Goal: Task Accomplishment & Management: Manage account settings

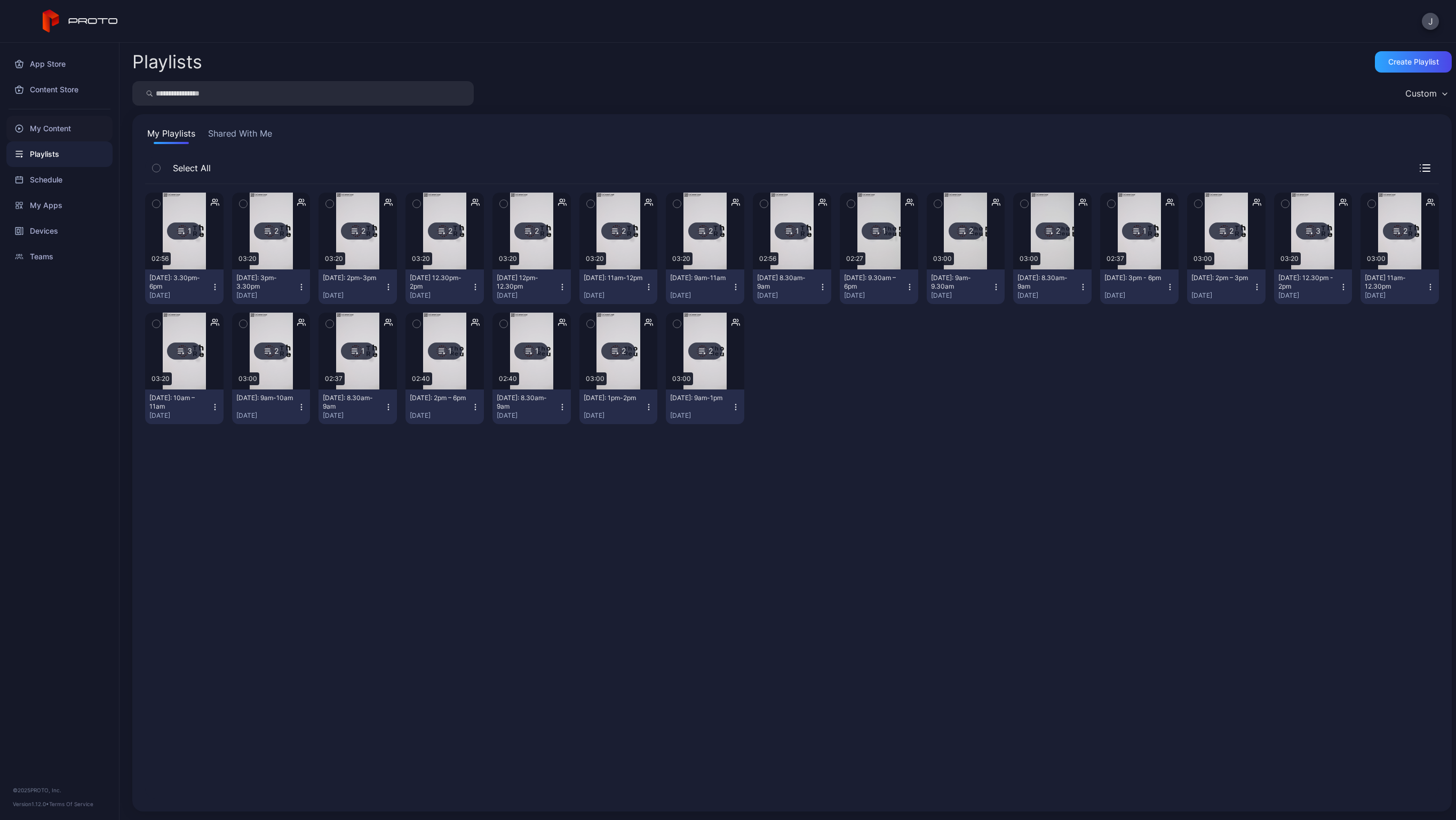
click at [53, 125] on div "My Content" at bounding box center [59, 128] width 106 height 26
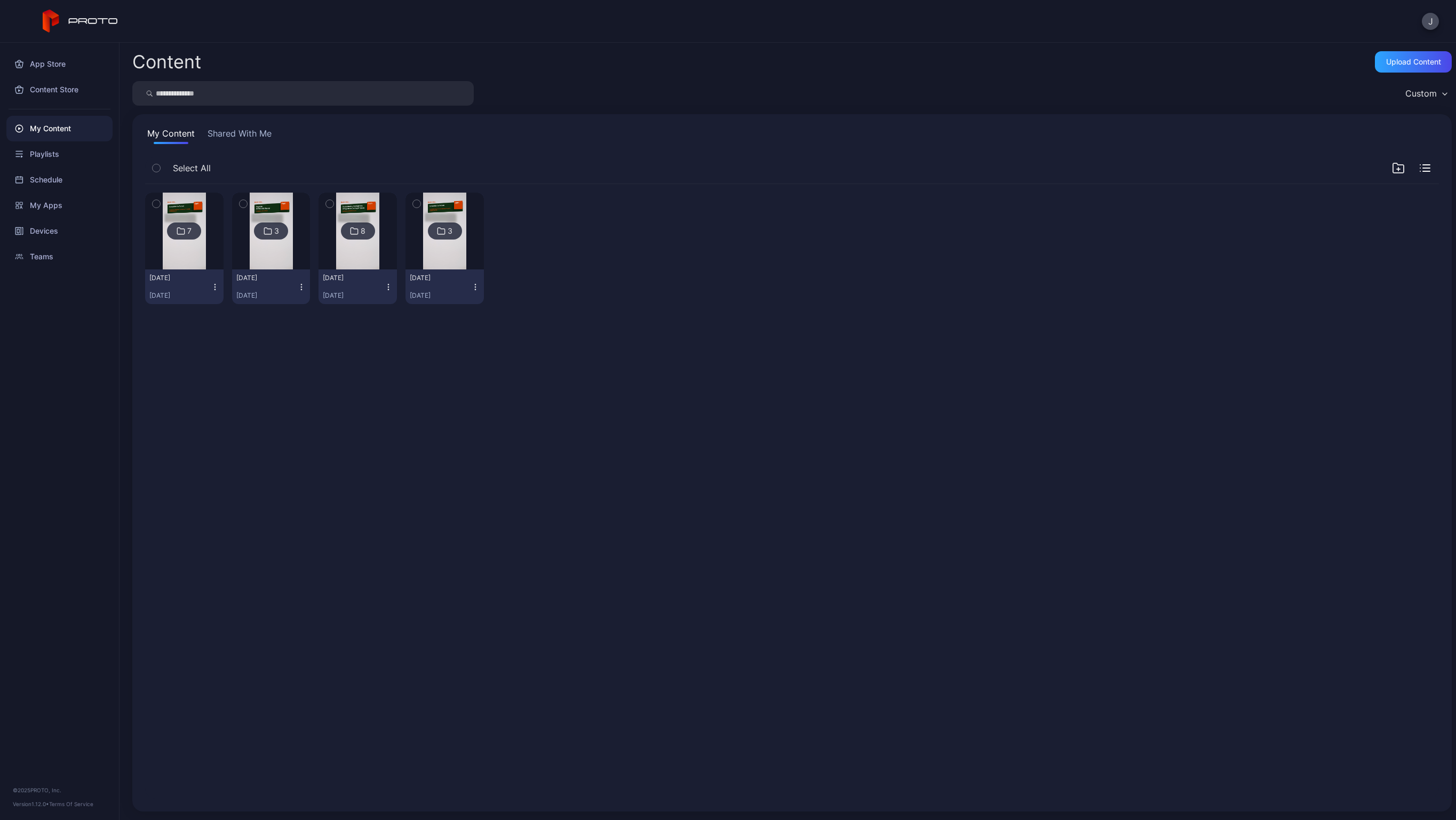
click at [201, 195] on img at bounding box center [184, 231] width 43 height 77
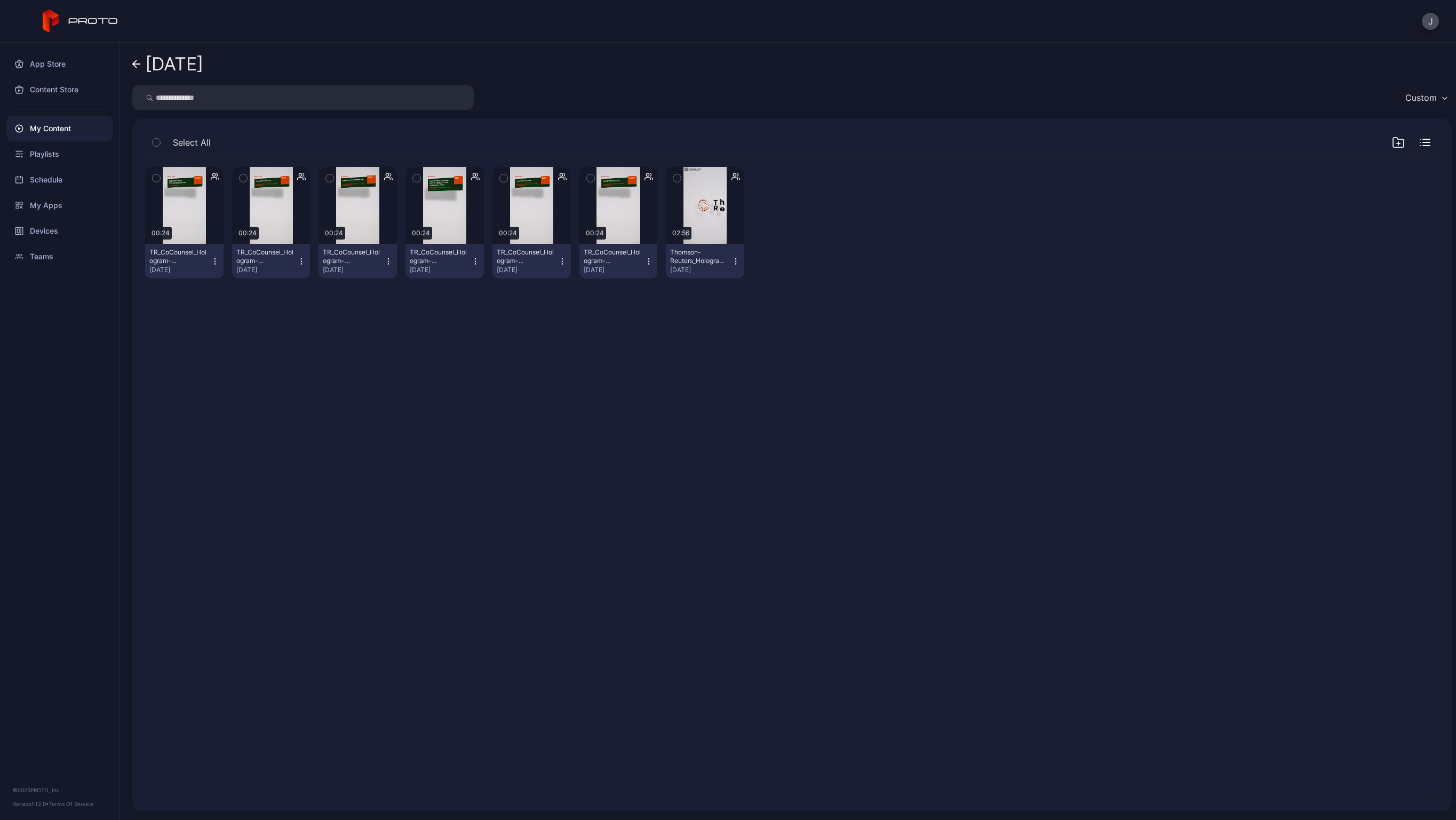
click at [732, 259] on icon "button" at bounding box center [736, 261] width 9 height 9
click at [457, 352] on div "Preview 00:24 TR_CoCounsel_Hologram-Mograph_Interstitial-Day2-[DATE]-5-3-30pm_v…" at bounding box center [792, 479] width 1310 height 657
click at [136, 65] on icon at bounding box center [136, 65] width 9 height 9
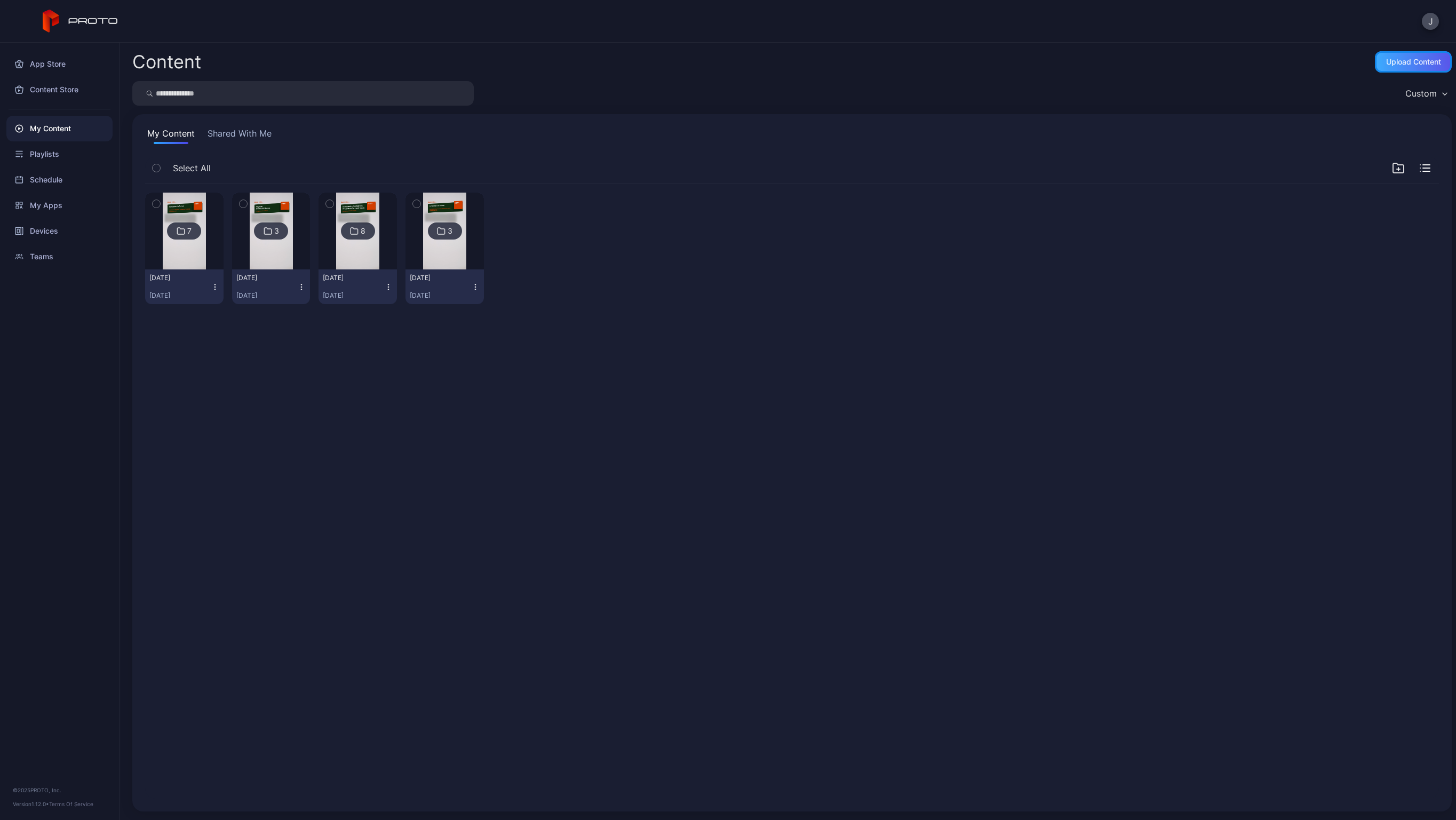
click at [1395, 57] on div "Upload Content" at bounding box center [1413, 61] width 55 height 9
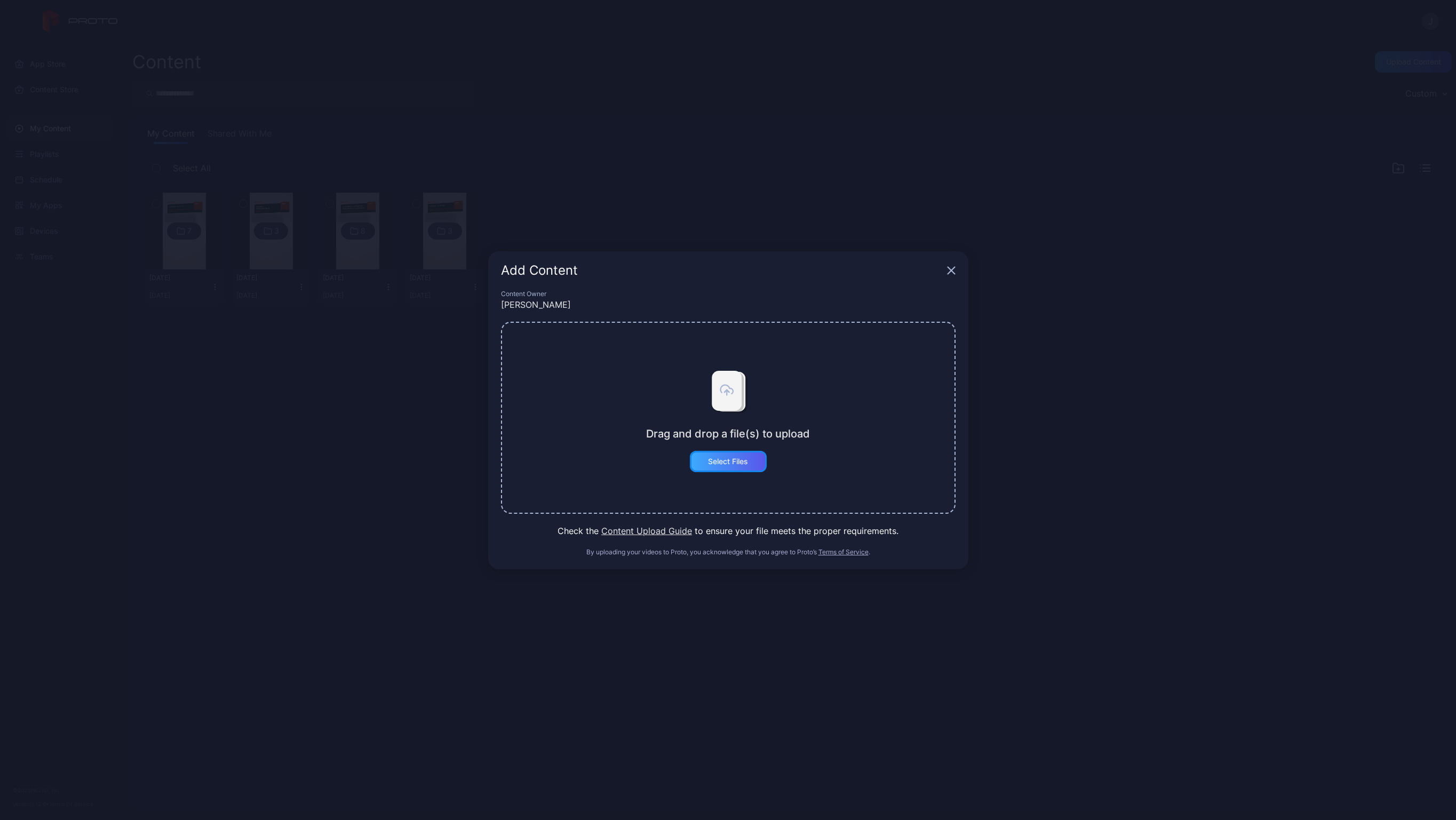
click at [748, 462] on div "Select Files" at bounding box center [728, 461] width 40 height 9
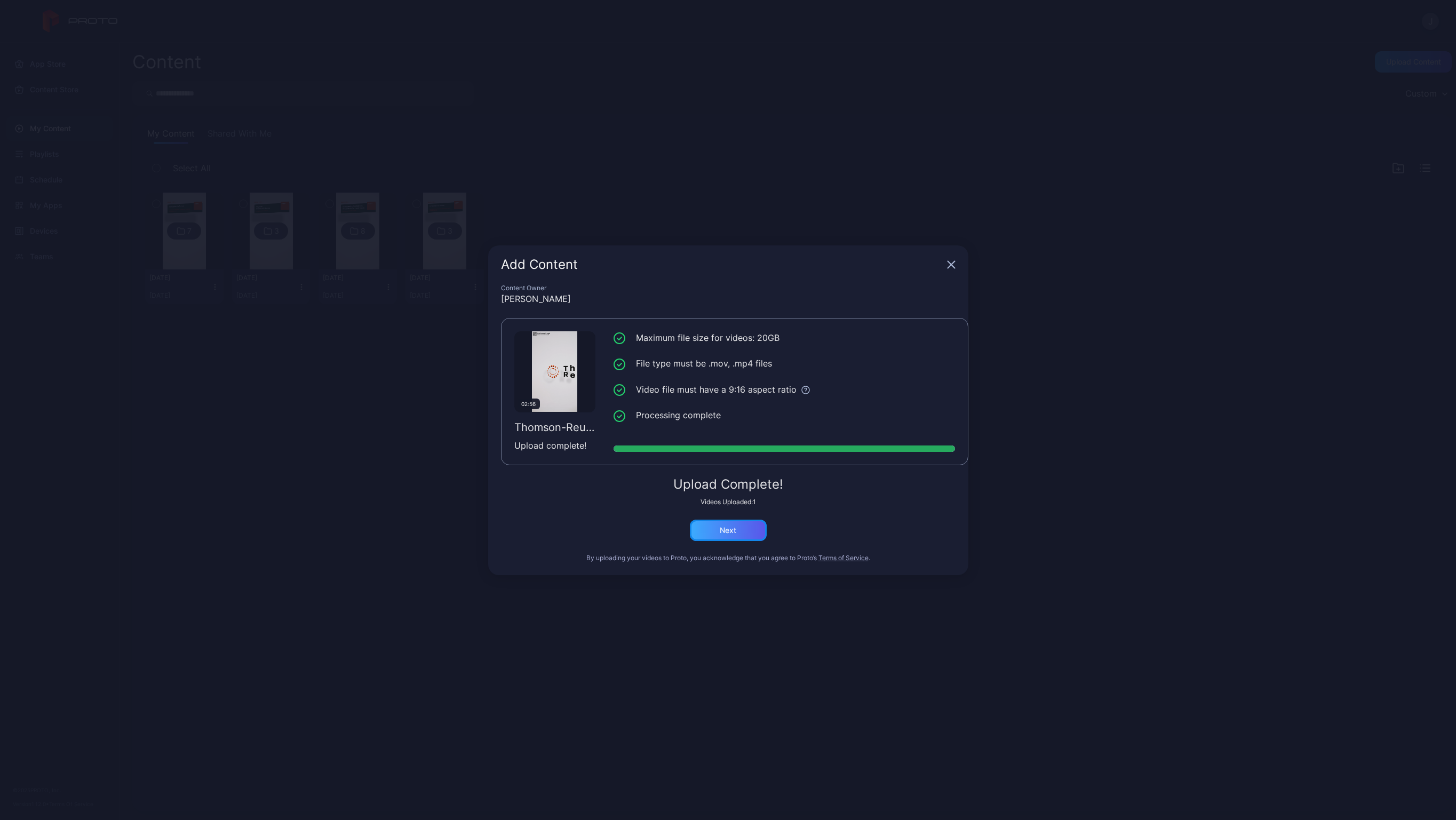
click at [745, 532] on div "Next" at bounding box center [728, 530] width 77 height 21
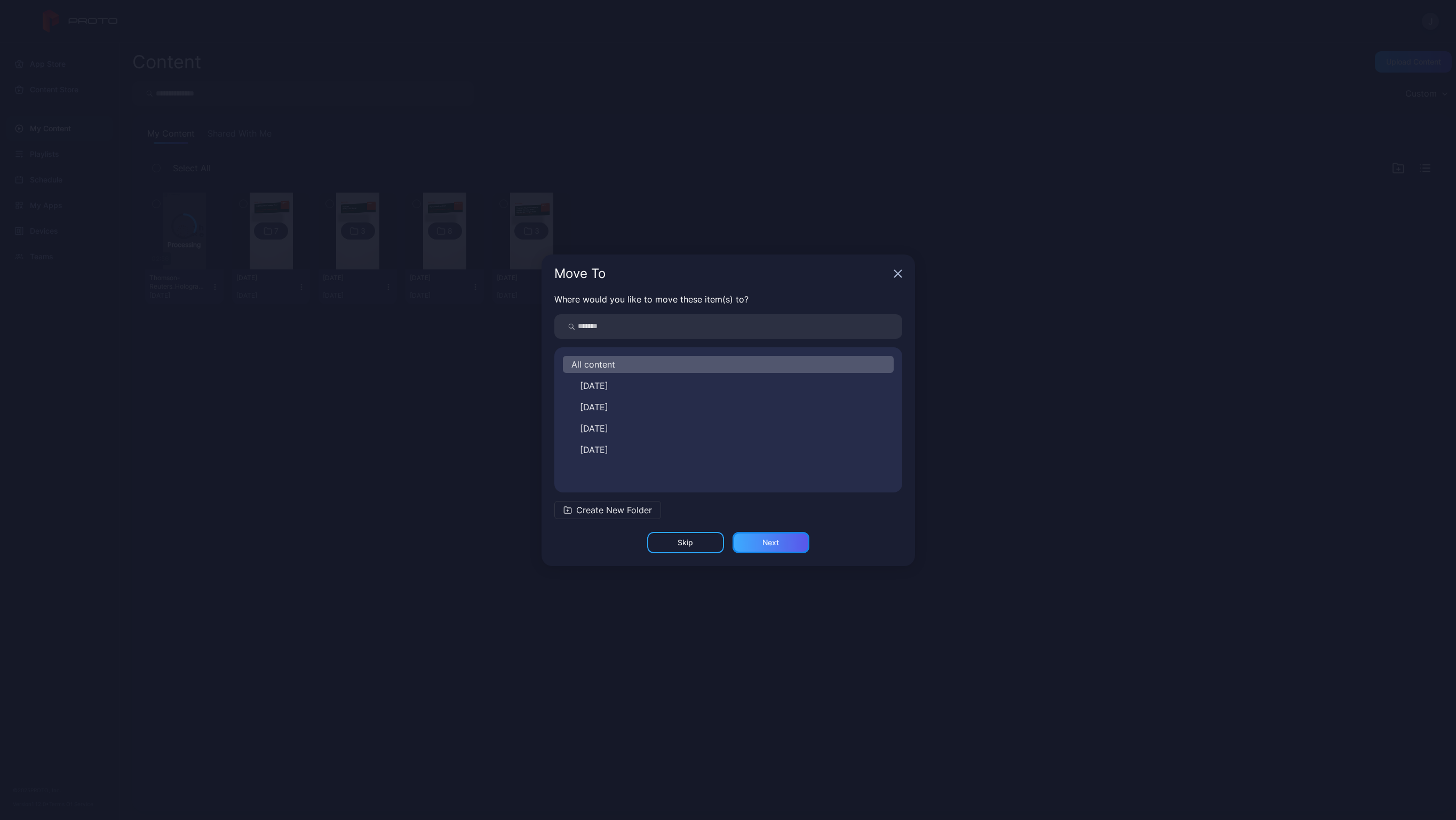
click at [780, 542] on div "Next" at bounding box center [770, 543] width 77 height 21
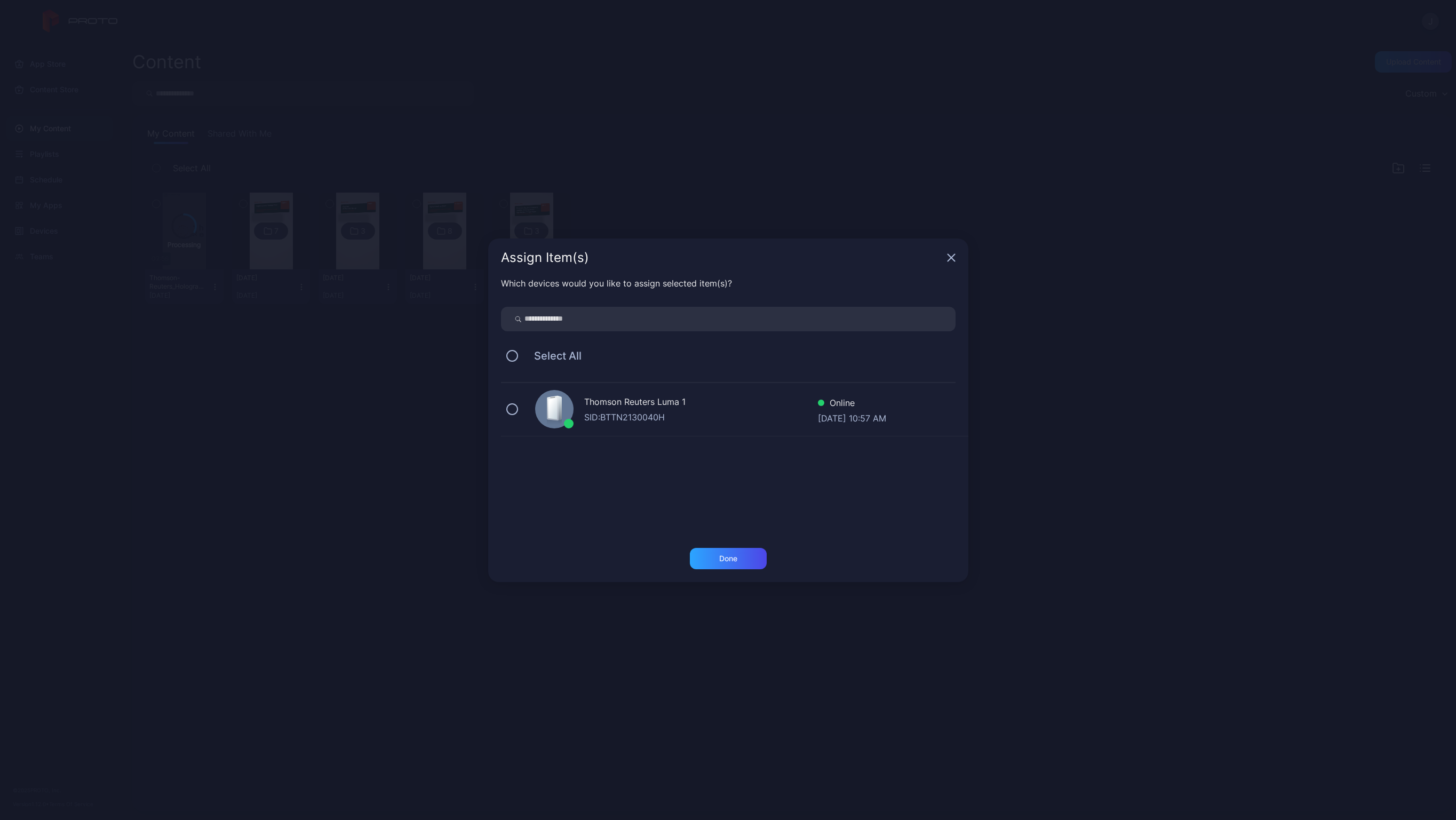
click at [944, 258] on div "Assign Item(s)" at bounding box center [728, 258] width 480 height 38
click at [950, 257] on icon "button" at bounding box center [951, 258] width 7 height 7
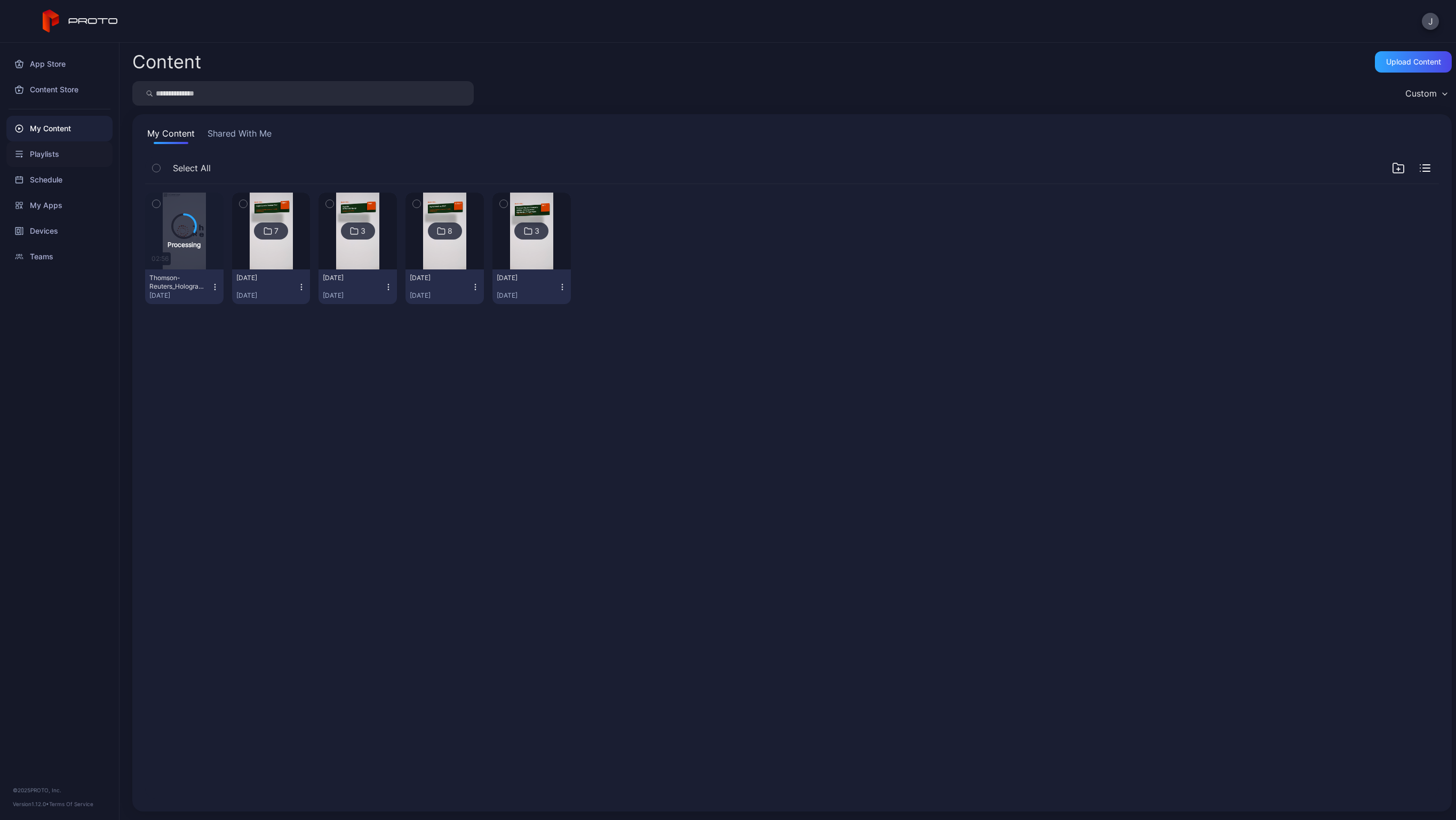
click at [61, 156] on div "Playlists" at bounding box center [59, 154] width 106 height 26
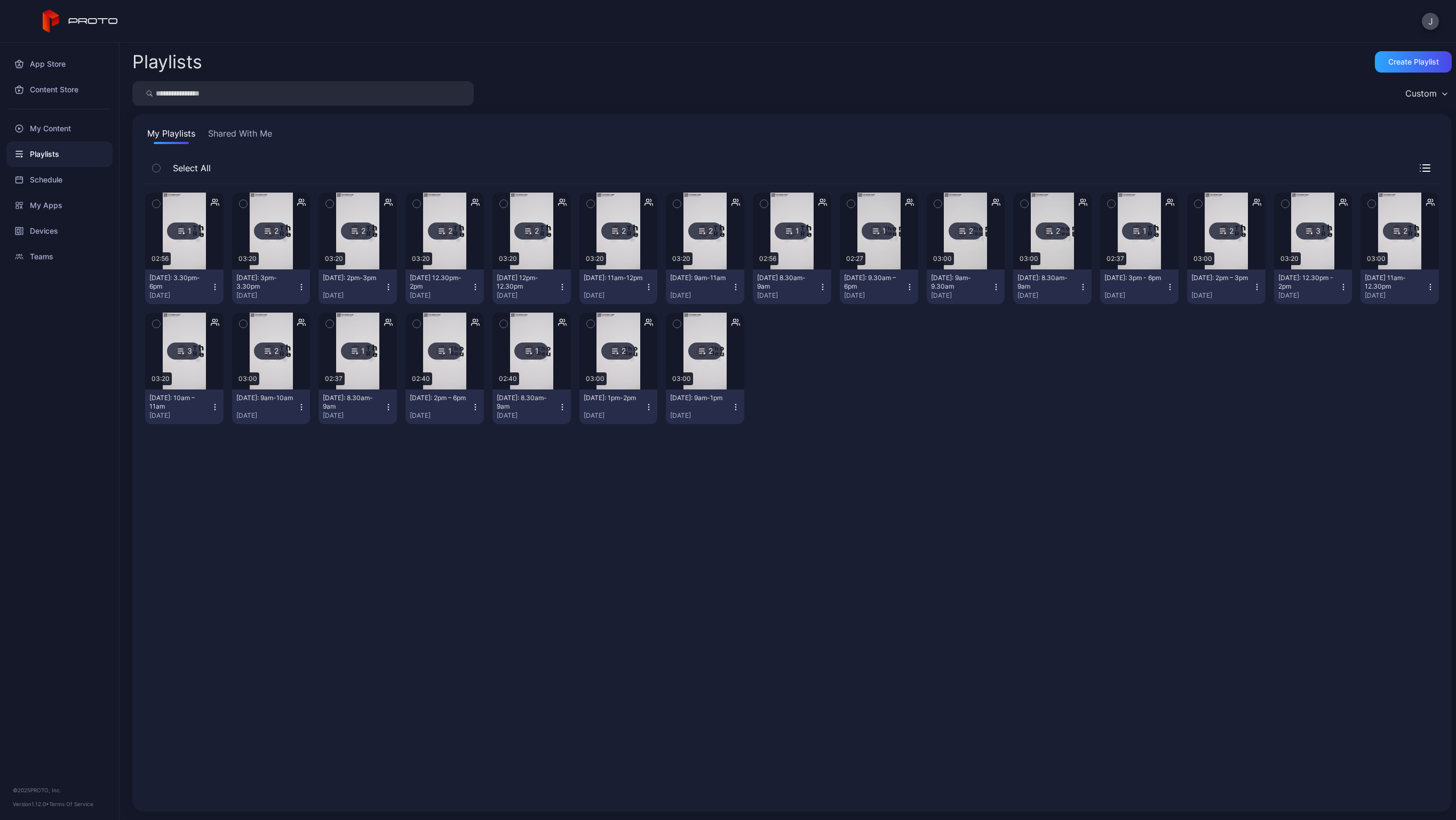
click at [777, 204] on img at bounding box center [792, 231] width 43 height 77
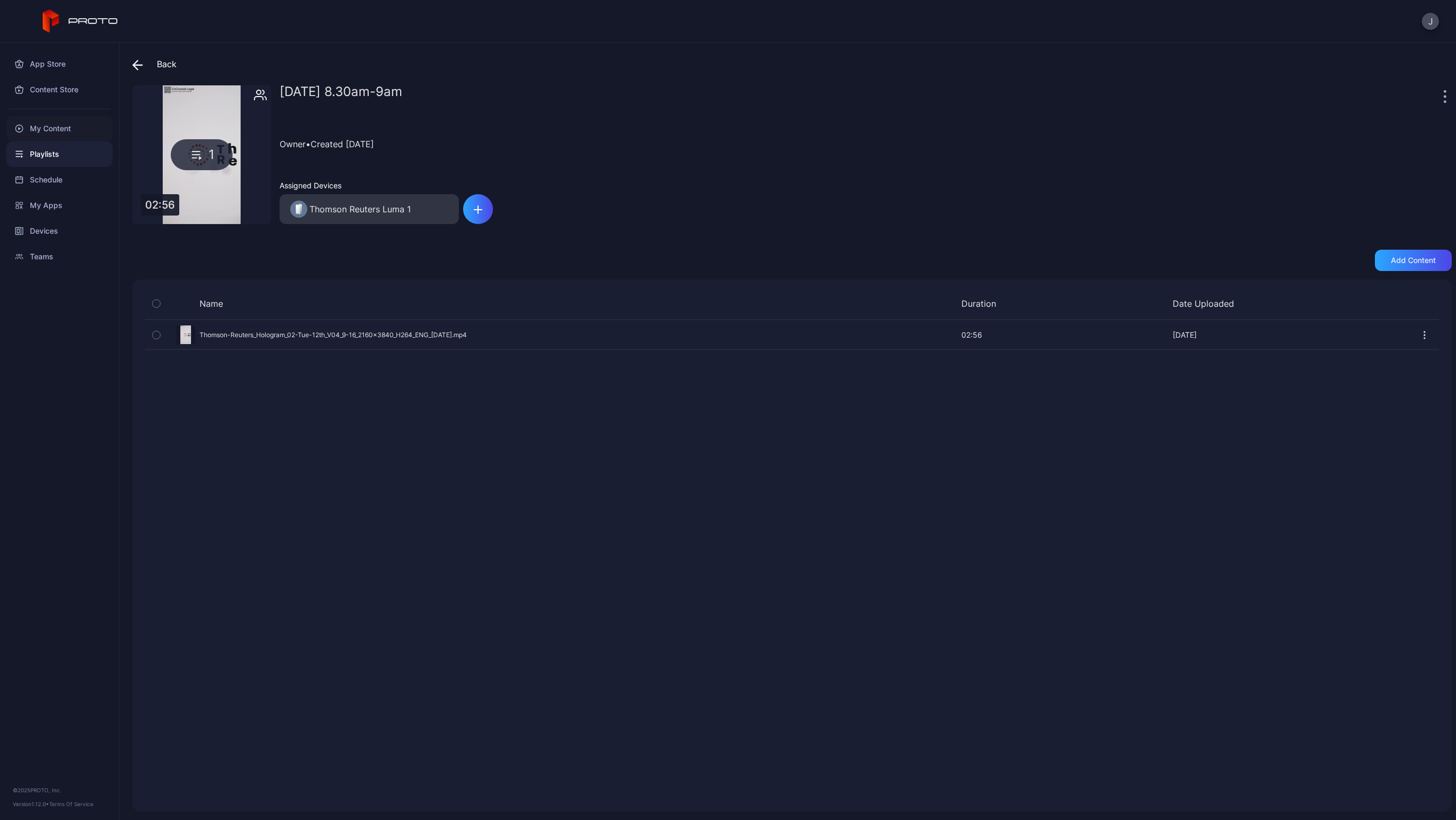
click at [51, 127] on div "My Content" at bounding box center [59, 128] width 106 height 26
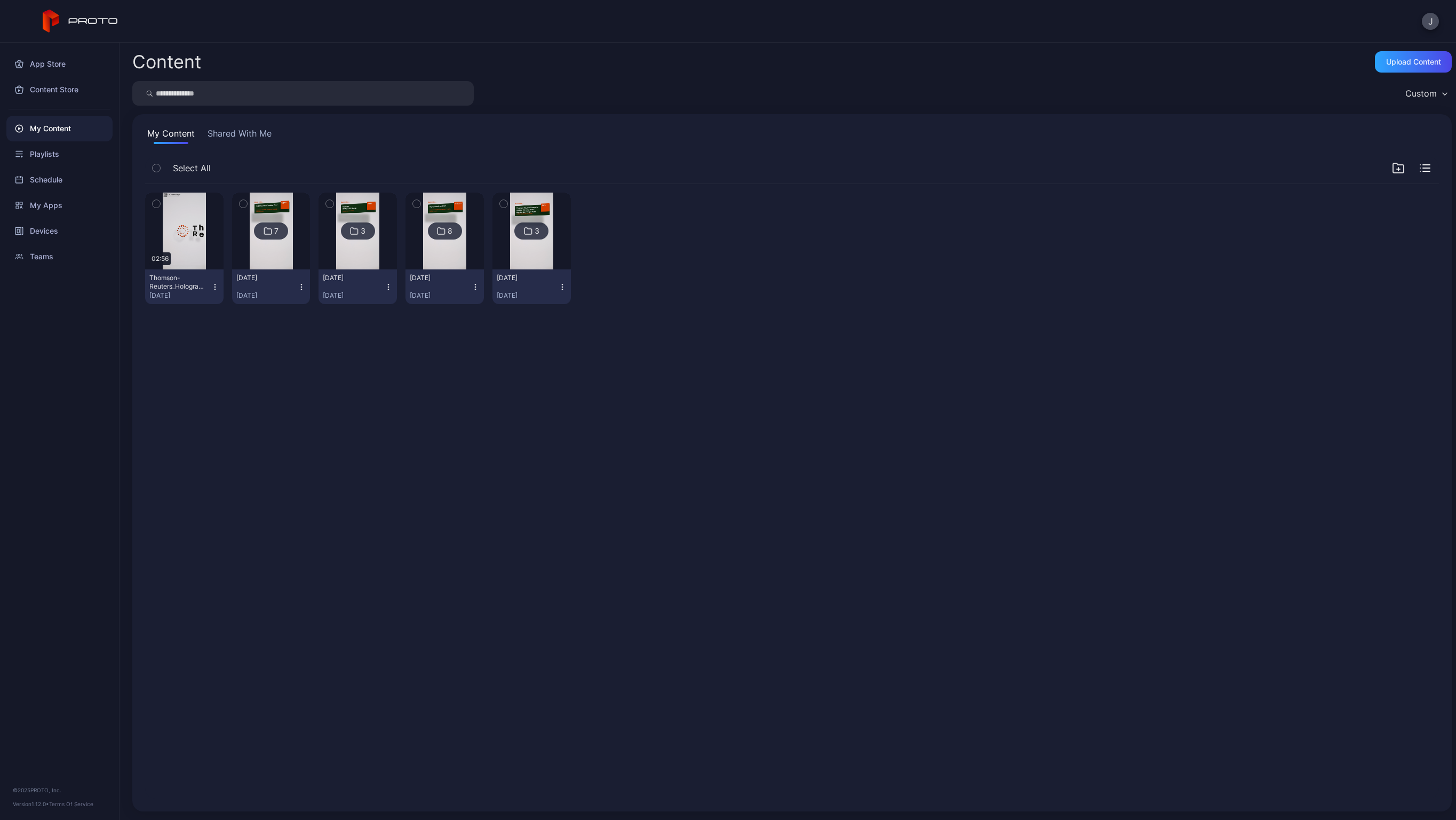
click at [269, 201] on img at bounding box center [271, 231] width 43 height 77
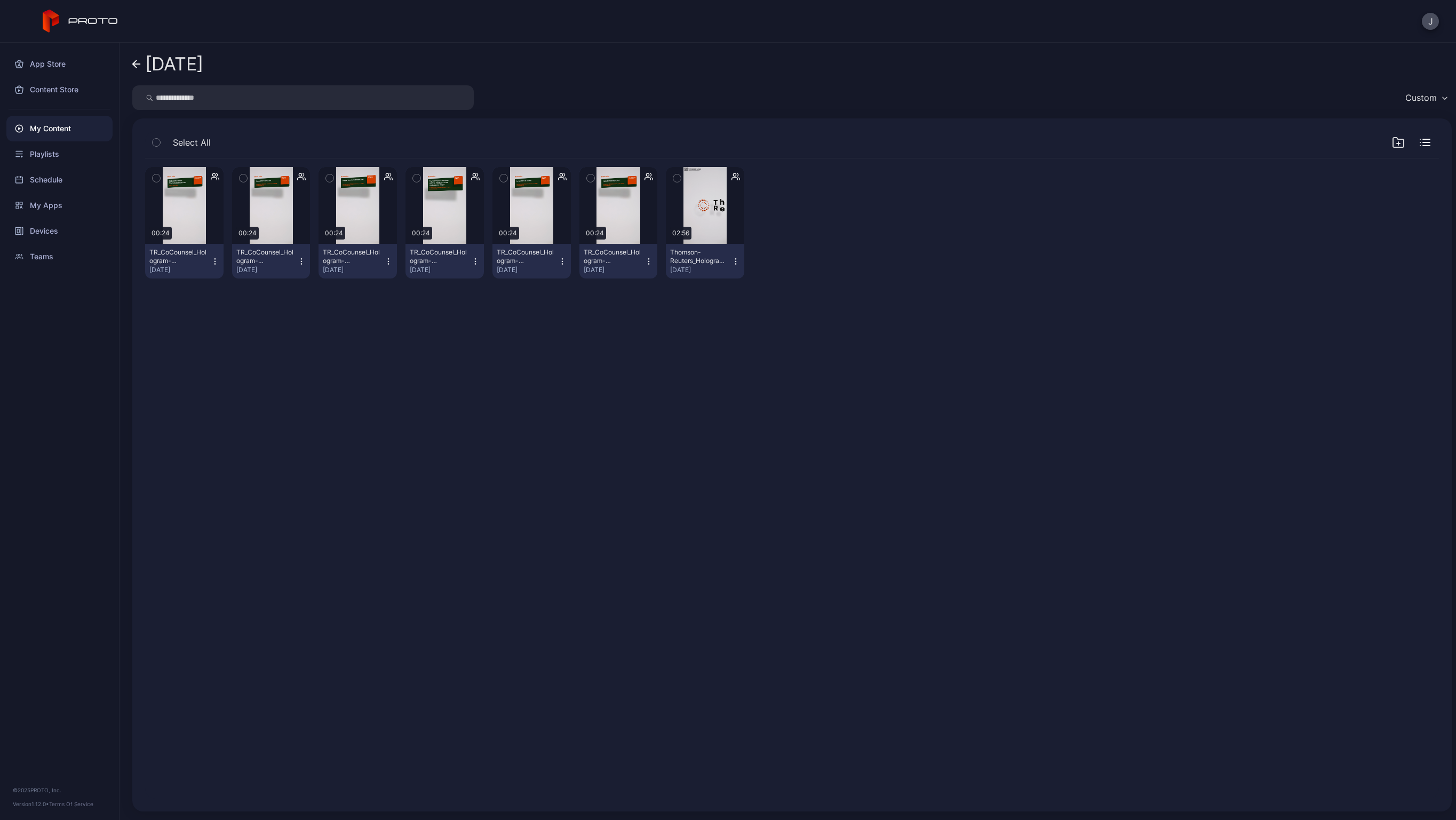
click at [136, 63] on icon at bounding box center [136, 65] width 9 height 9
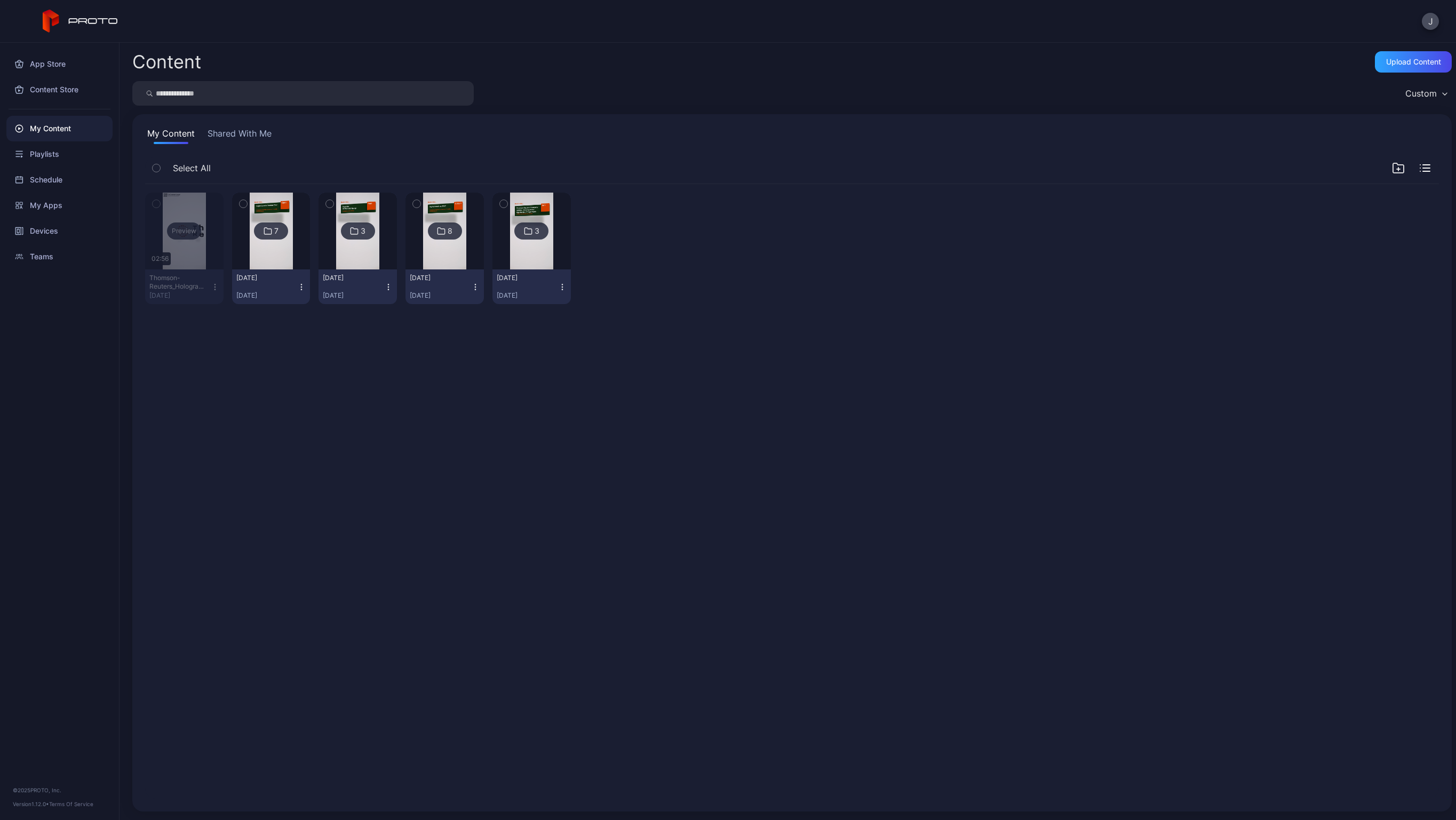
click at [178, 211] on div "Preview" at bounding box center [184, 231] width 78 height 77
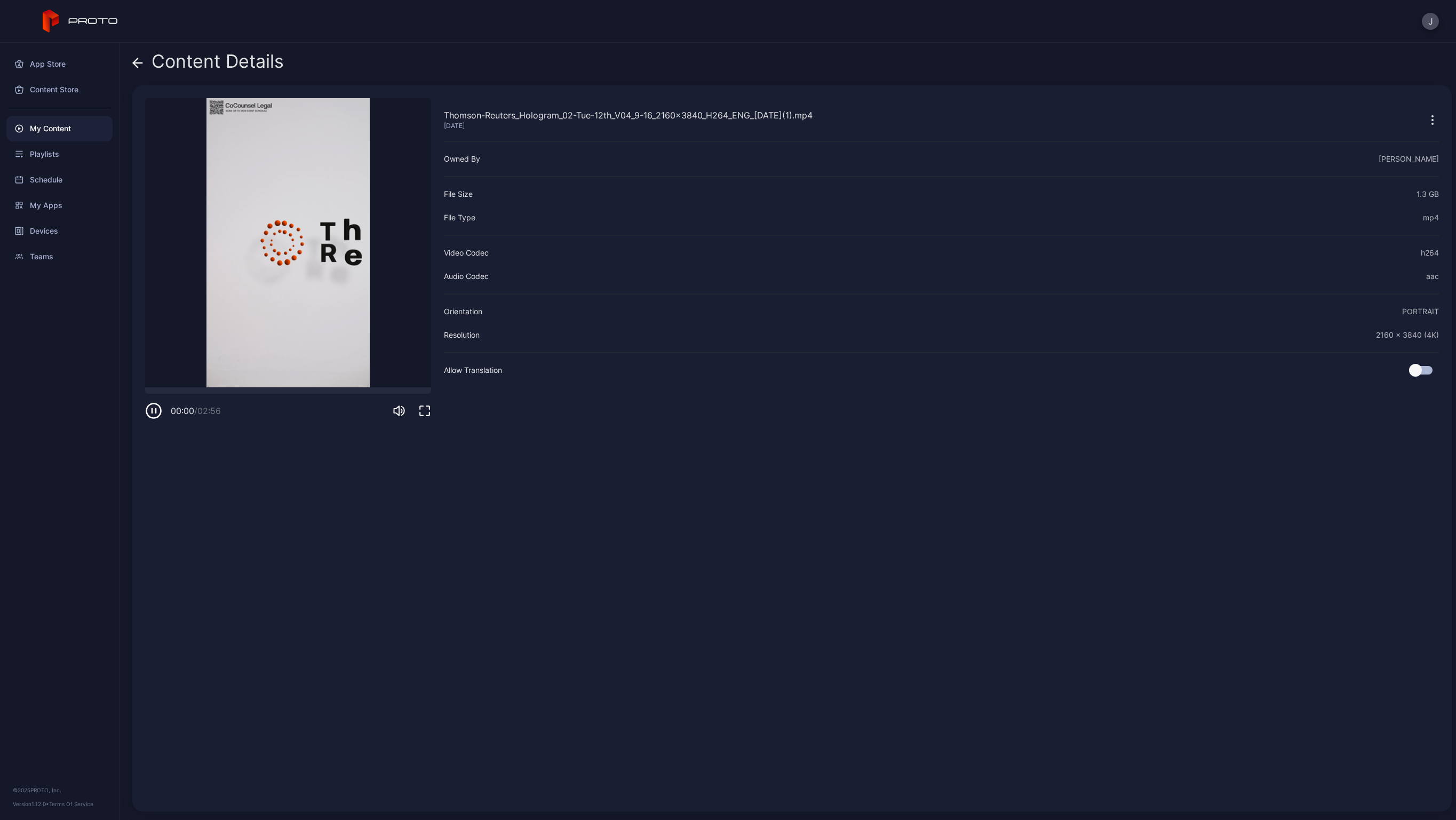
click at [137, 65] on icon at bounding box center [138, 63] width 11 height 11
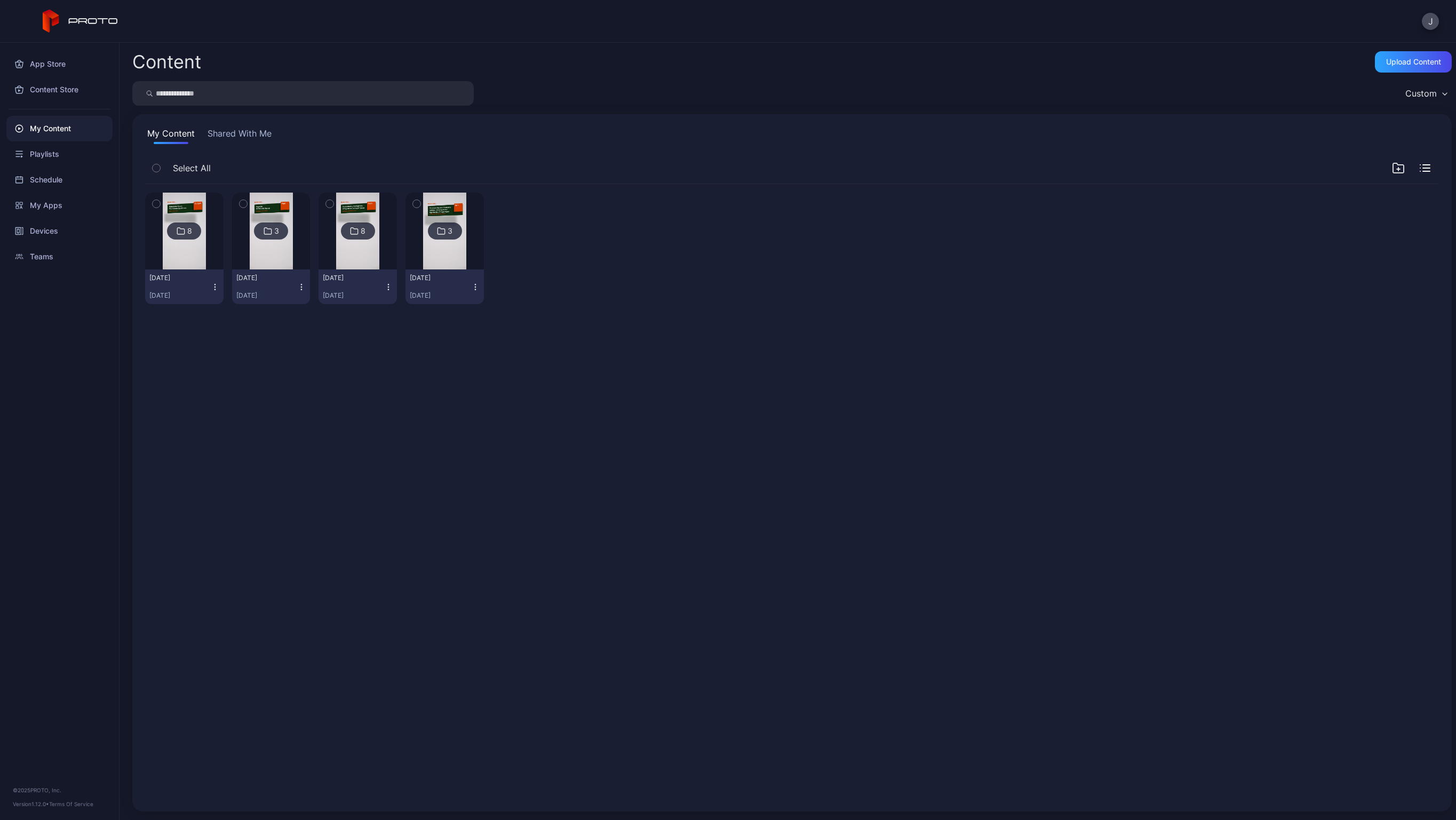
click at [189, 202] on img at bounding box center [184, 231] width 43 height 77
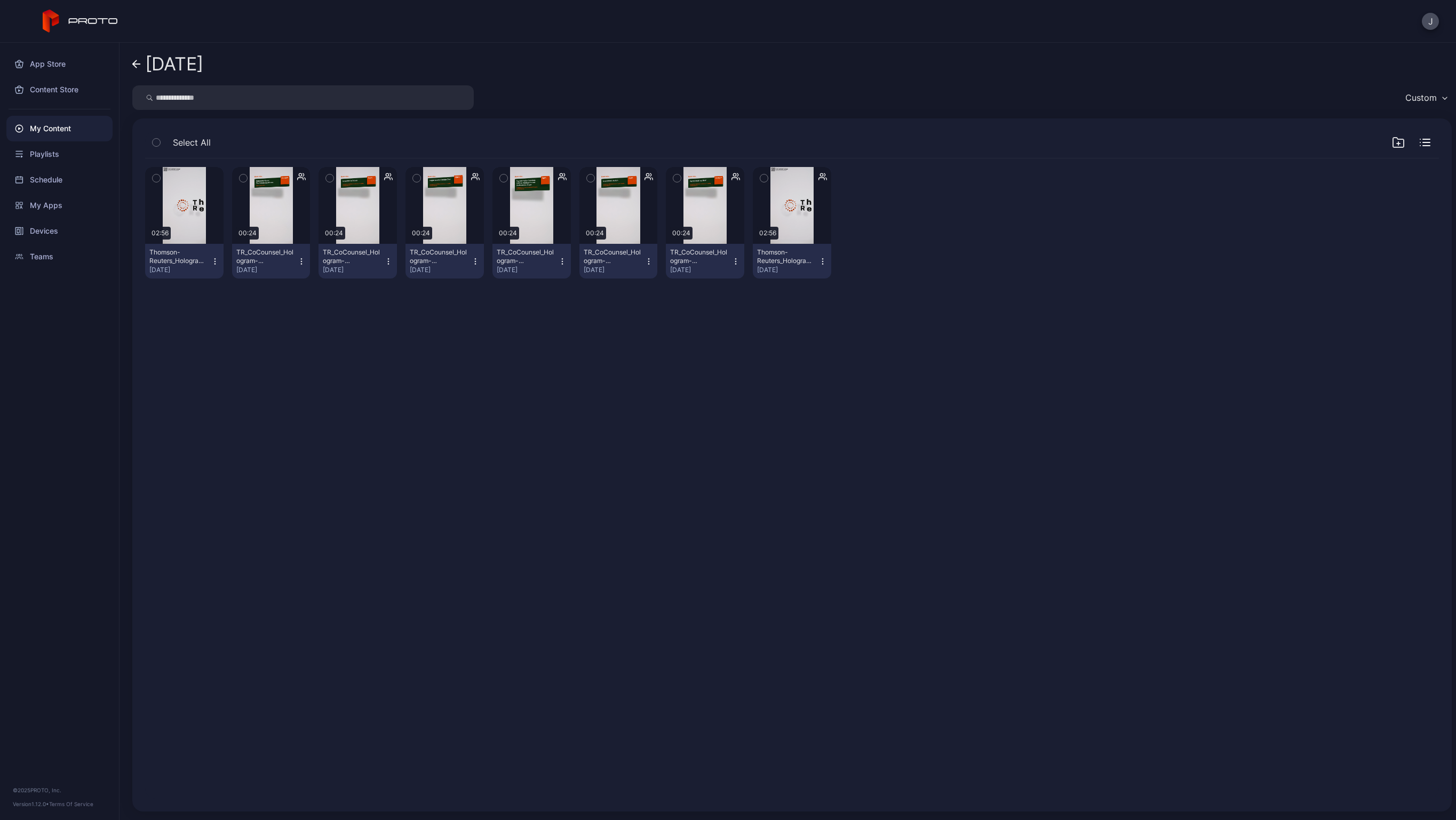
click at [762, 177] on div "button" at bounding box center [764, 178] width 9 height 9
click at [869, 790] on icon "button" at bounding box center [871, 787] width 13 height 13
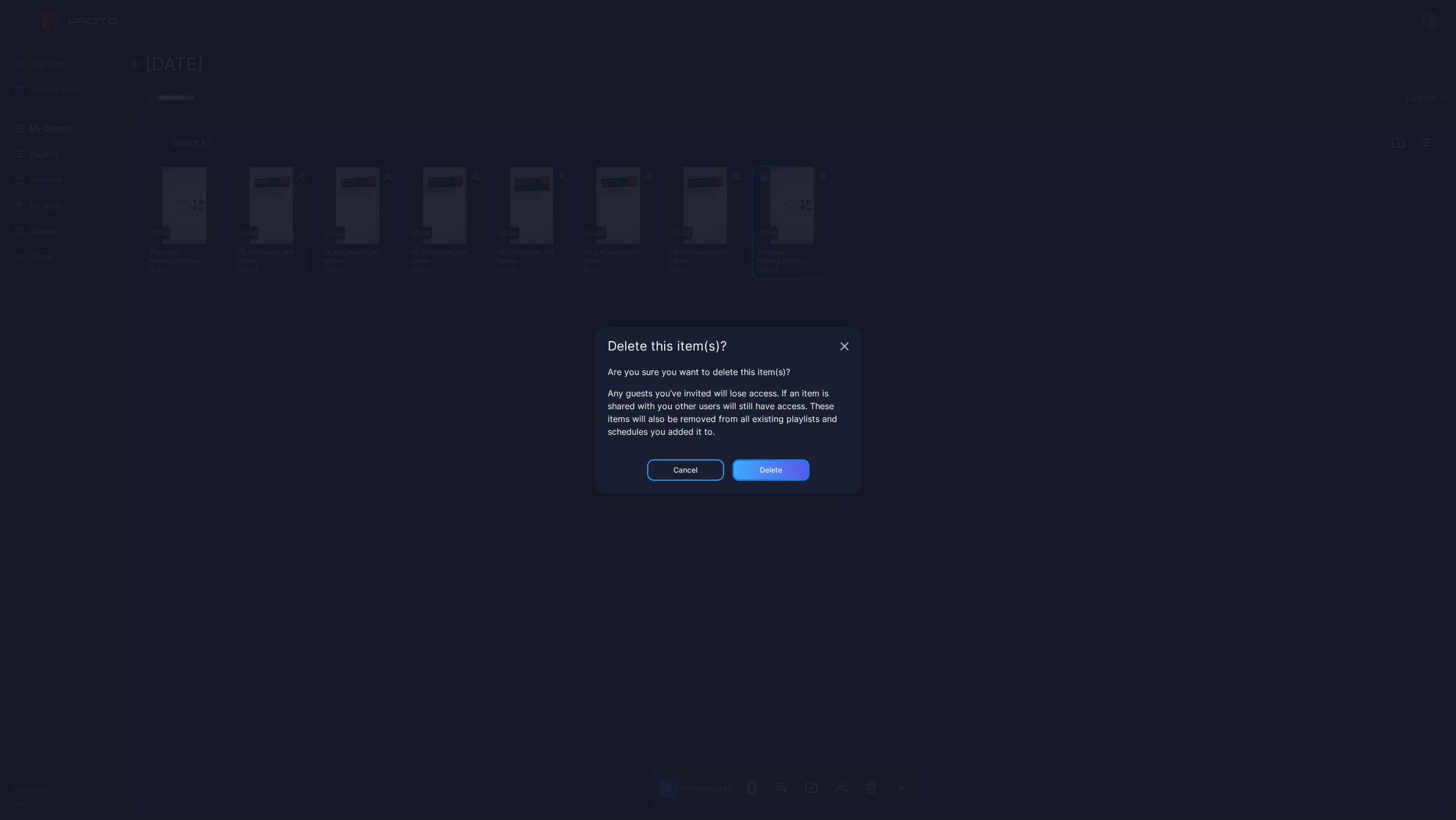
click at [774, 470] on div "Delete" at bounding box center [771, 470] width 22 height 9
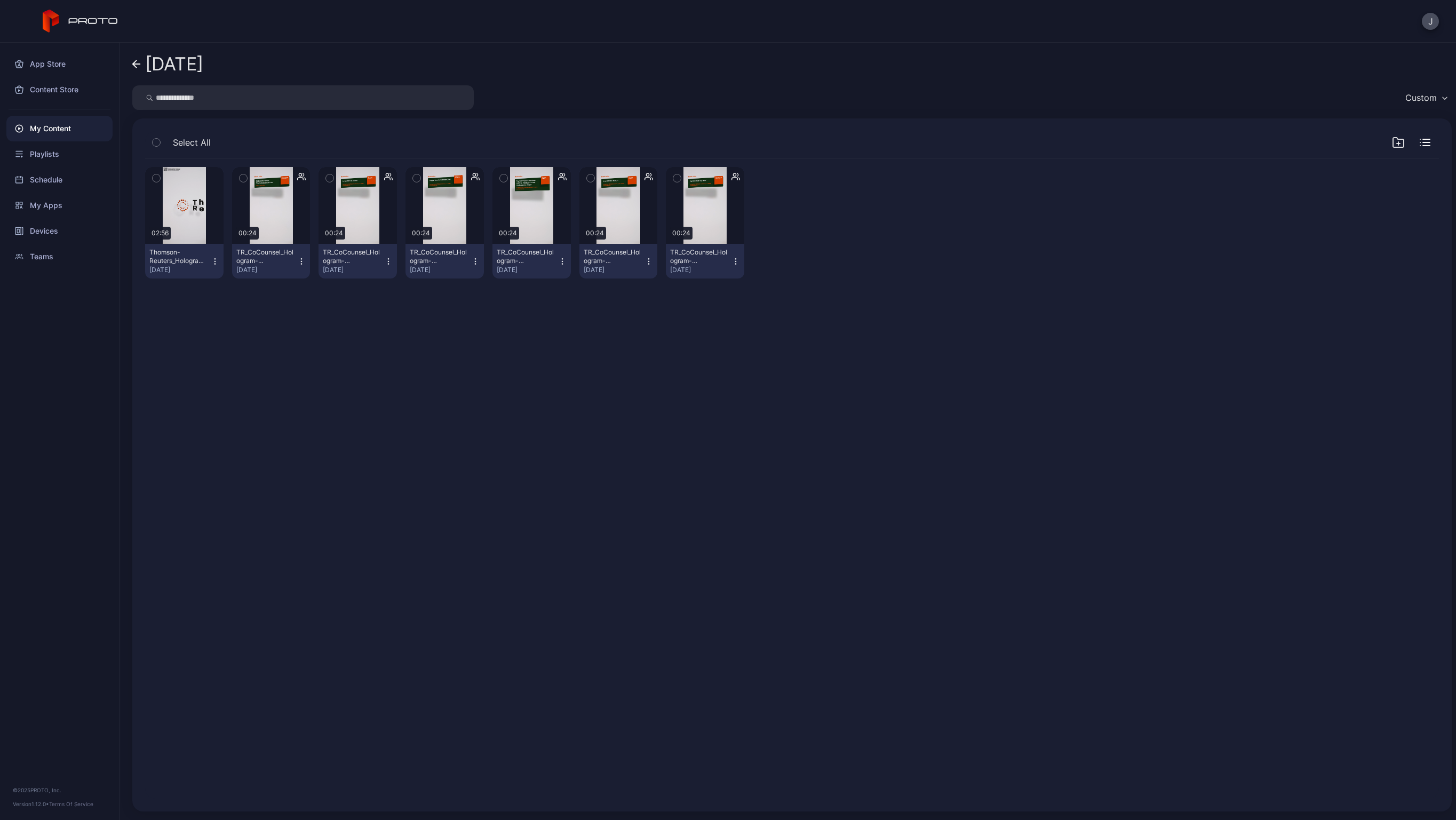
click at [156, 176] on icon "button" at bounding box center [156, 178] width 7 height 12
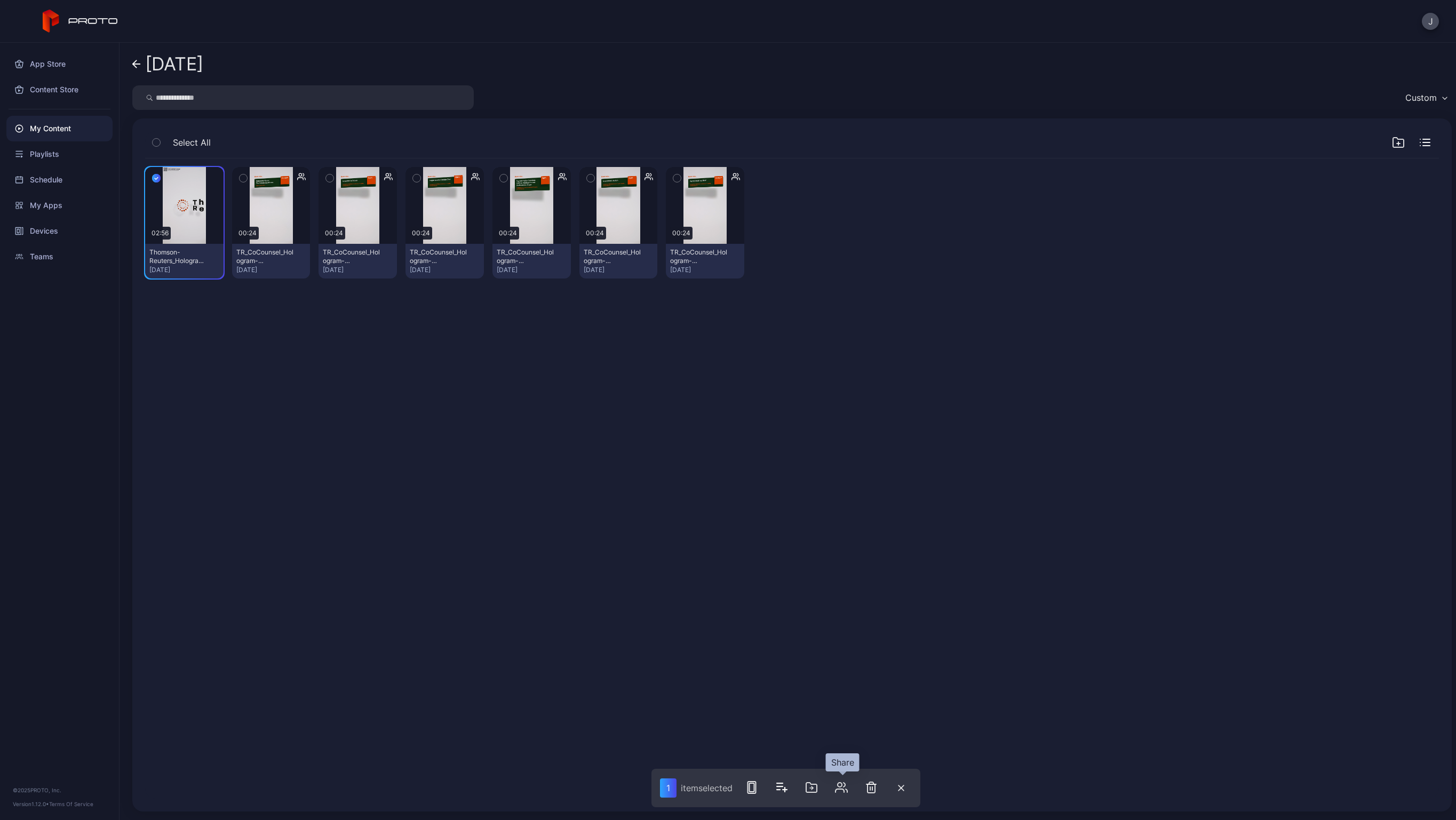
click at [838, 782] on icon "button" at bounding box center [841, 787] width 13 height 13
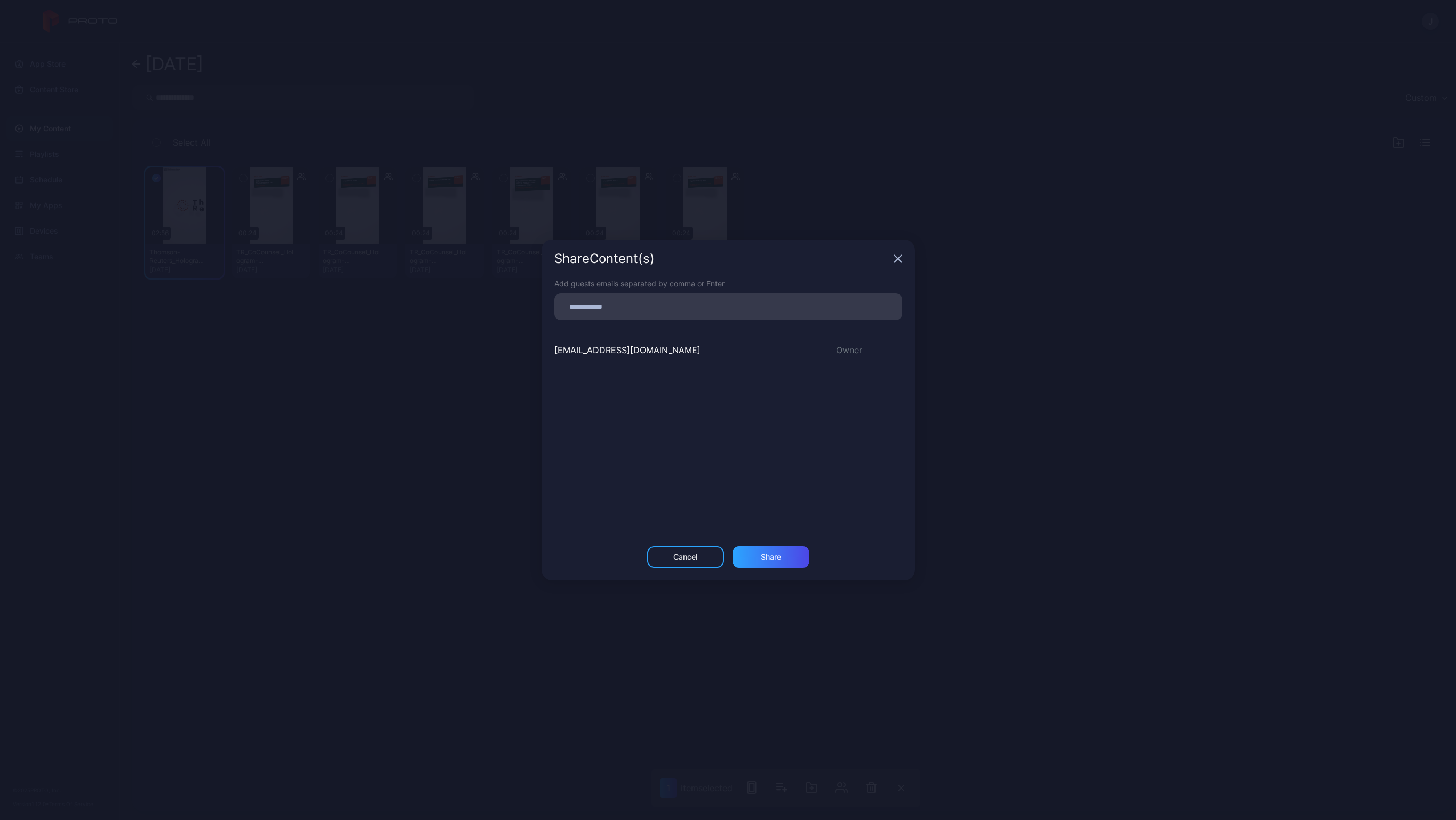
click at [631, 302] on input at bounding box center [728, 306] width 335 height 14
type input "*"
click at [895, 260] on div "Share Content (s)" at bounding box center [728, 254] width 373 height 38
click at [908, 257] on div "Share Content (s)" at bounding box center [728, 254] width 373 height 38
click at [898, 256] on icon "button" at bounding box center [898, 255] width 7 height 7
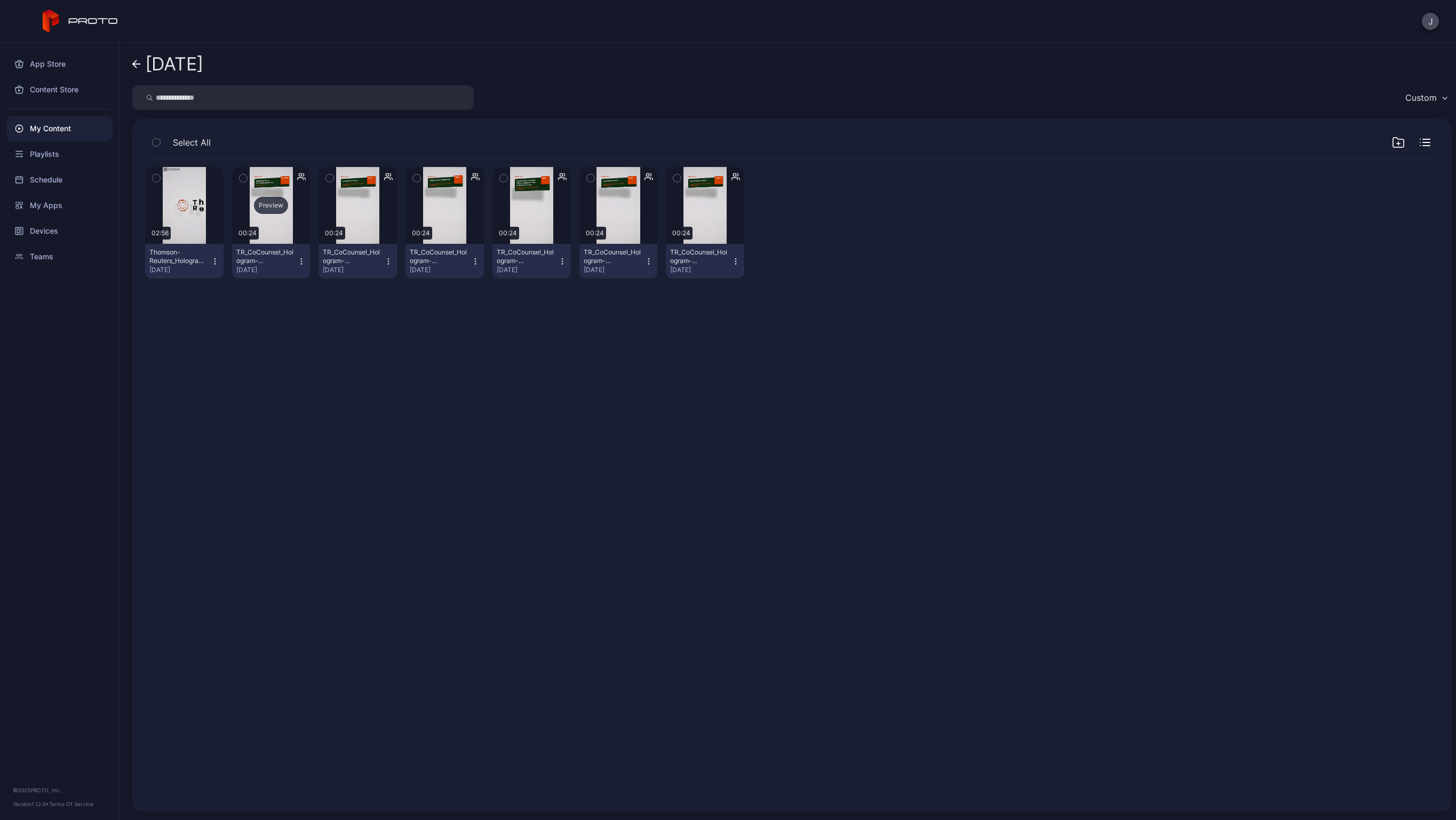
click at [273, 209] on div "Preview" at bounding box center [271, 205] width 34 height 17
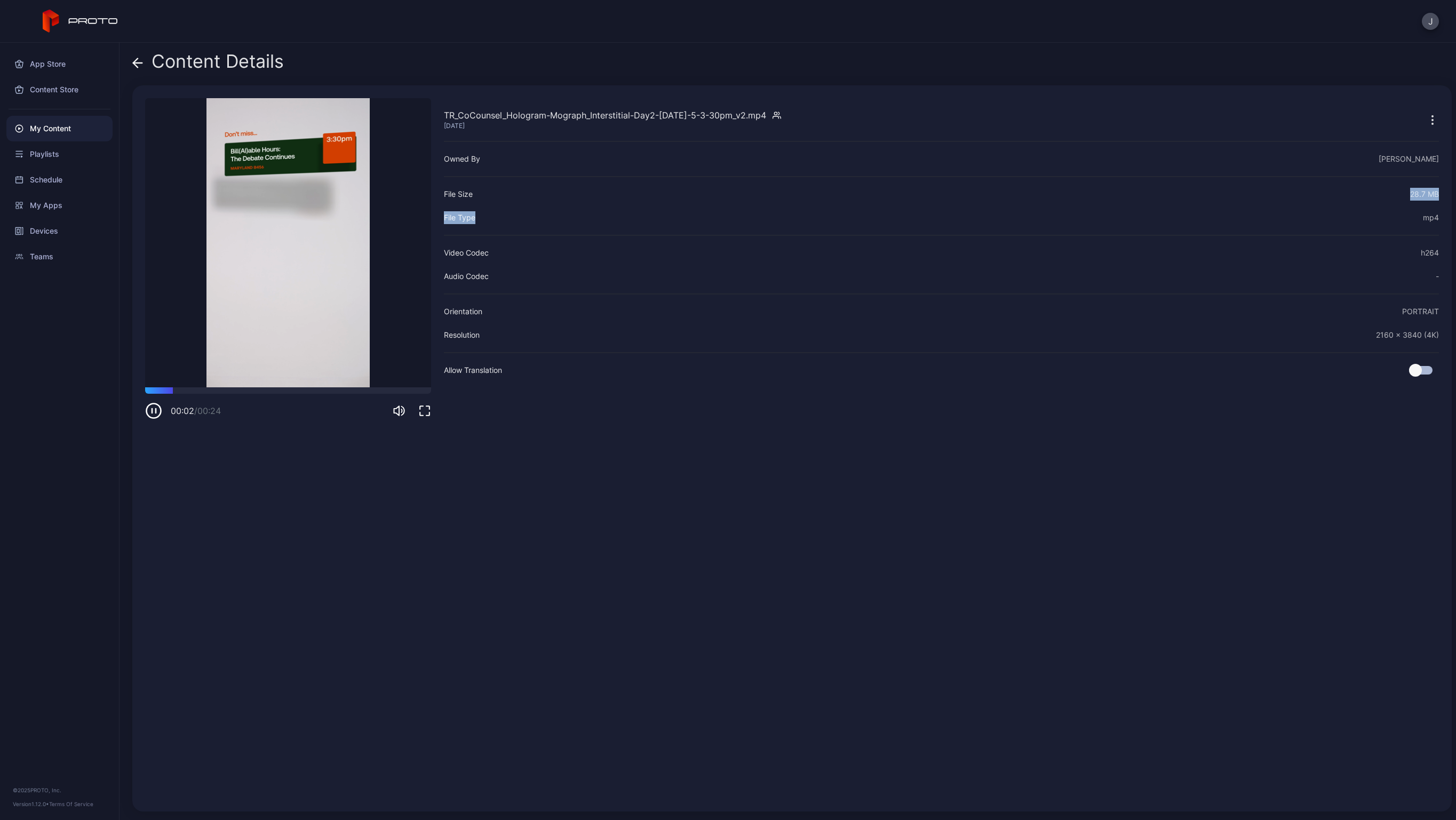
drag, startPoint x: 1357, startPoint y: 188, endPoint x: 1303, endPoint y: 170, distance: 56.9
click at [1364, 170] on div "TR_CoCounsel_Hologram-Mograph_Interstitial-Day2-[DATE]-5-3-30pm_v2.mp4 [DATE] O…" at bounding box center [941, 449] width 995 height 701
click at [137, 61] on icon at bounding box center [138, 63] width 11 height 11
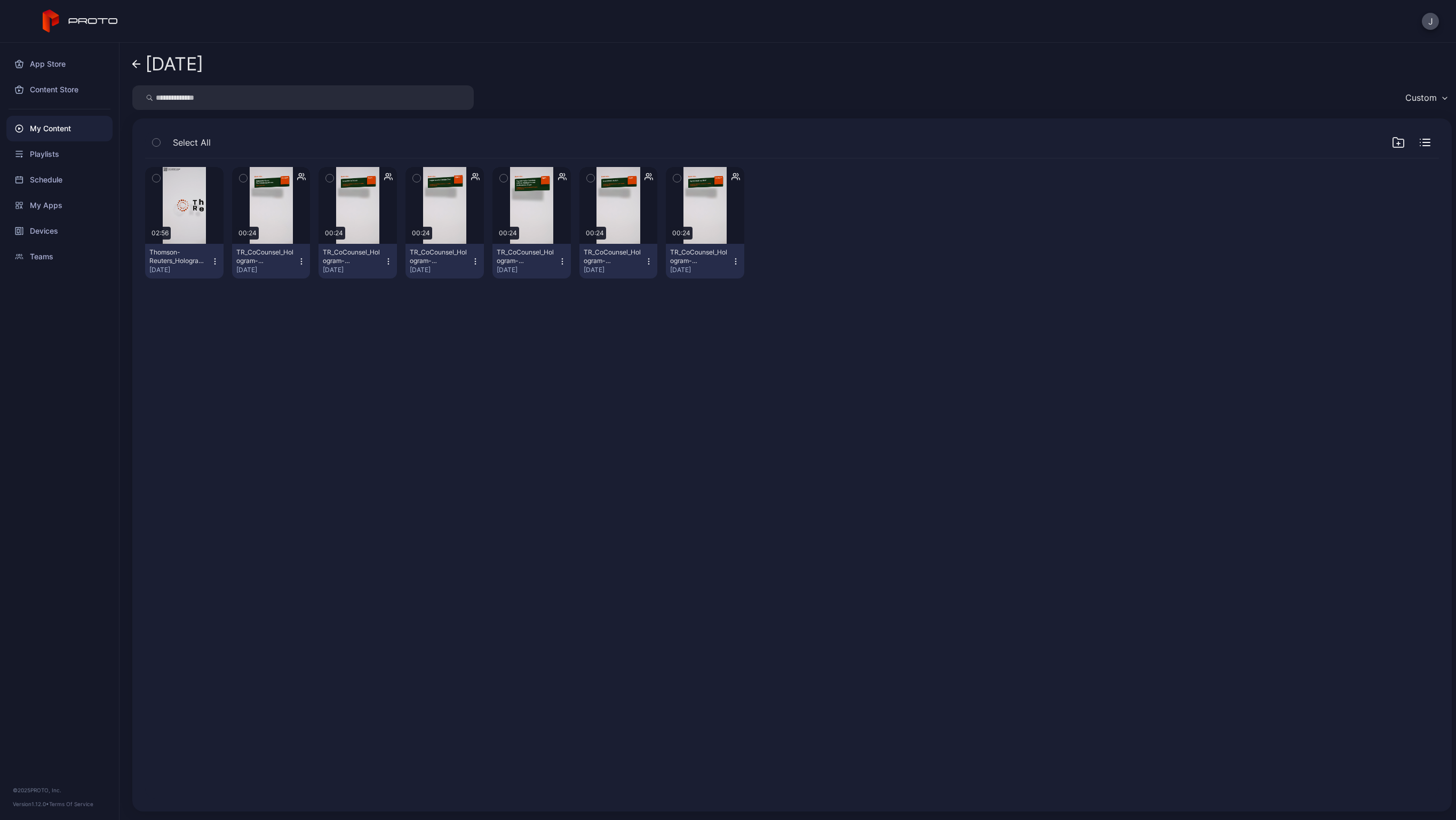
click at [304, 177] on icon "button" at bounding box center [301, 177] width 9 height 11
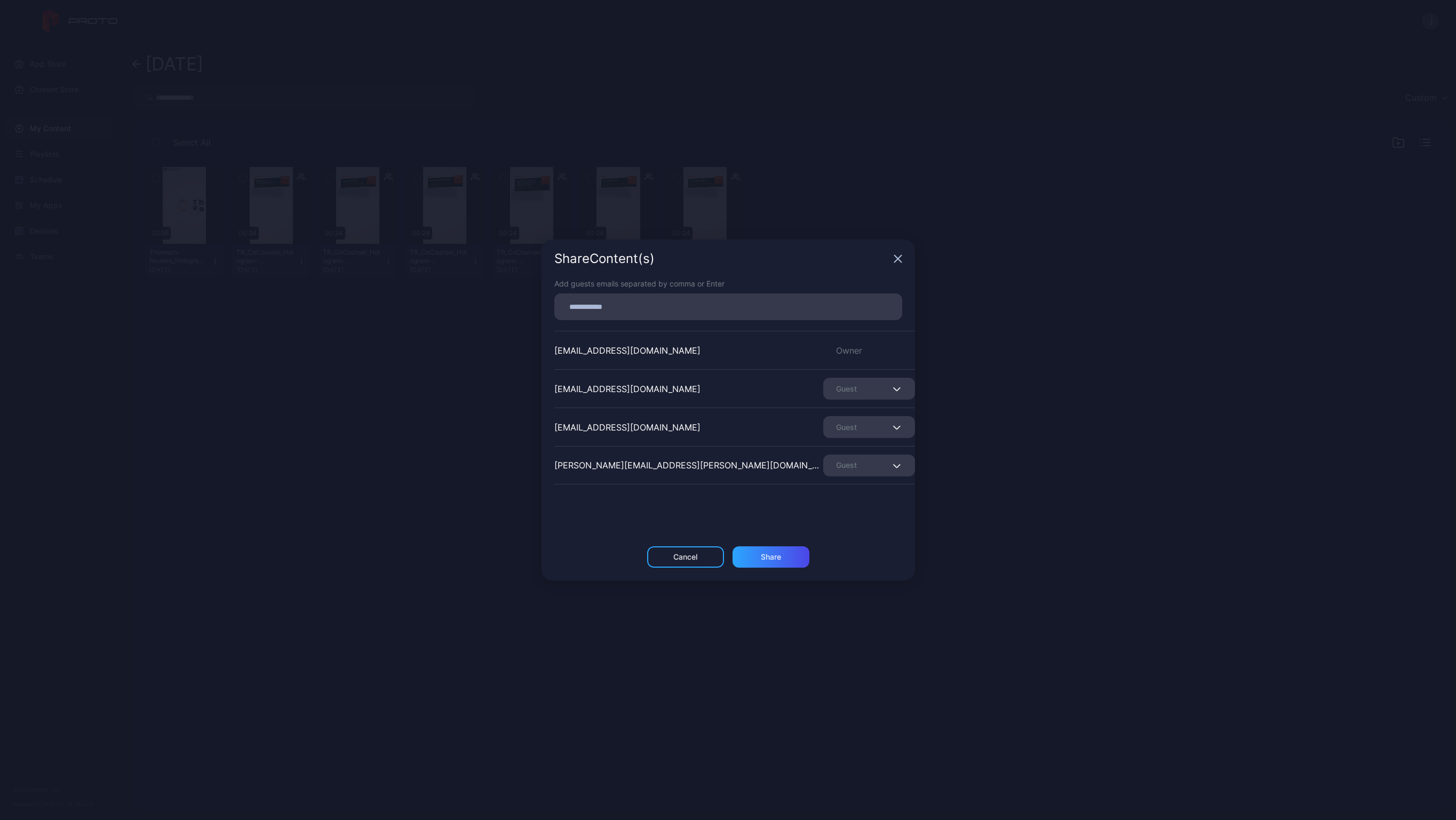
click at [602, 427] on div "[EMAIL_ADDRESS][DOMAIN_NAME]" at bounding box center [628, 427] width 146 height 13
copy div "[EMAIL_ADDRESS][DOMAIN_NAME]"
click at [896, 260] on icon "button" at bounding box center [898, 259] width 7 height 7
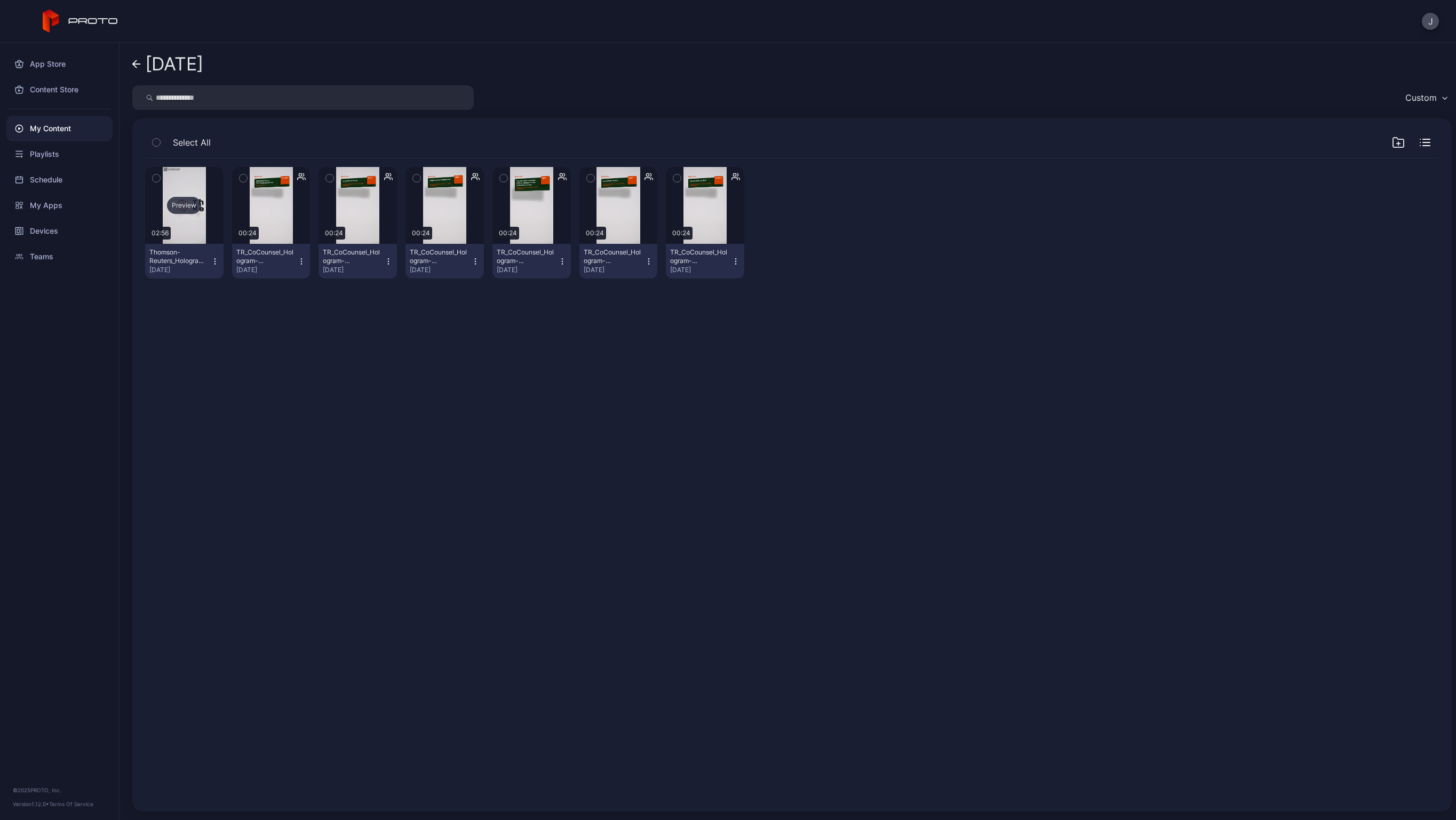
click at [199, 180] on div "Preview" at bounding box center [184, 205] width 78 height 77
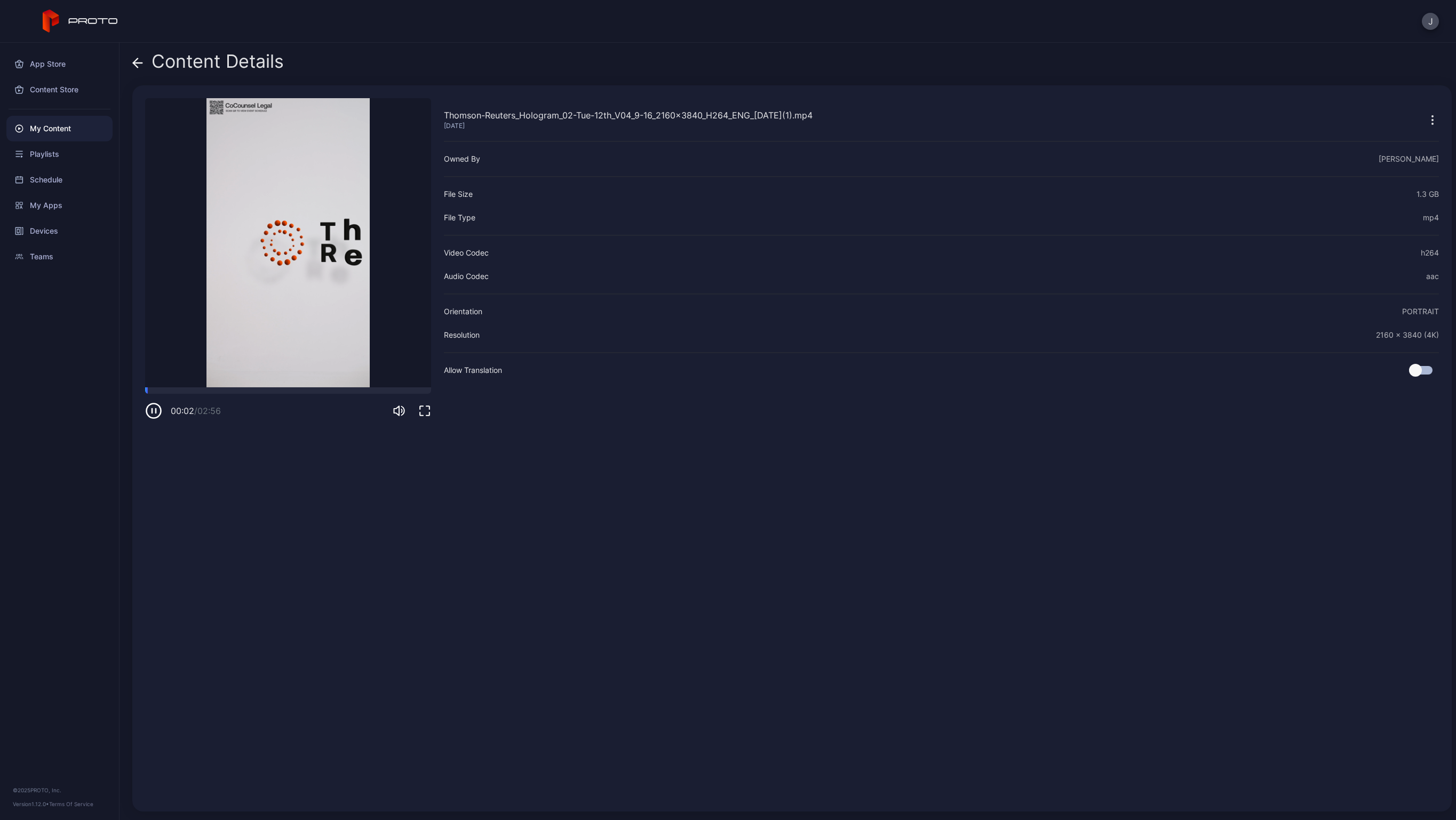
click at [137, 61] on icon at bounding box center [138, 63] width 11 height 11
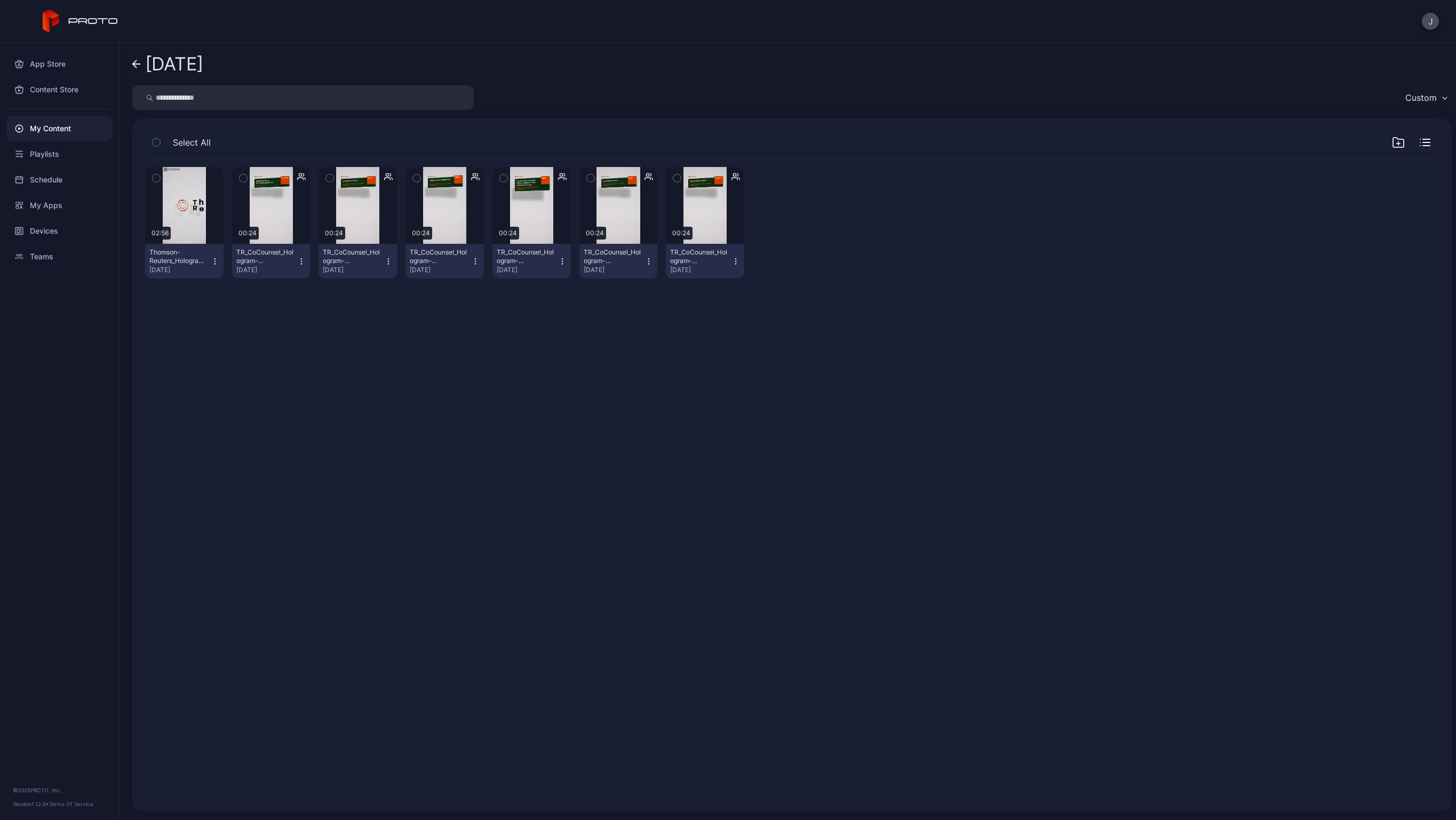
click at [153, 178] on icon "button" at bounding box center [156, 178] width 7 height 12
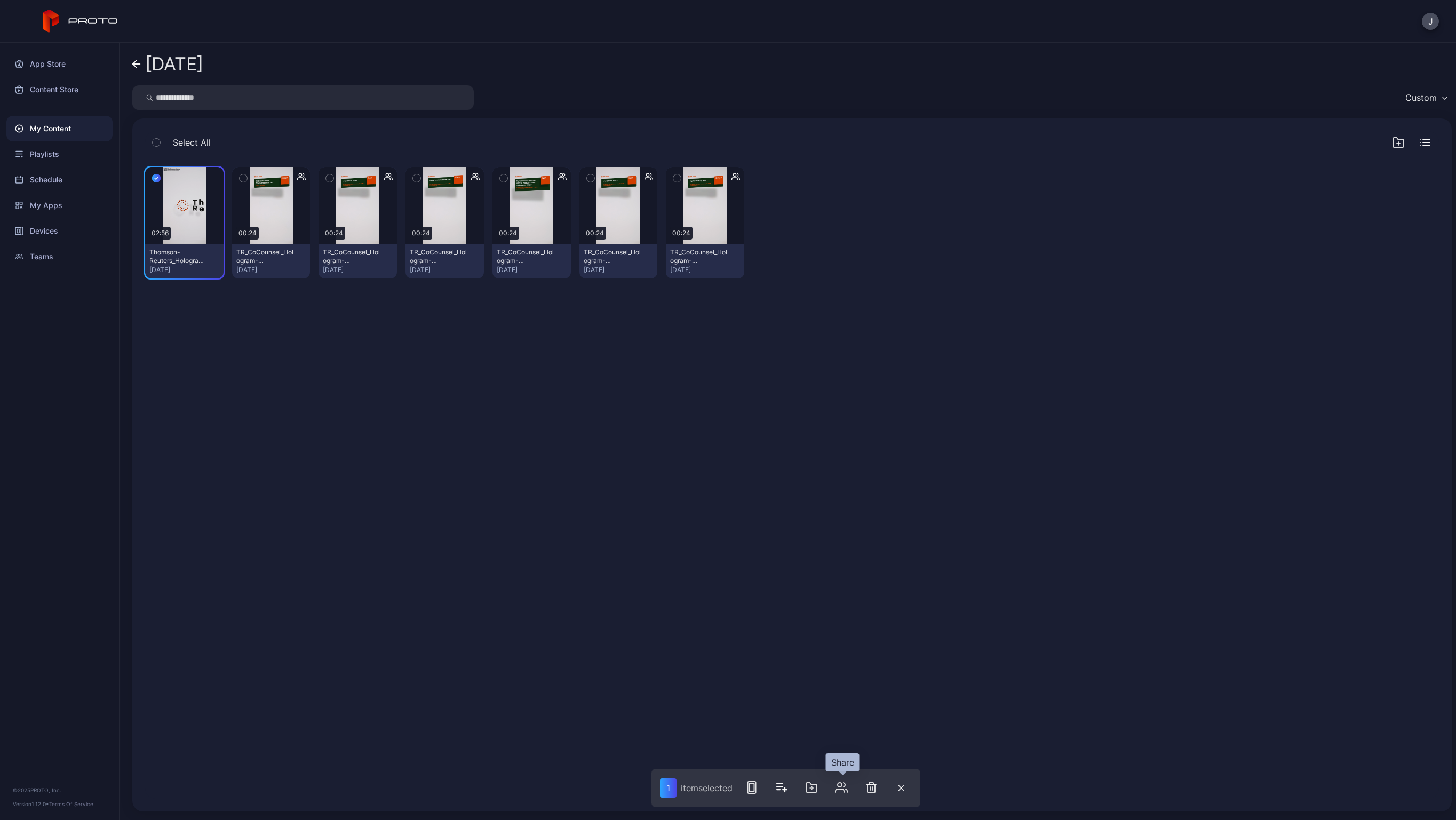
click at [841, 786] on icon "button" at bounding box center [841, 787] width 13 height 13
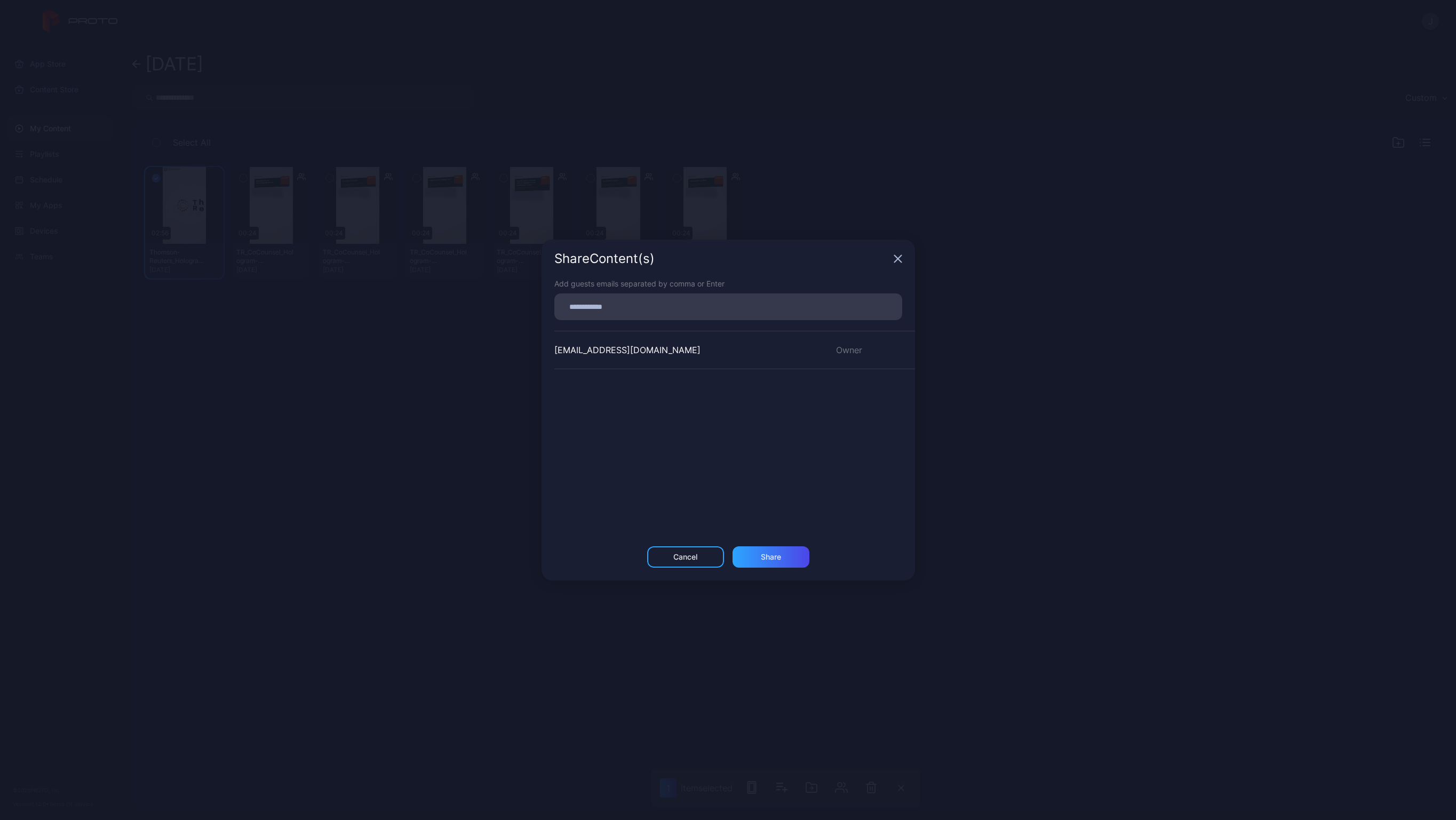
click at [620, 310] on input at bounding box center [728, 306] width 335 height 14
paste input
type input "*"
paste input
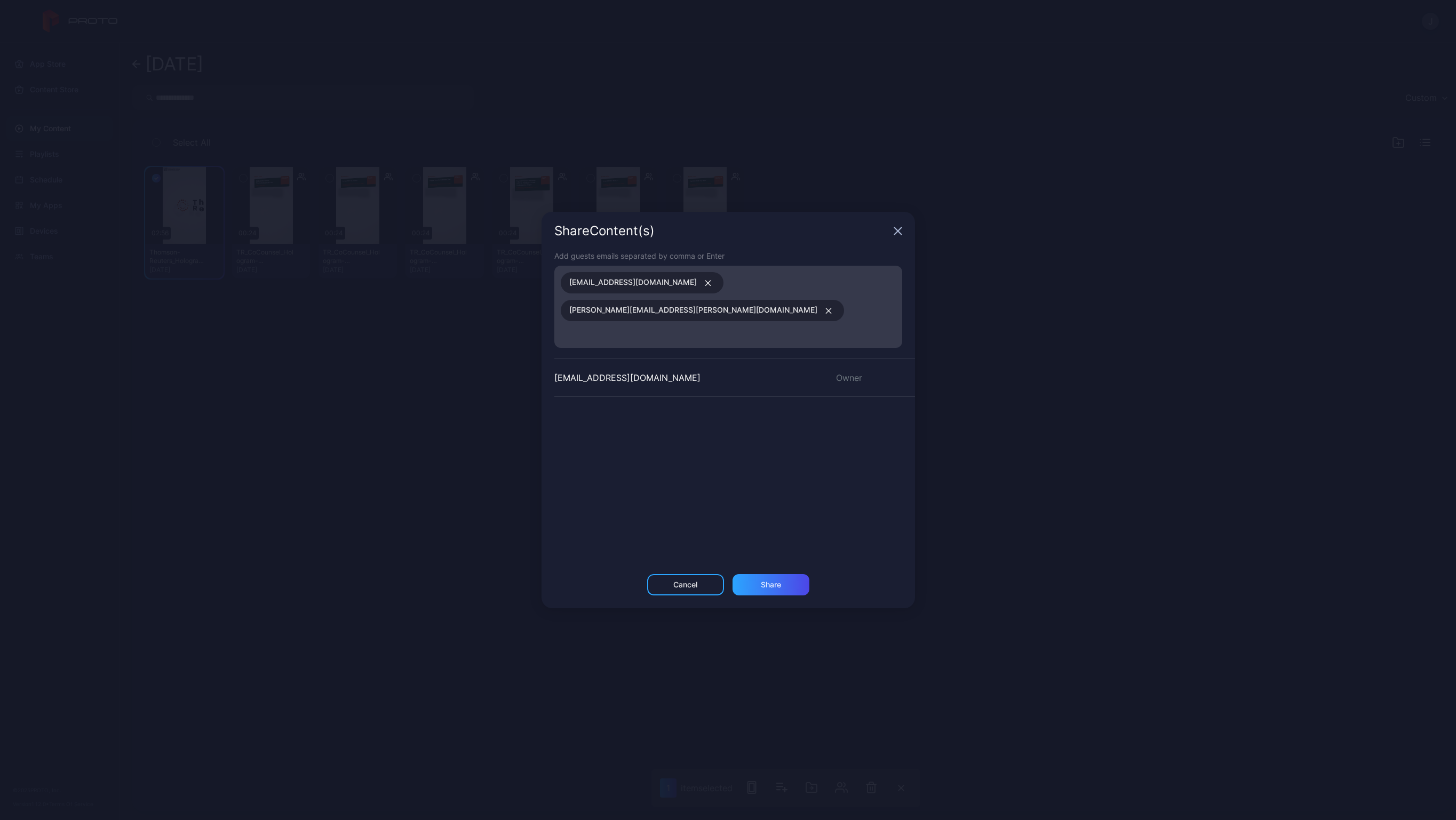
paste input
click at [788, 578] on div "Share" at bounding box center [770, 588] width 77 height 21
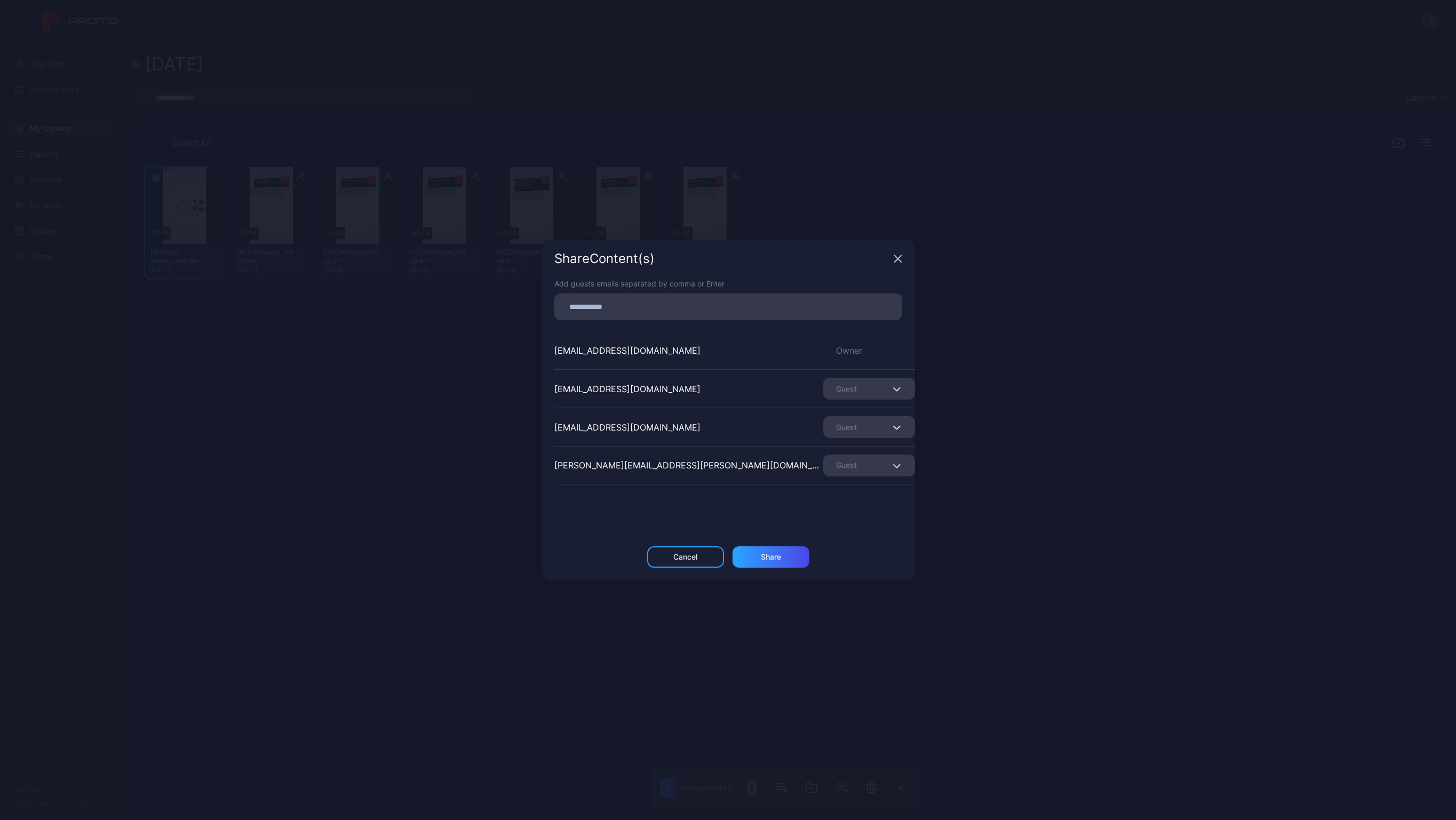
click at [897, 258] on icon "button" at bounding box center [898, 259] width 7 height 7
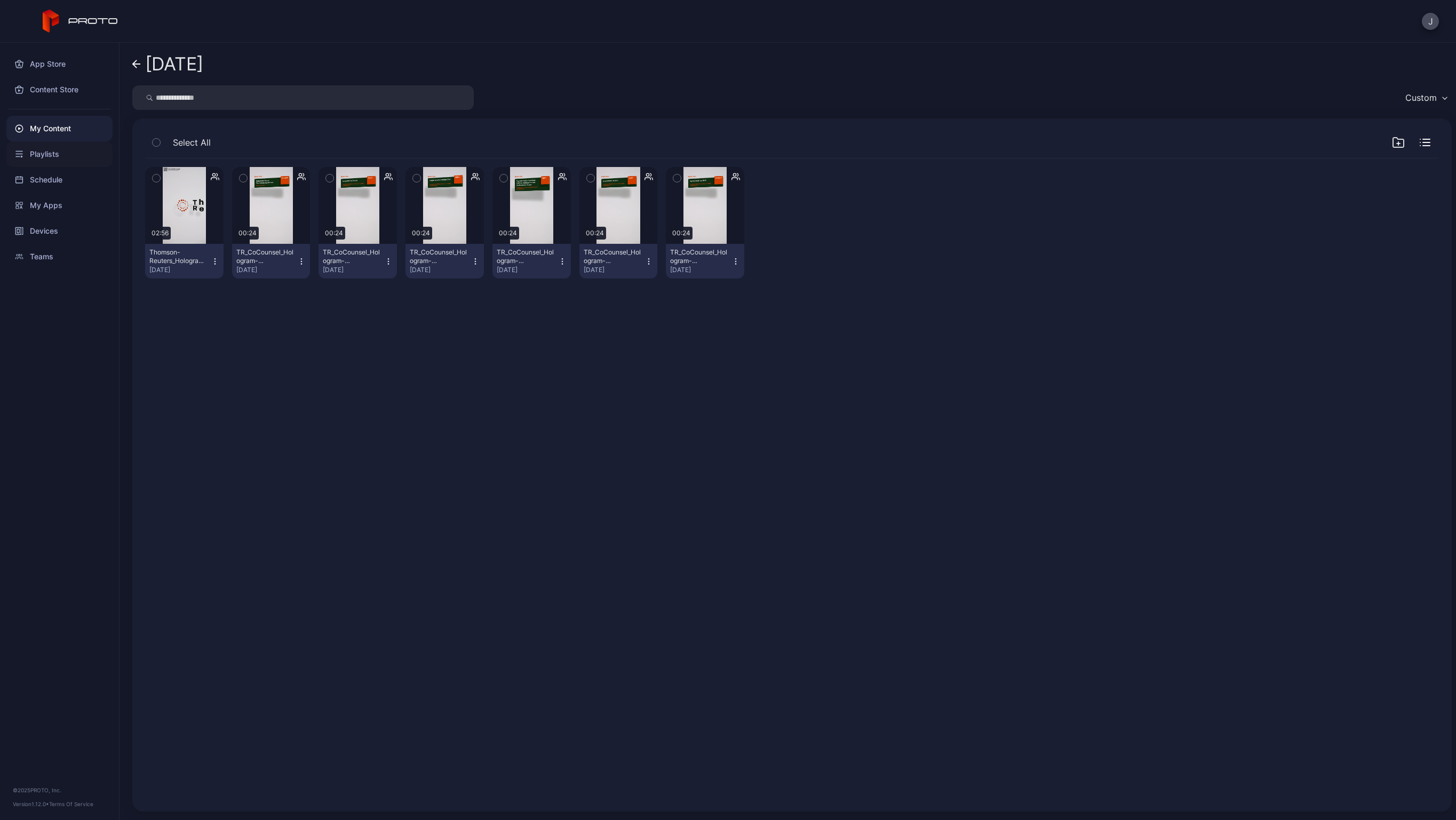
click at [43, 152] on div "Playlists" at bounding box center [59, 154] width 106 height 26
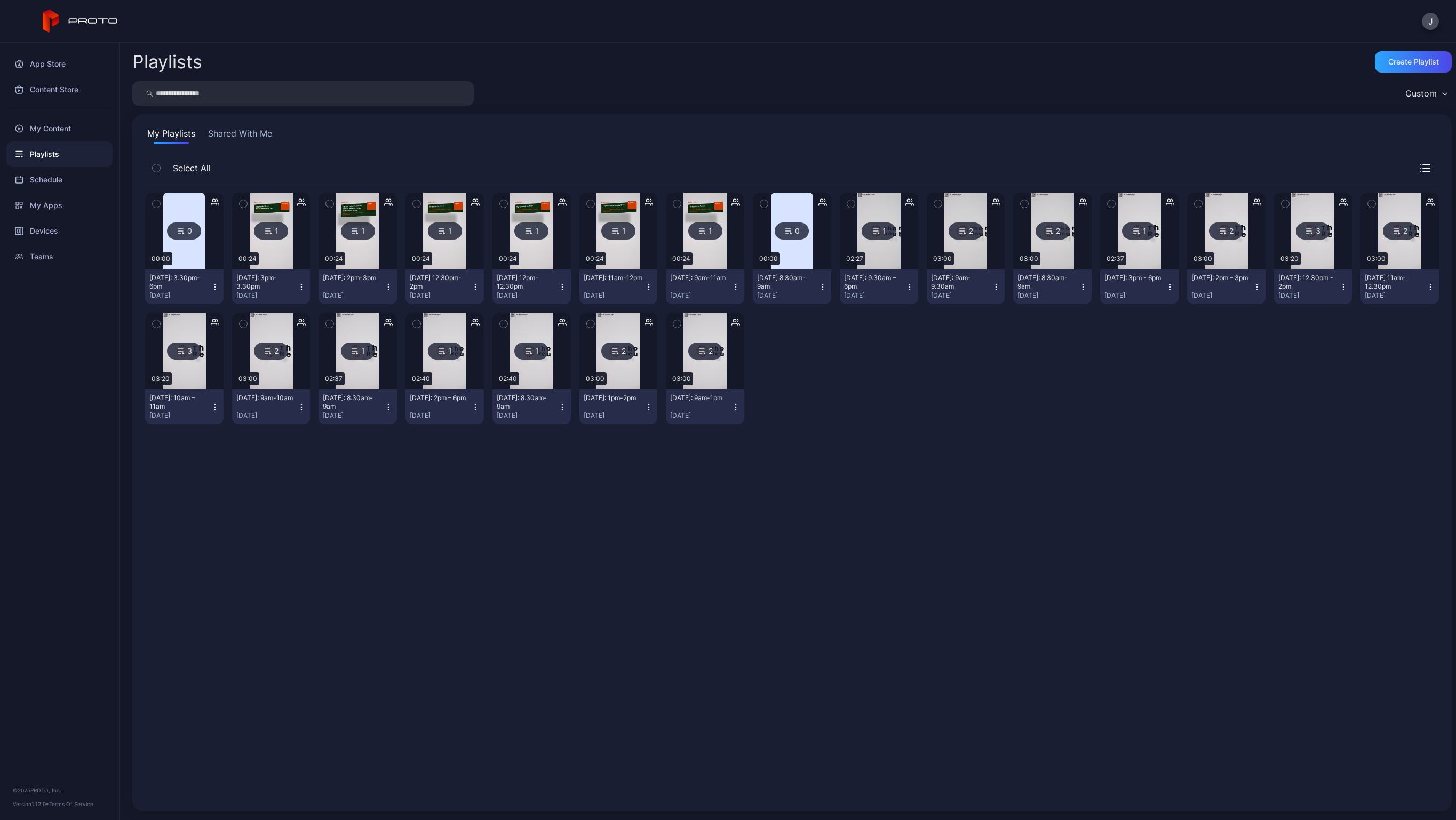
click at [784, 198] on img at bounding box center [792, 231] width 41 height 77
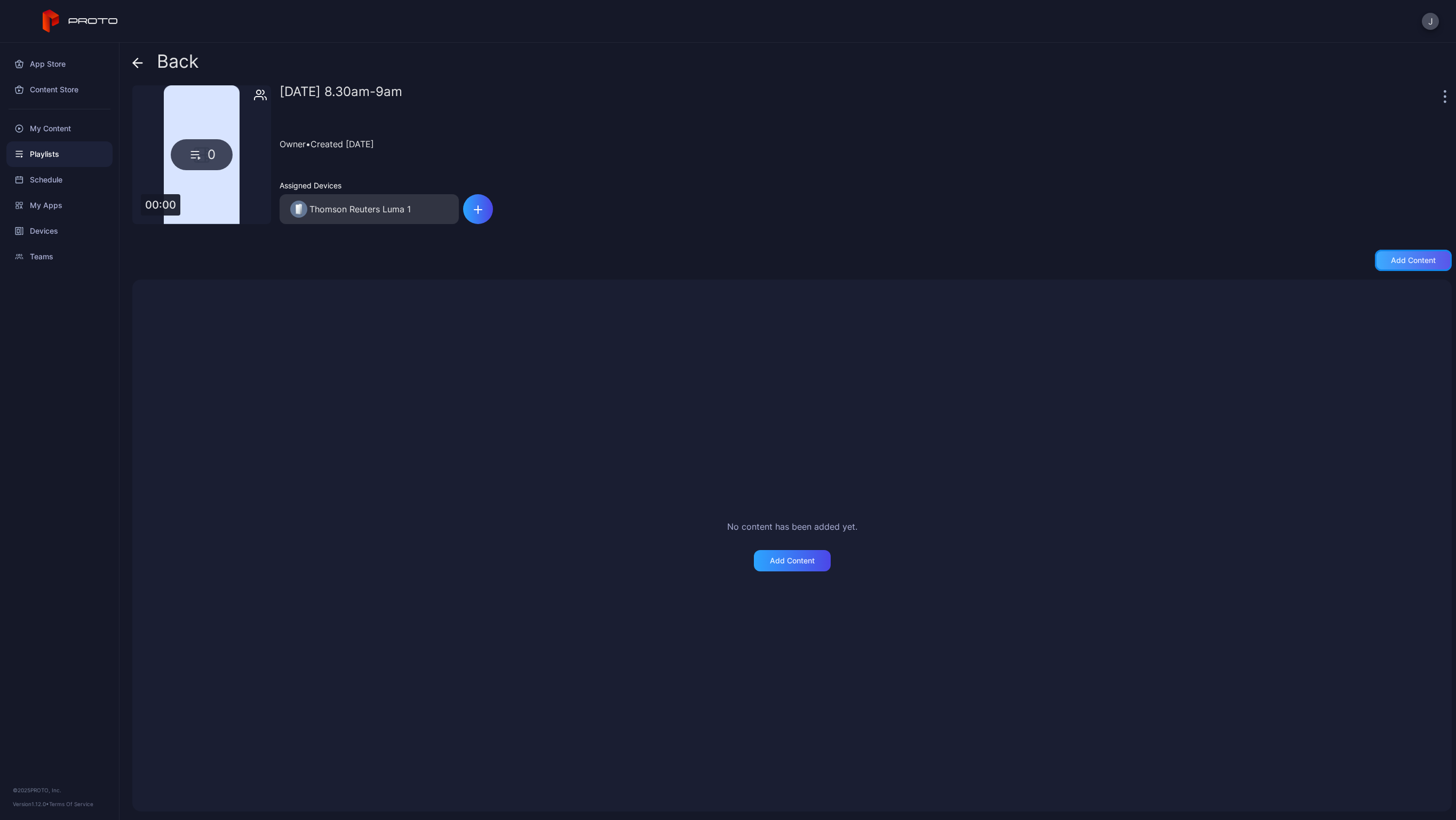
click at [1391, 263] on div "Add content" at bounding box center [1413, 260] width 45 height 9
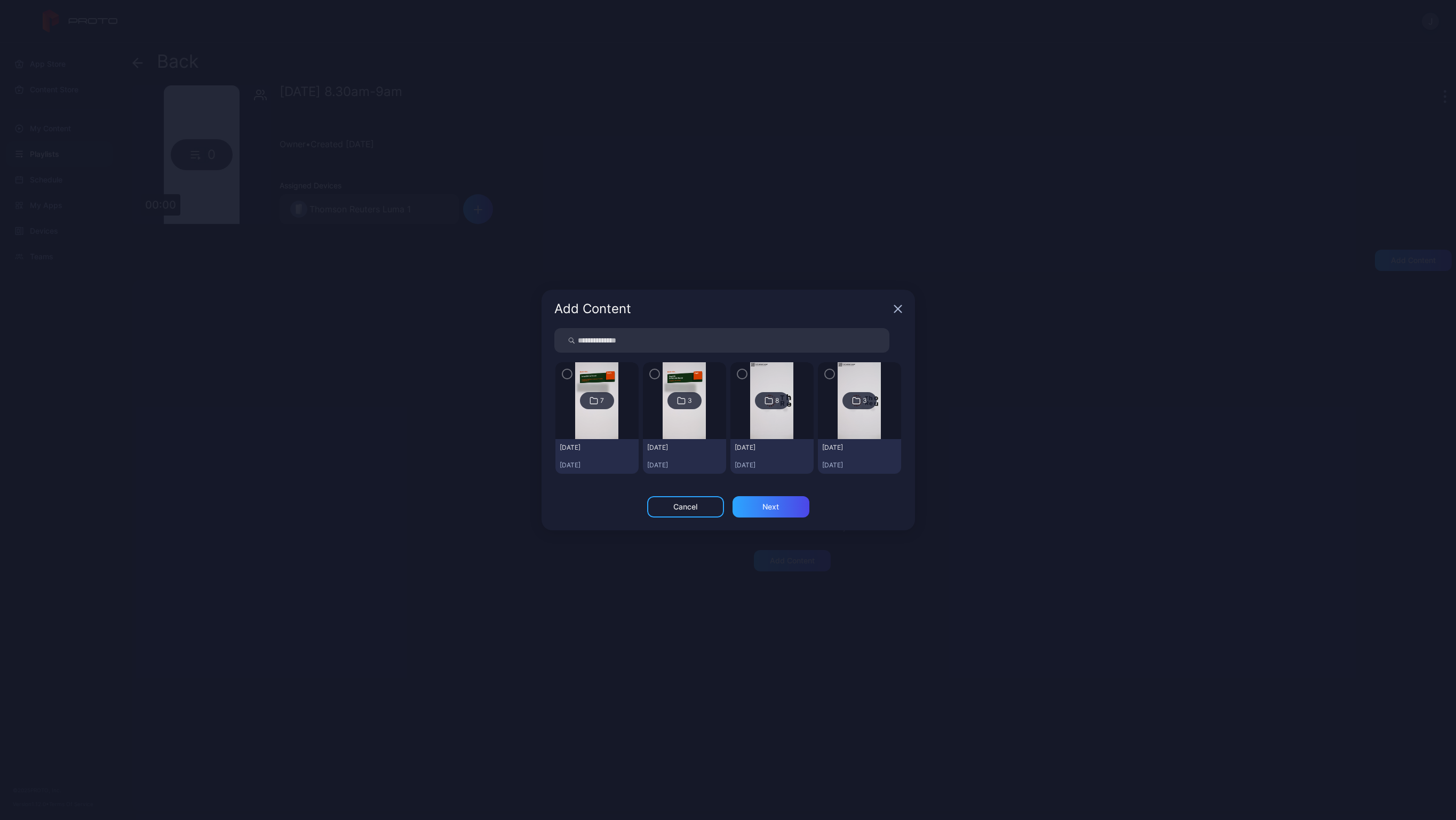
click at [589, 423] on img at bounding box center [597, 400] width 43 height 77
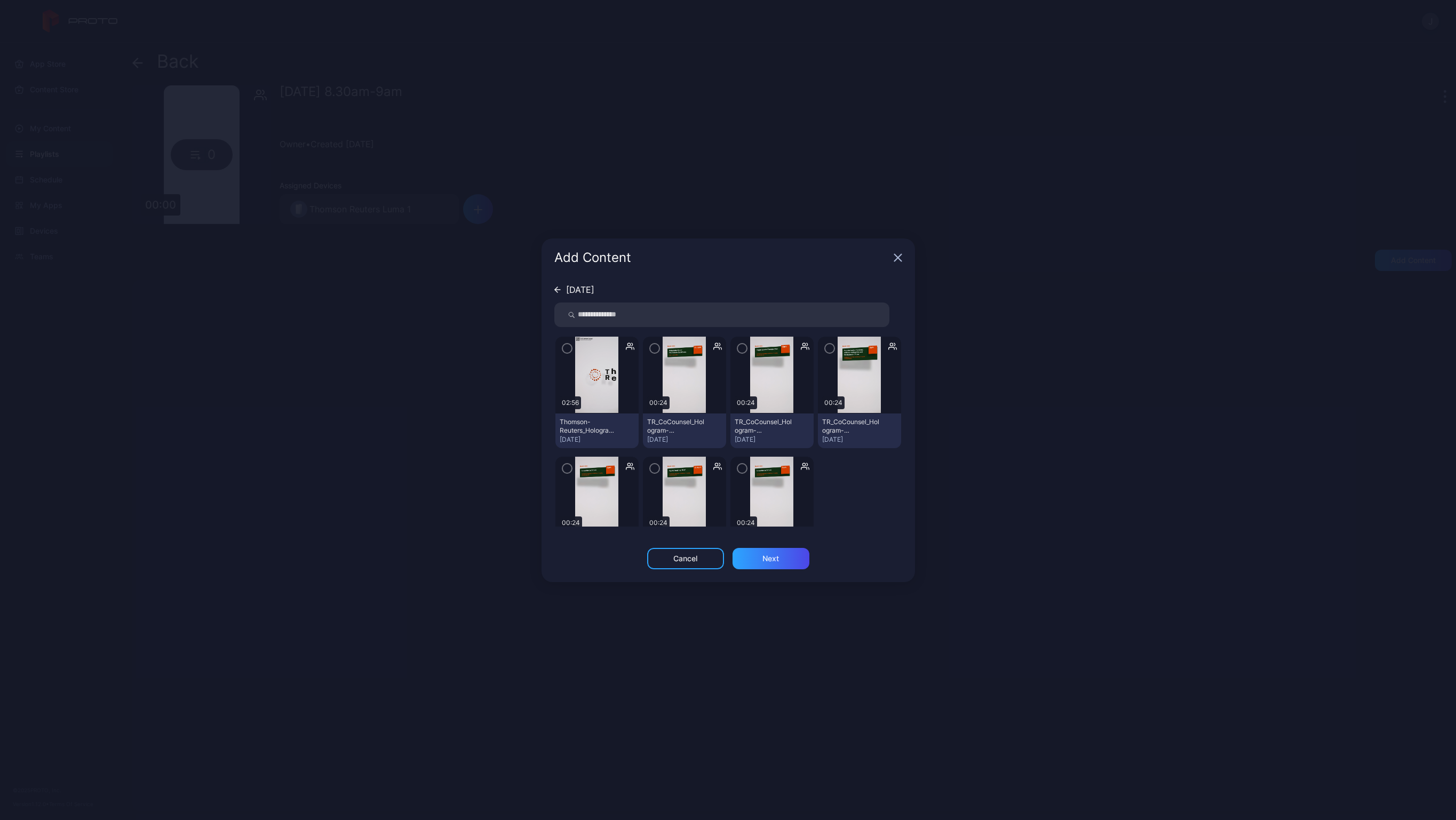
click at [568, 347] on icon "button" at bounding box center [567, 348] width 9 height 12
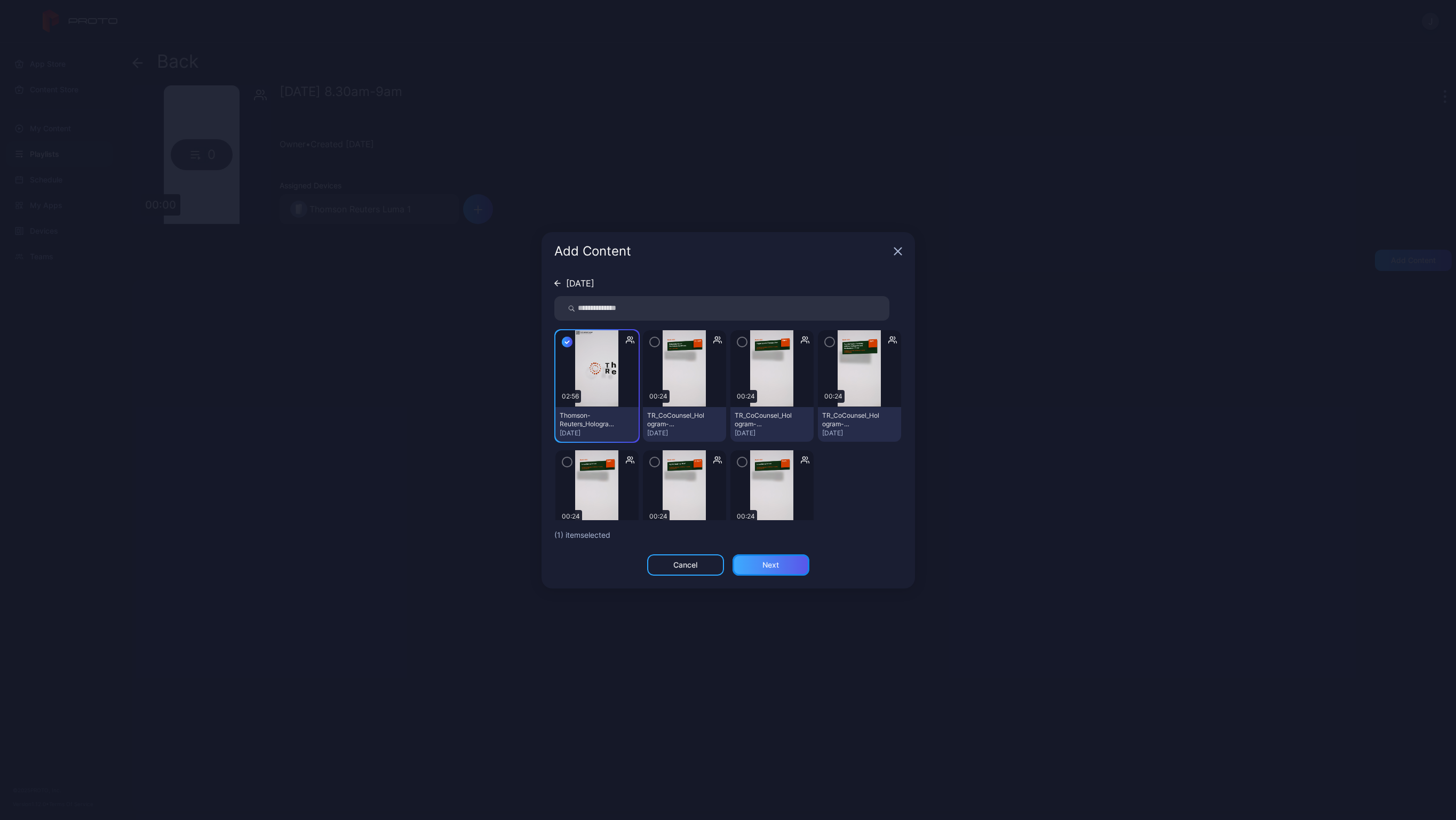
click at [755, 559] on div "Next" at bounding box center [770, 565] width 77 height 21
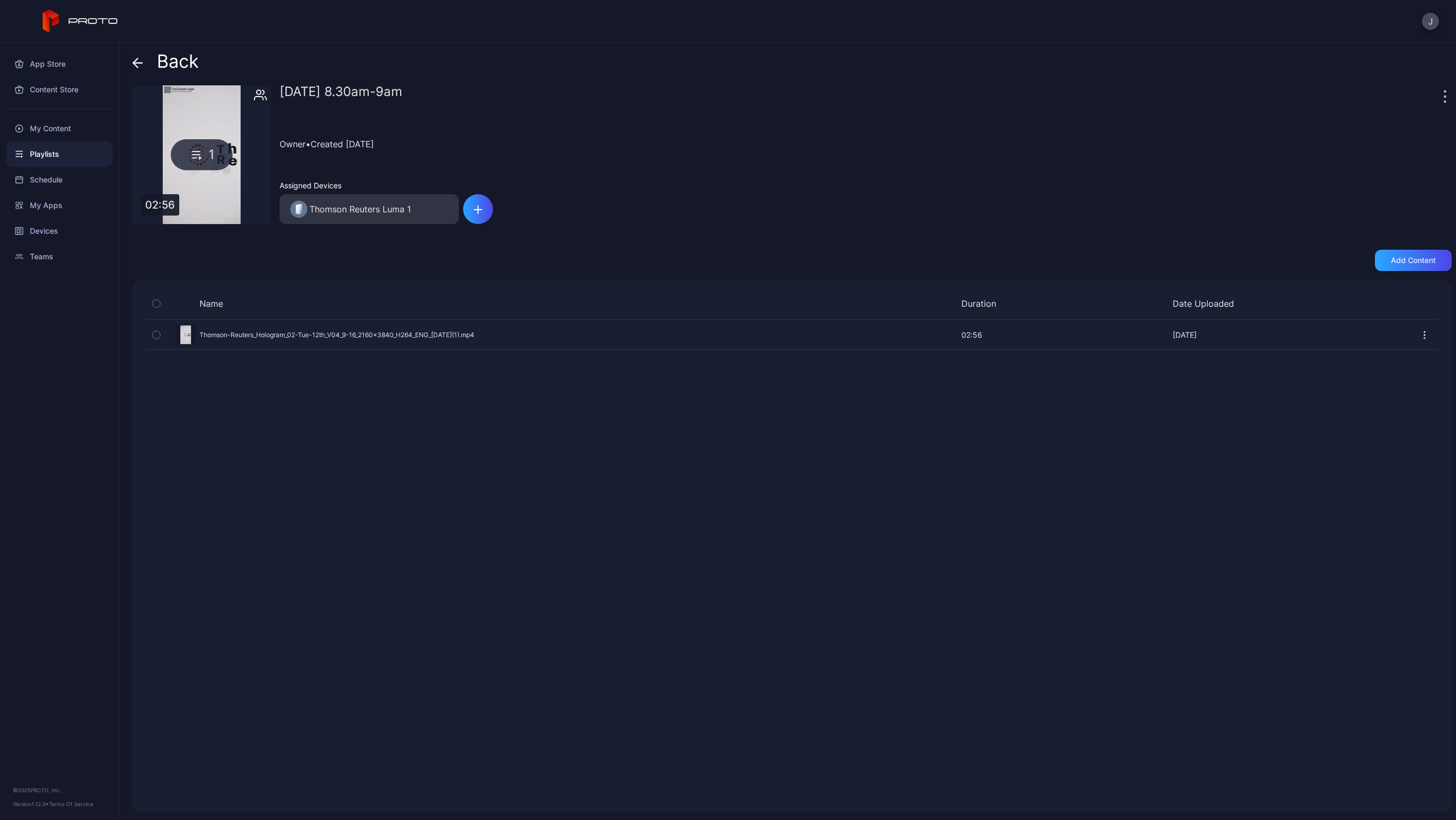
click at [140, 63] on icon at bounding box center [138, 63] width 11 height 11
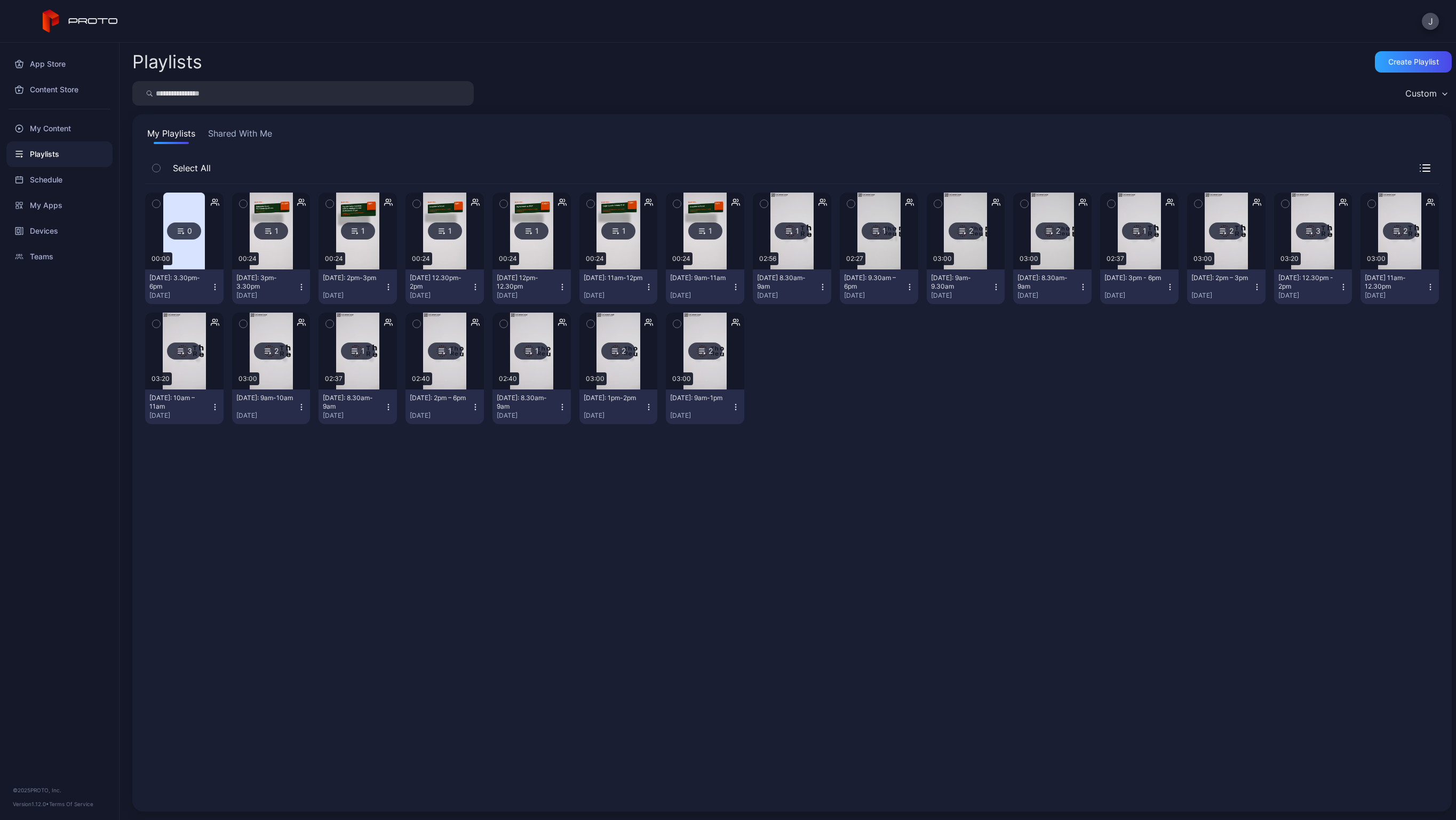
click at [807, 268] on img at bounding box center [792, 231] width 43 height 77
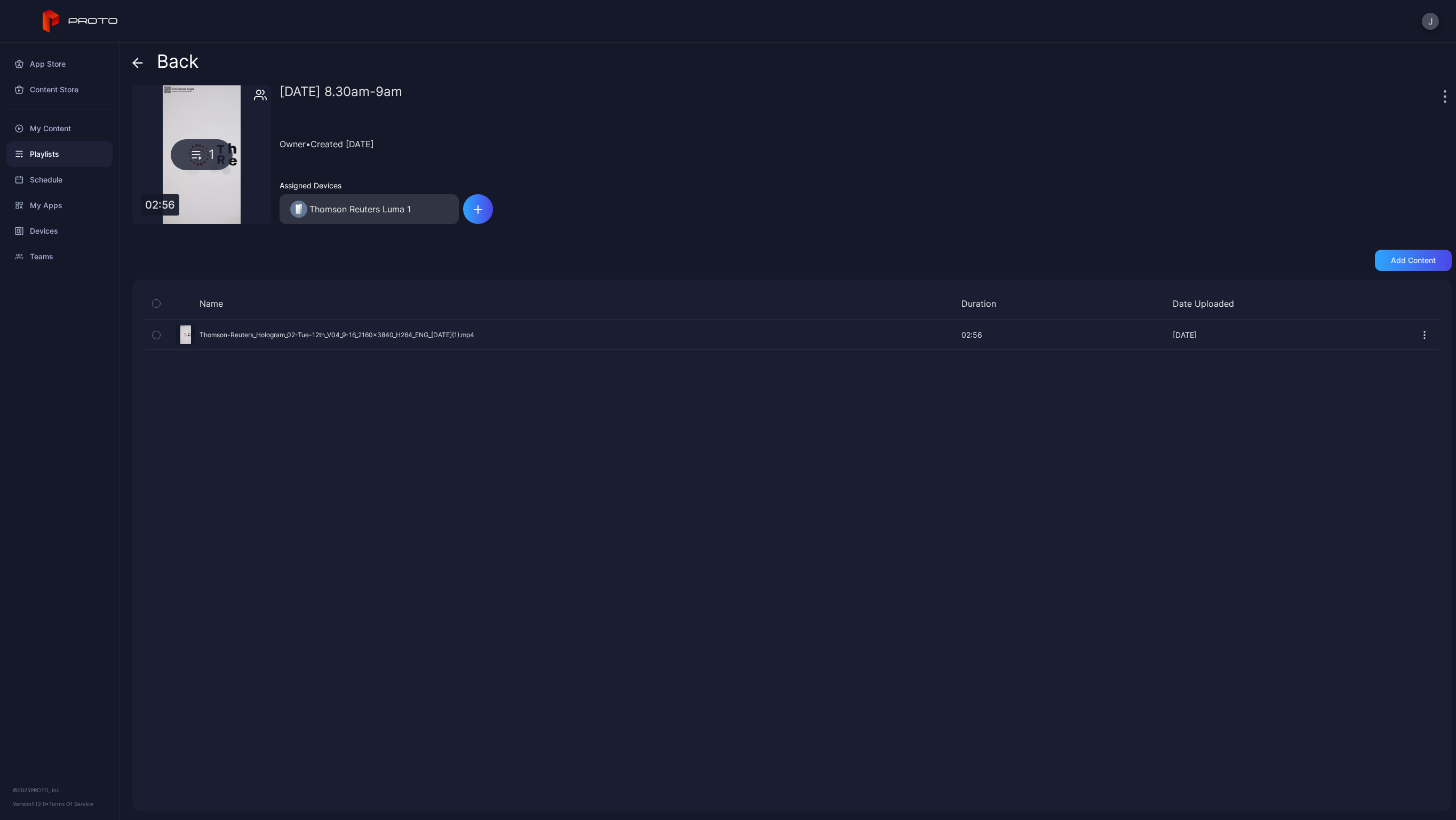
click at [140, 61] on icon at bounding box center [138, 63] width 11 height 11
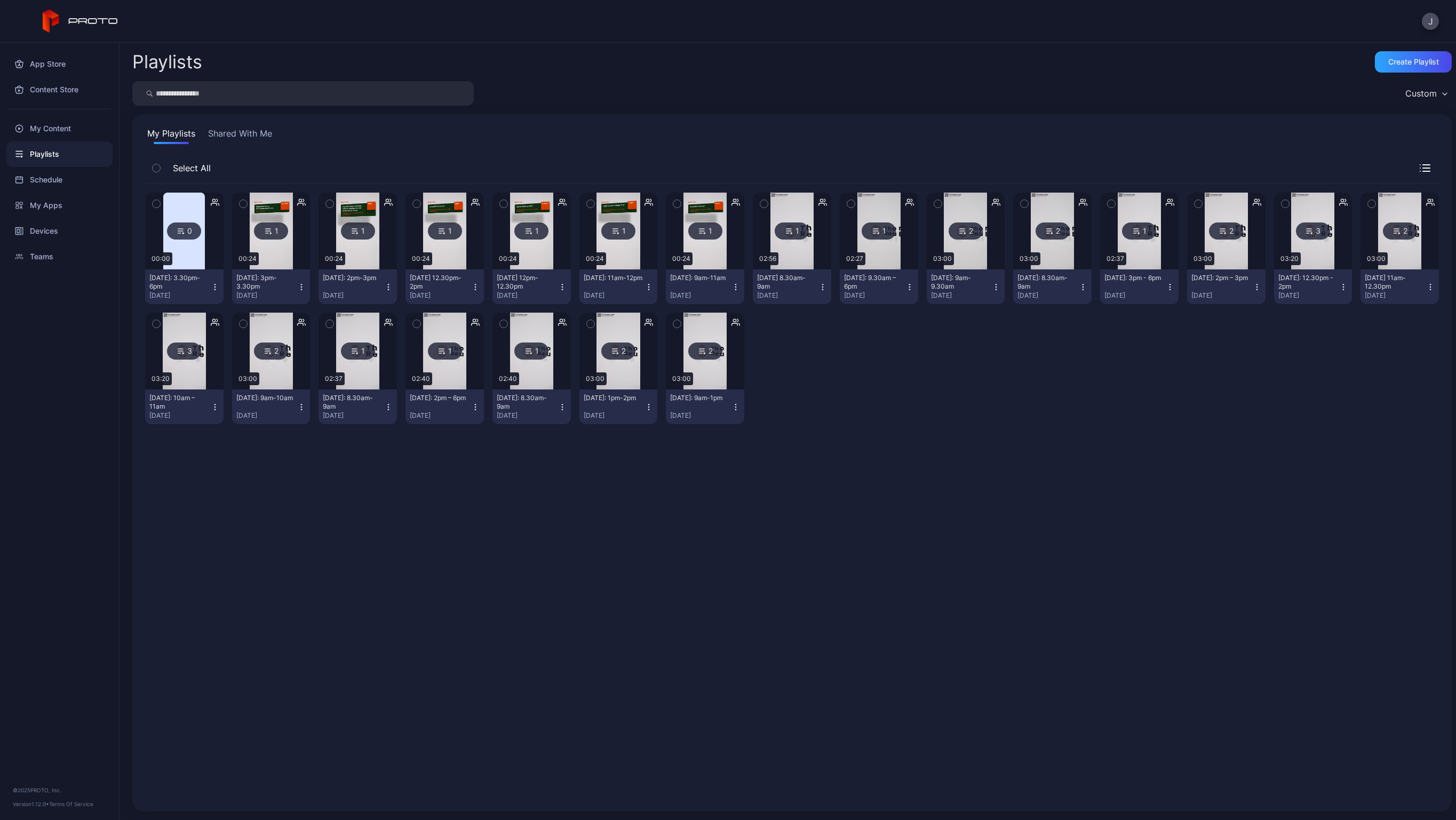
click at [701, 258] on img at bounding box center [705, 231] width 43 height 77
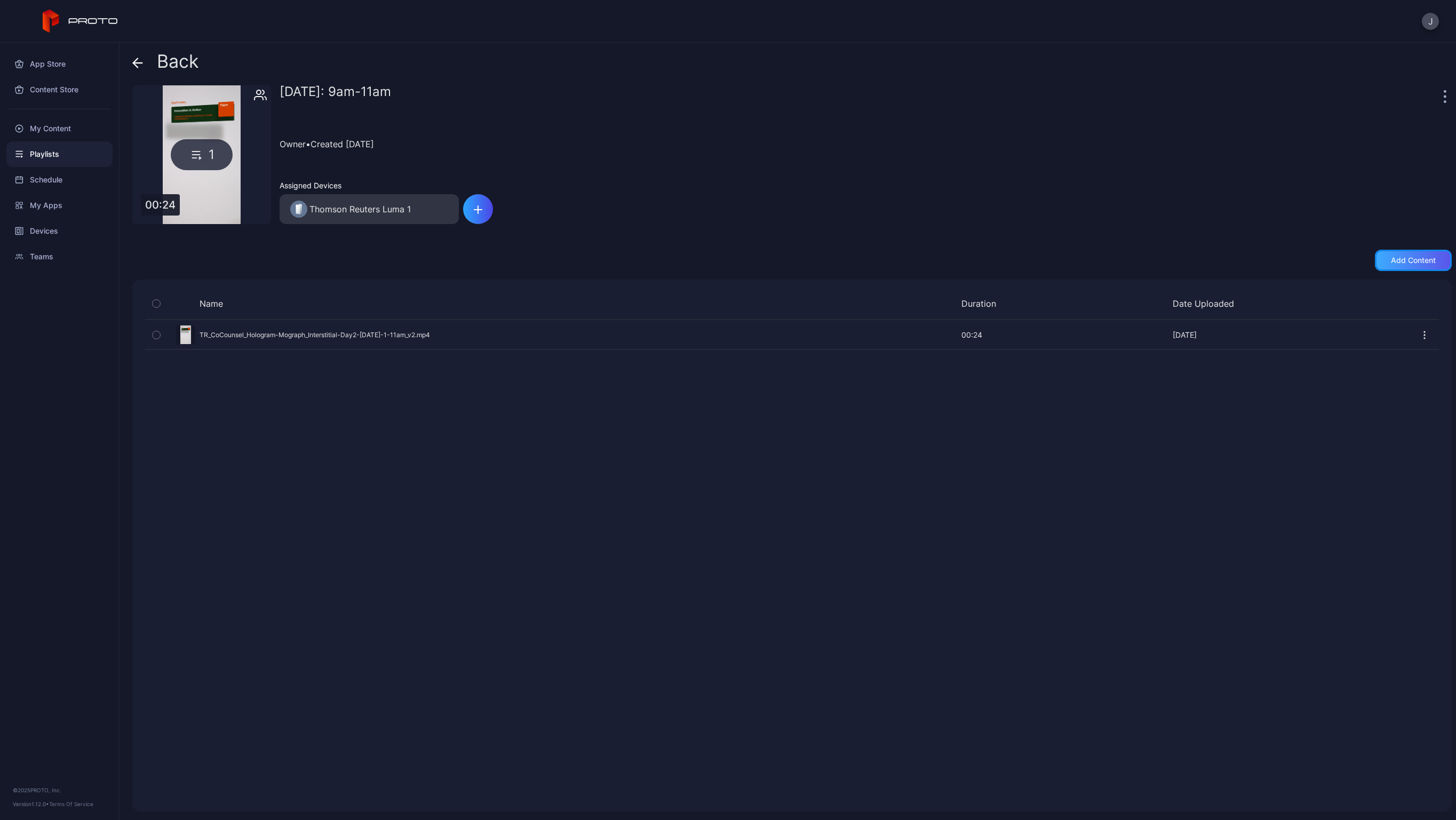
click at [1391, 258] on div "Add content" at bounding box center [1413, 260] width 45 height 9
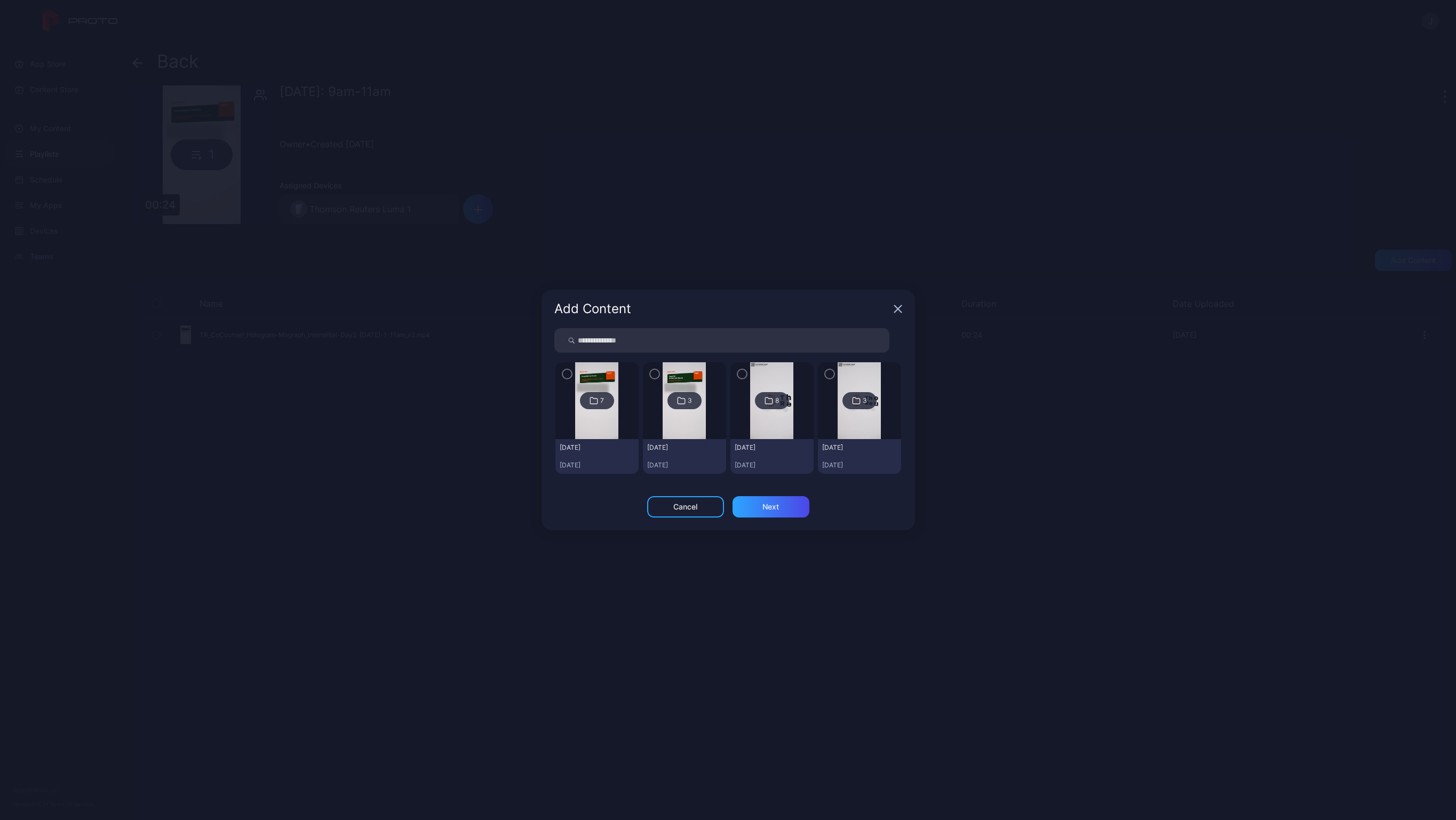
click at [600, 418] on img at bounding box center [597, 400] width 43 height 77
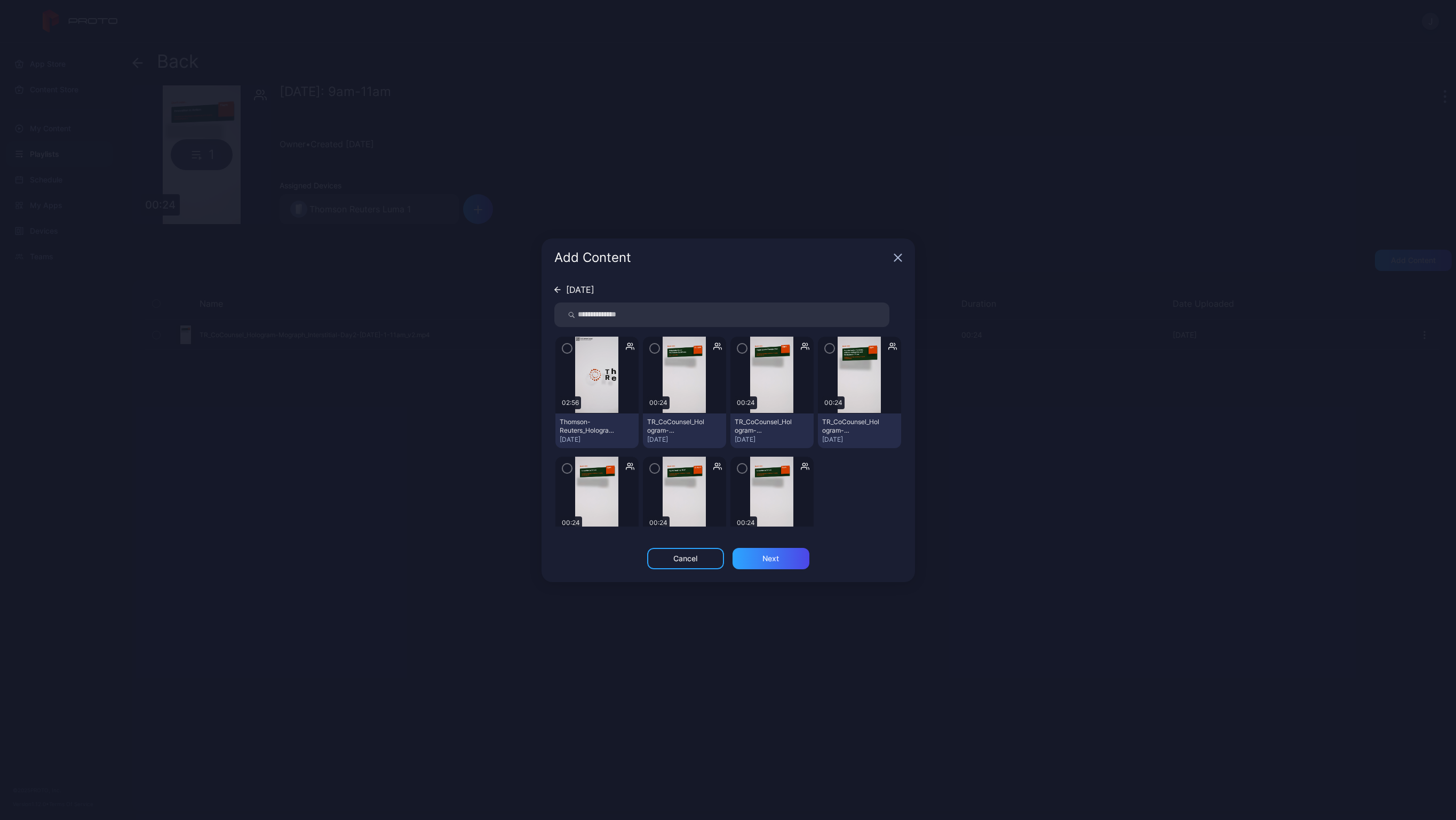
click at [565, 342] on icon "button" at bounding box center [567, 348] width 9 height 12
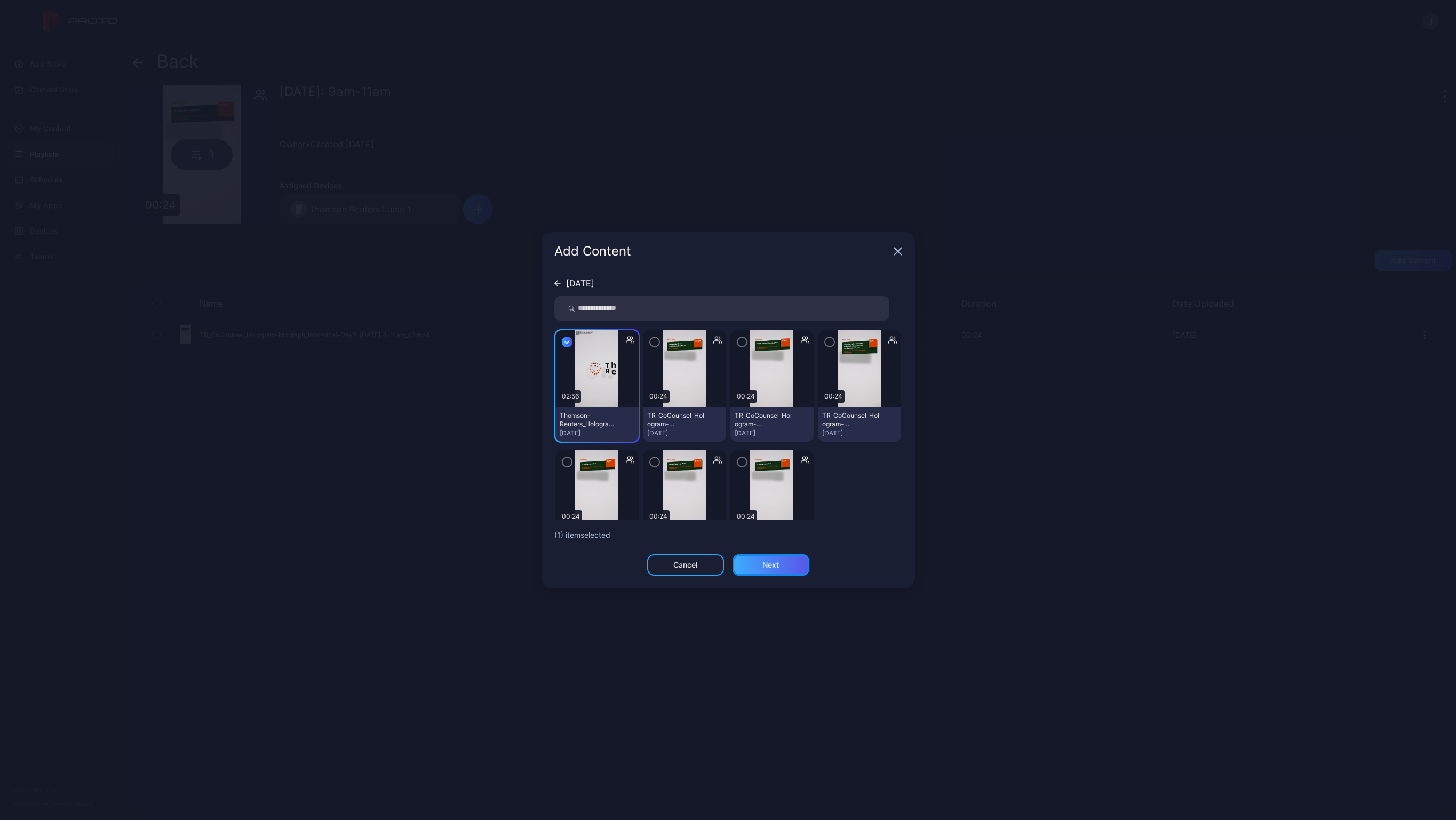
click at [781, 563] on div "Next" at bounding box center [770, 565] width 77 height 21
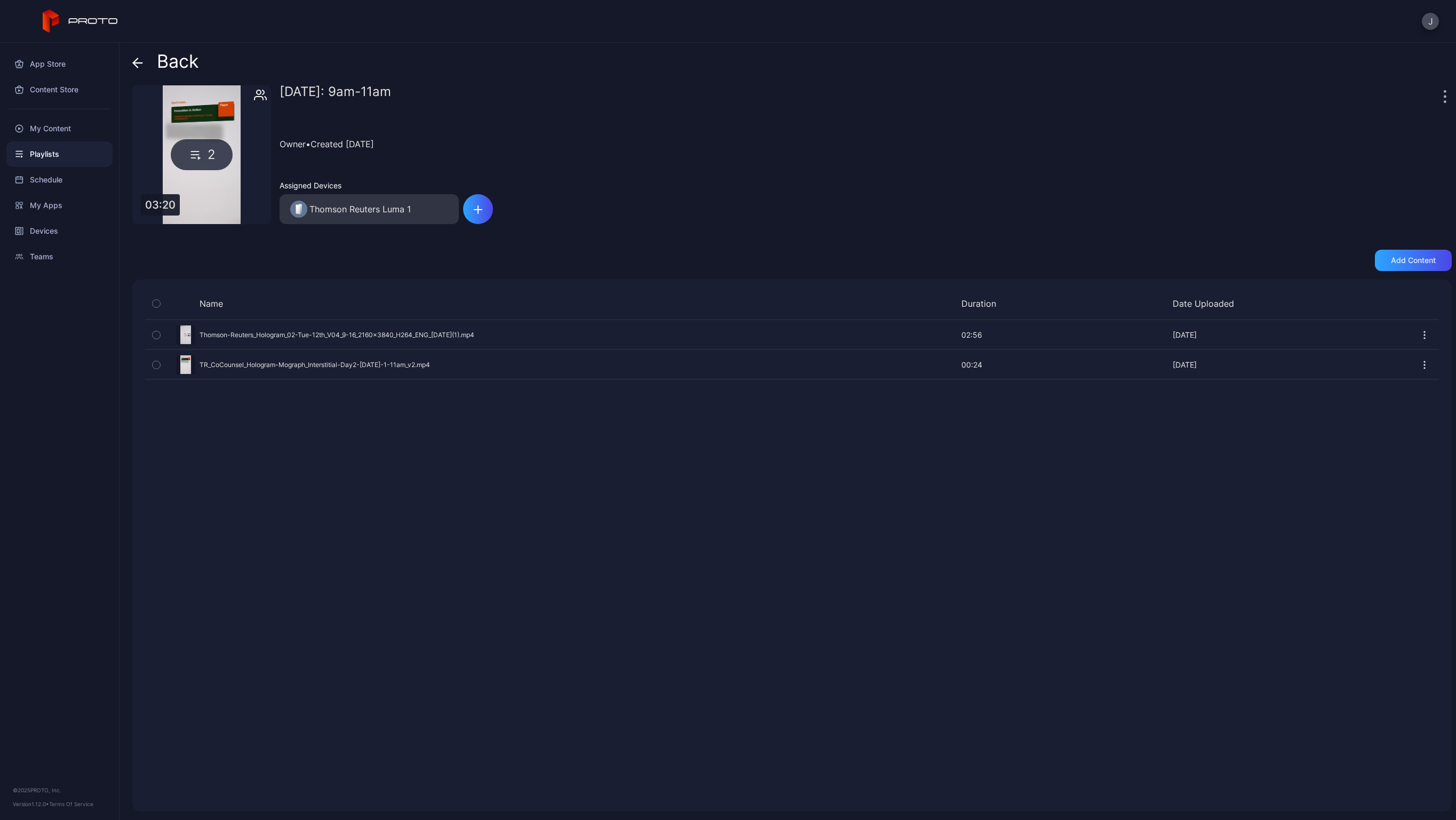
click at [139, 62] on icon at bounding box center [138, 63] width 11 height 11
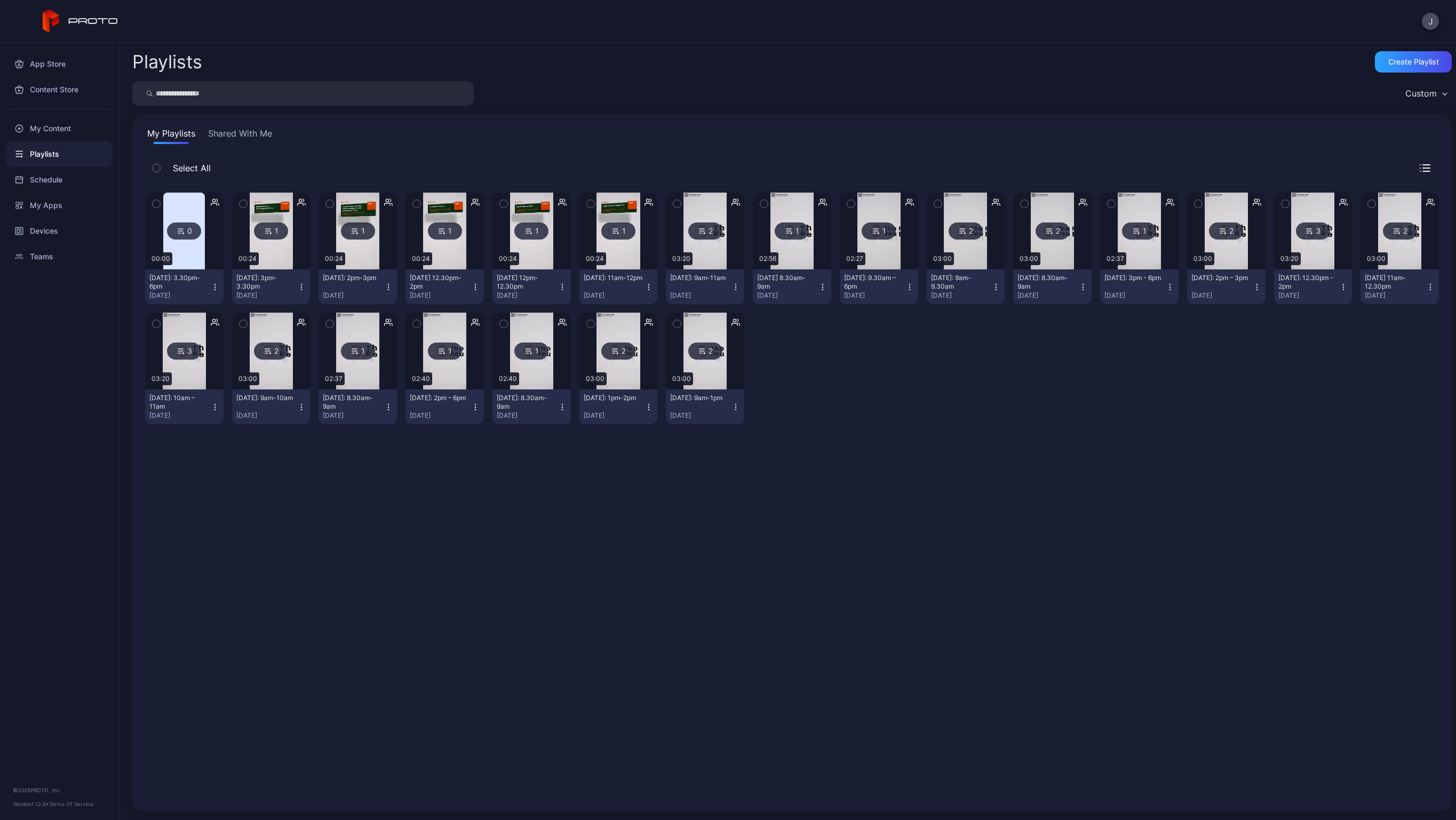
click at [616, 260] on img at bounding box center [618, 231] width 43 height 77
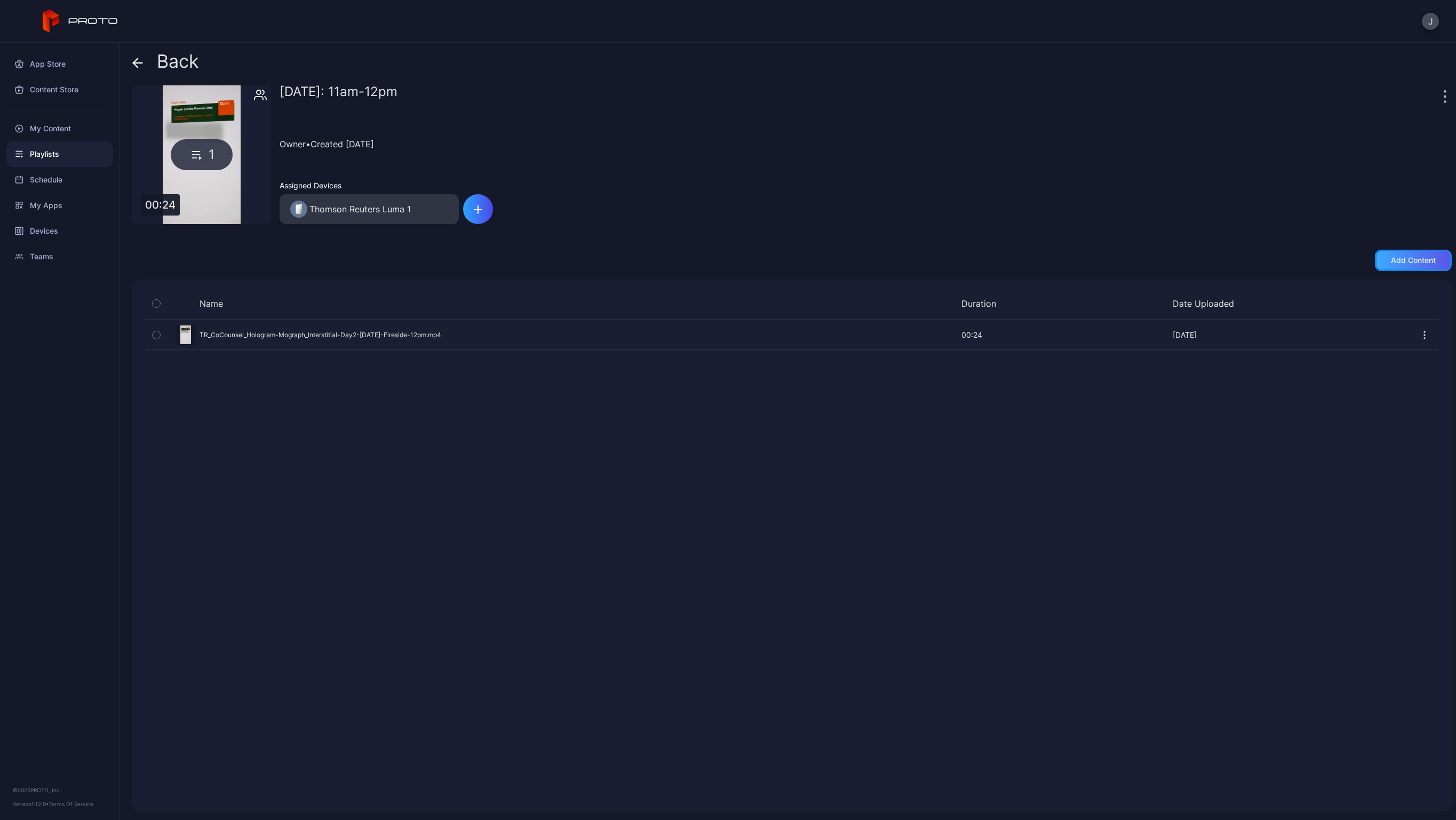
click at [1384, 266] on div "Add content" at bounding box center [1413, 260] width 77 height 21
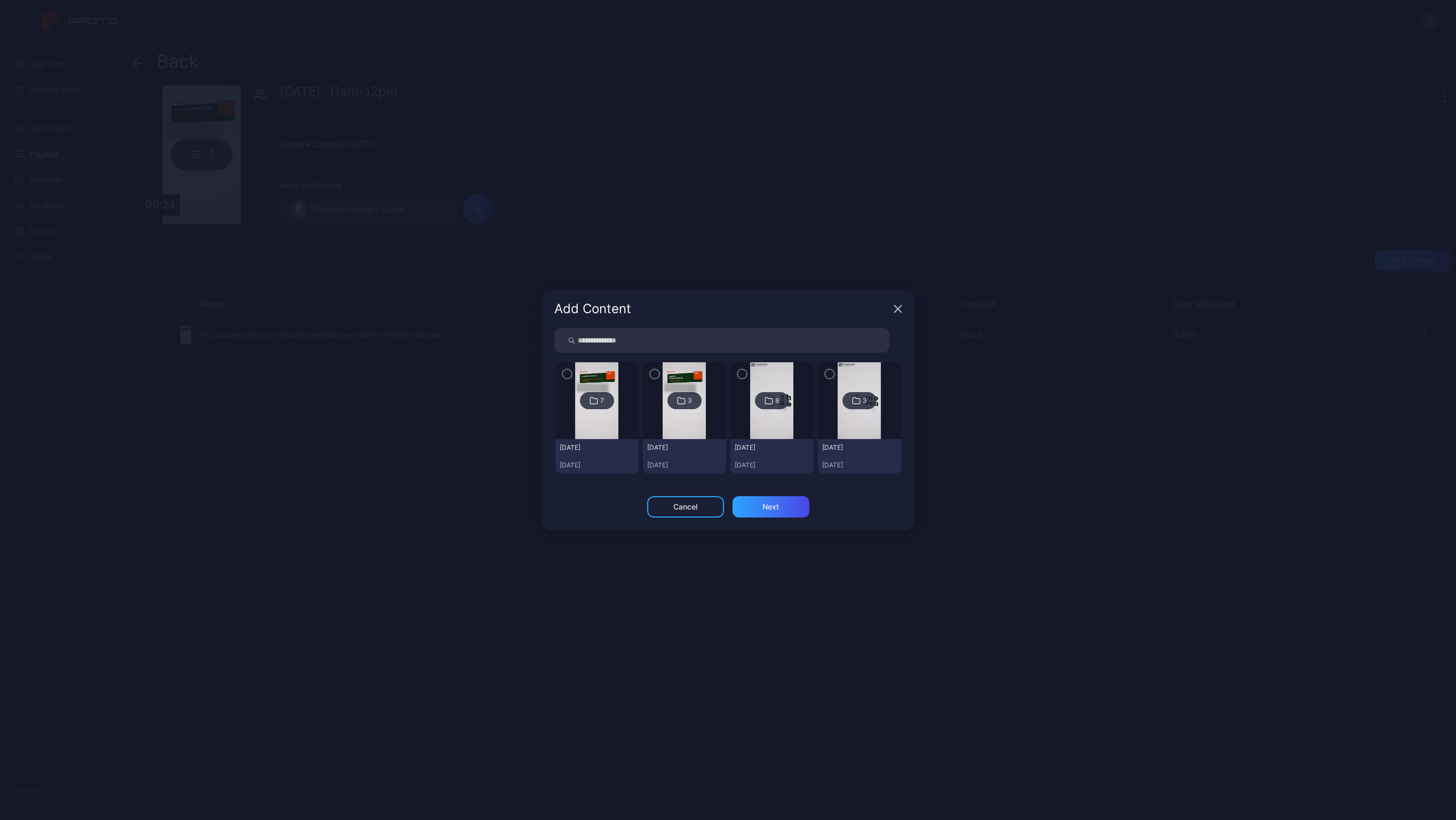
click at [566, 373] on icon "button" at bounding box center [567, 374] width 9 height 12
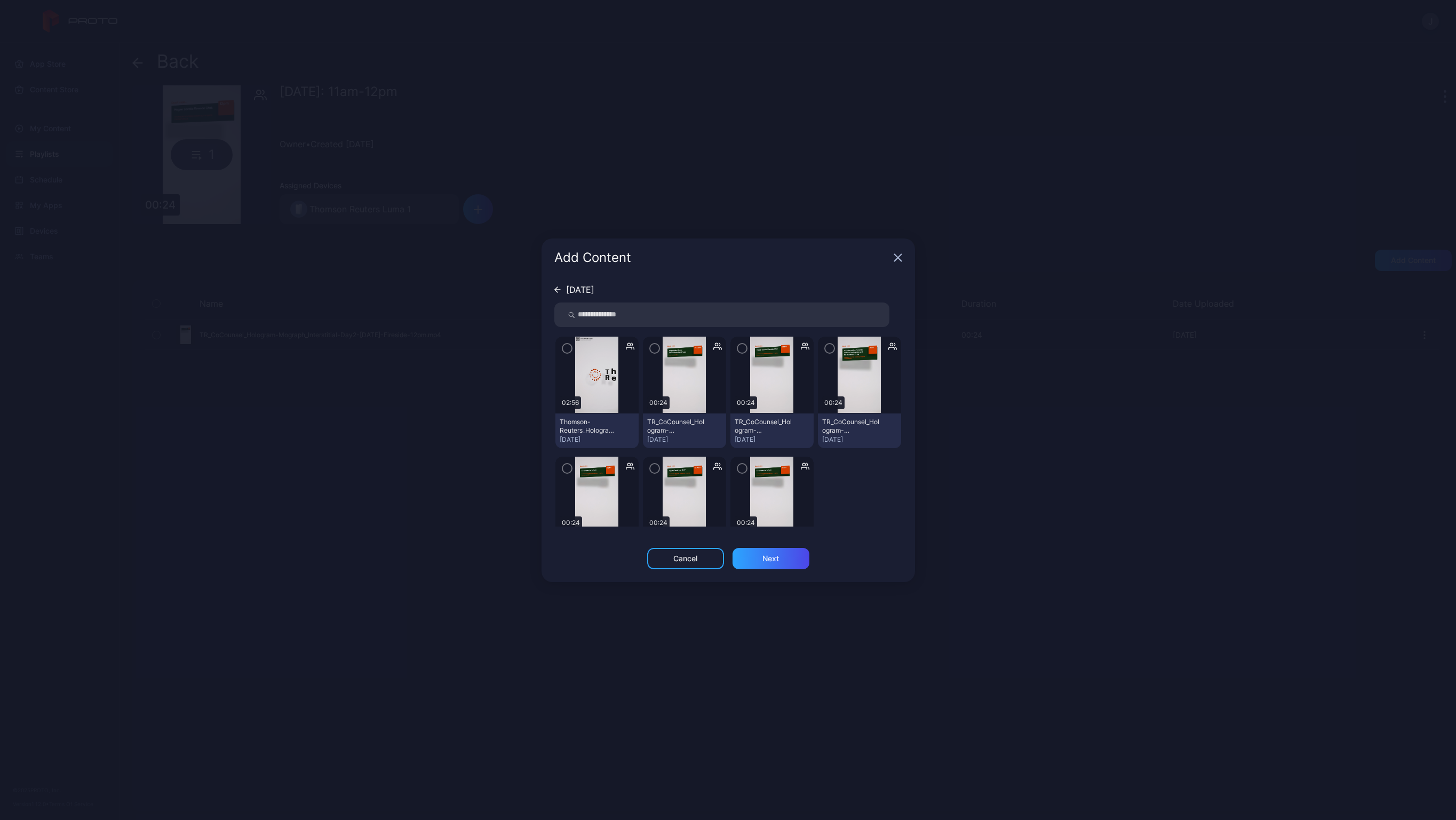
scroll to position [3, 0]
click at [569, 347] on icon "button" at bounding box center [567, 345] width 9 height 12
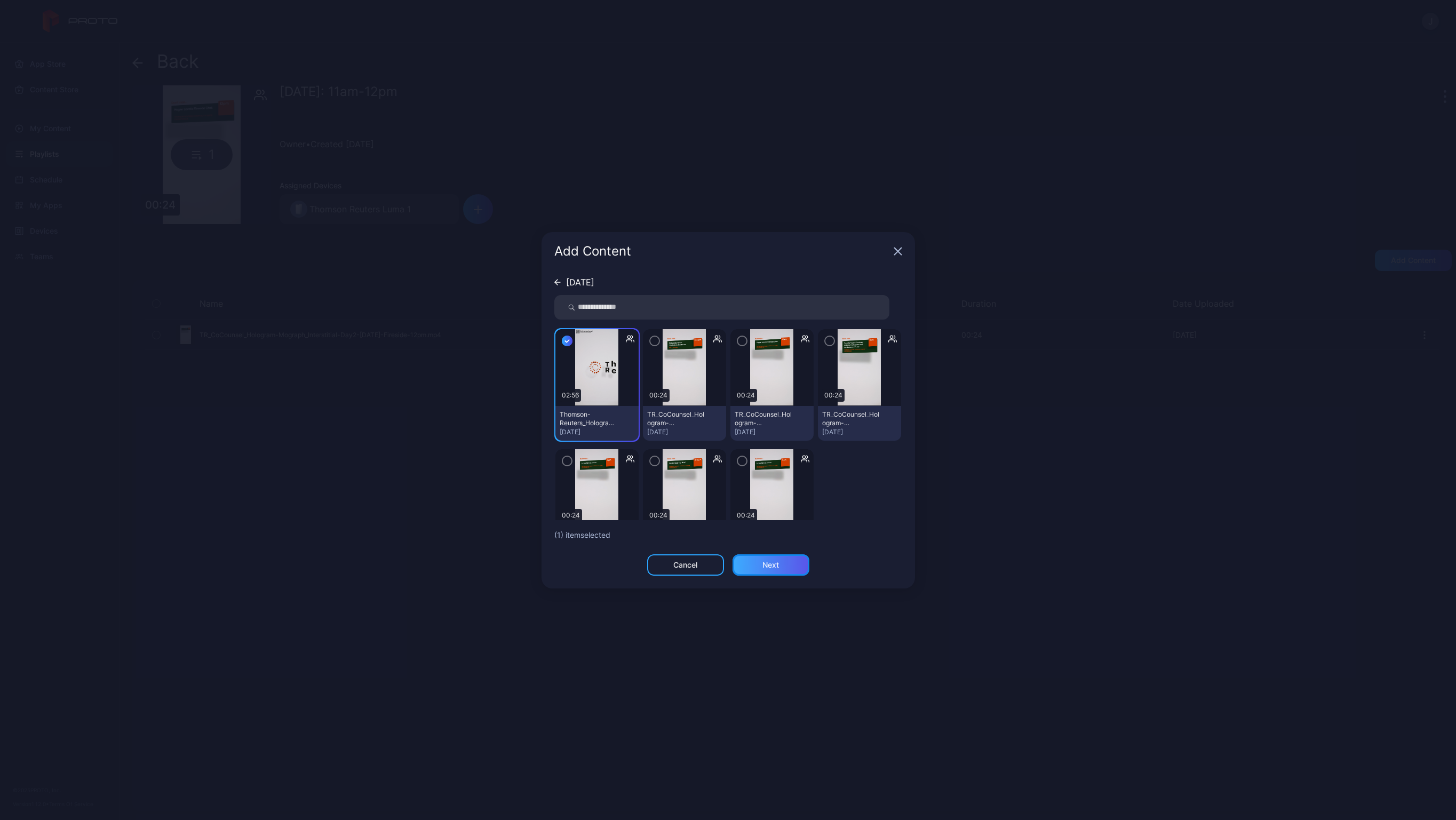
click at [761, 561] on div "Next" at bounding box center [770, 565] width 77 height 21
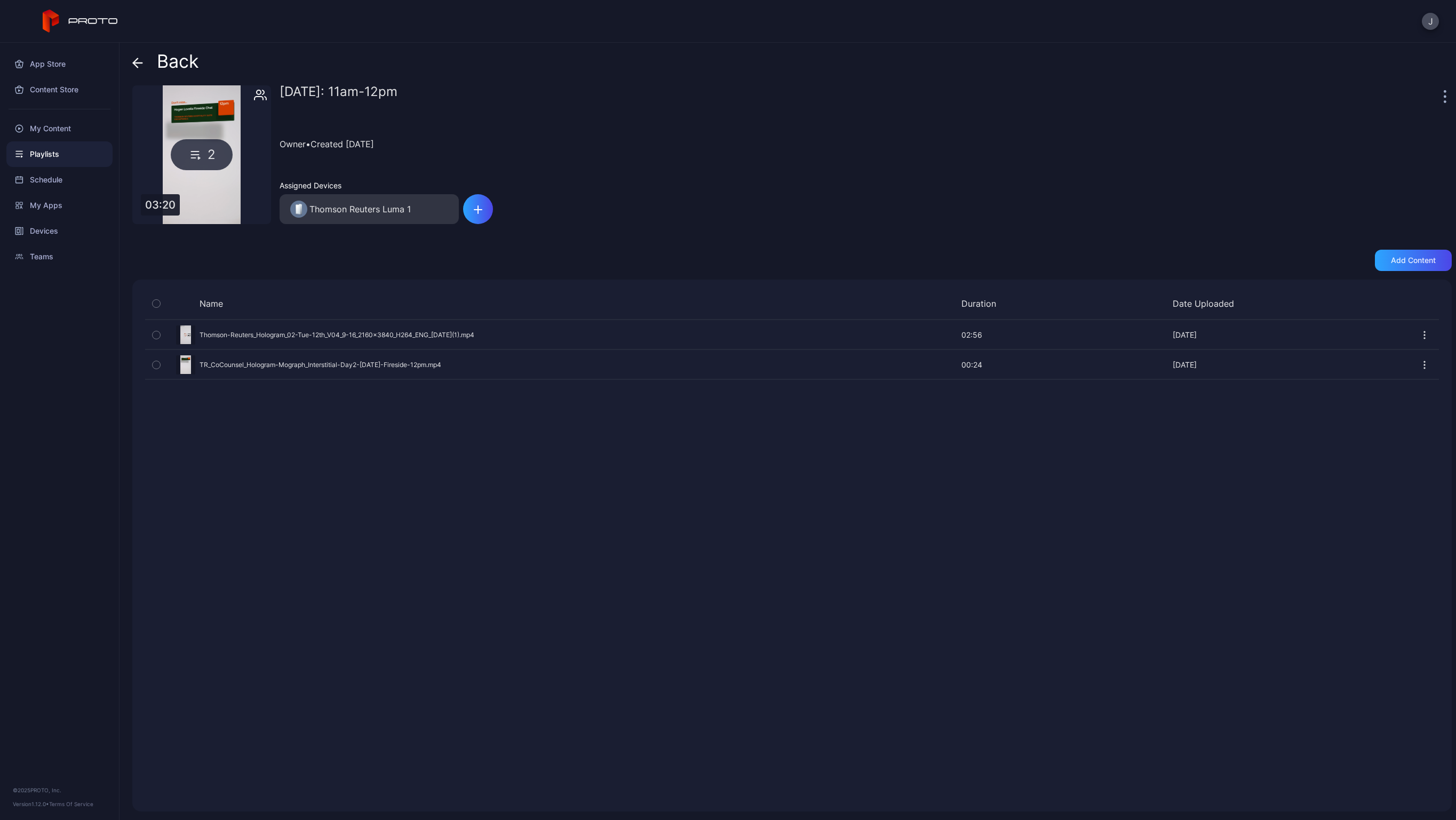
click at [141, 61] on icon at bounding box center [138, 63] width 11 height 11
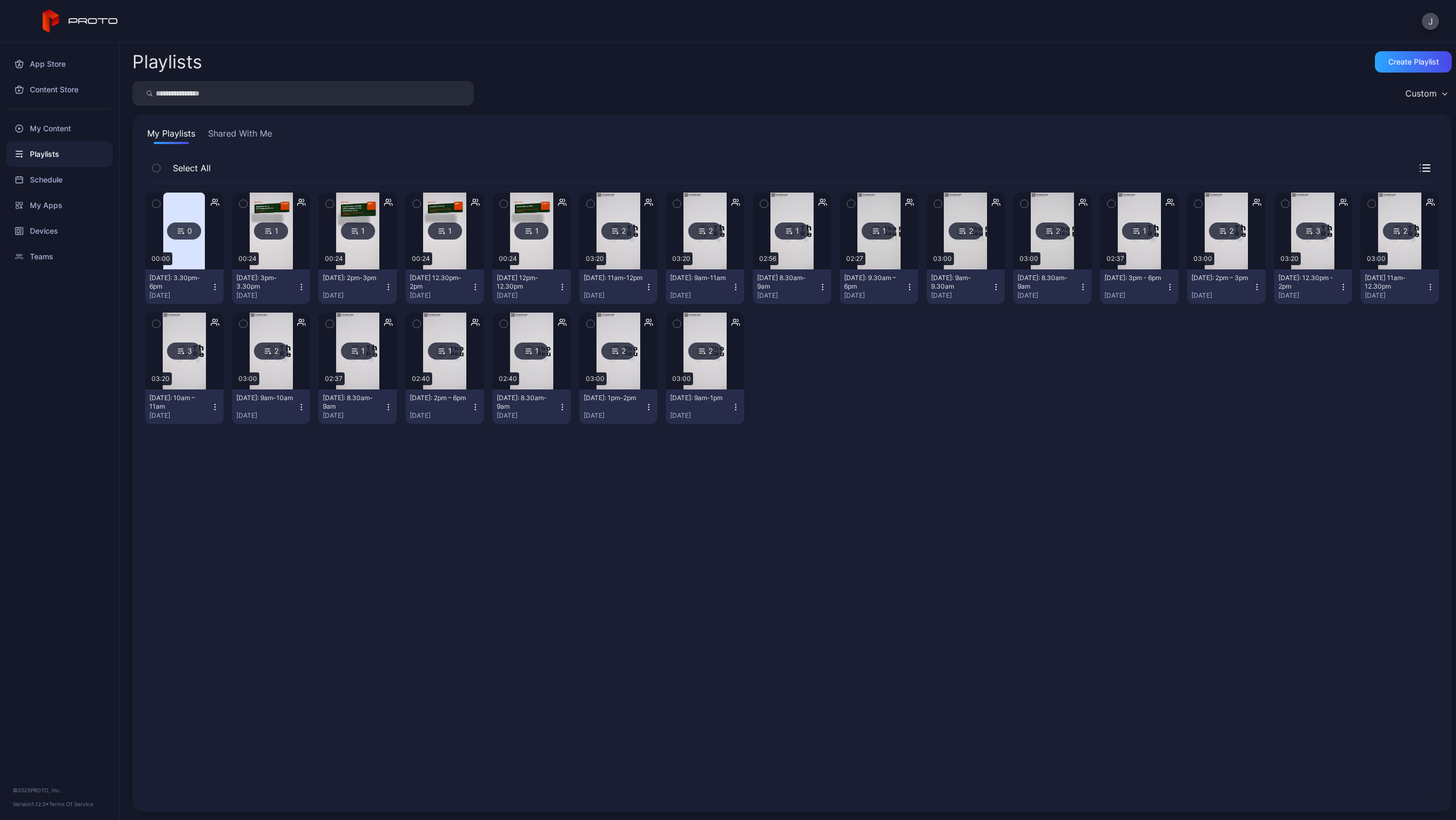
click at [540, 261] on img at bounding box center [531, 231] width 43 height 77
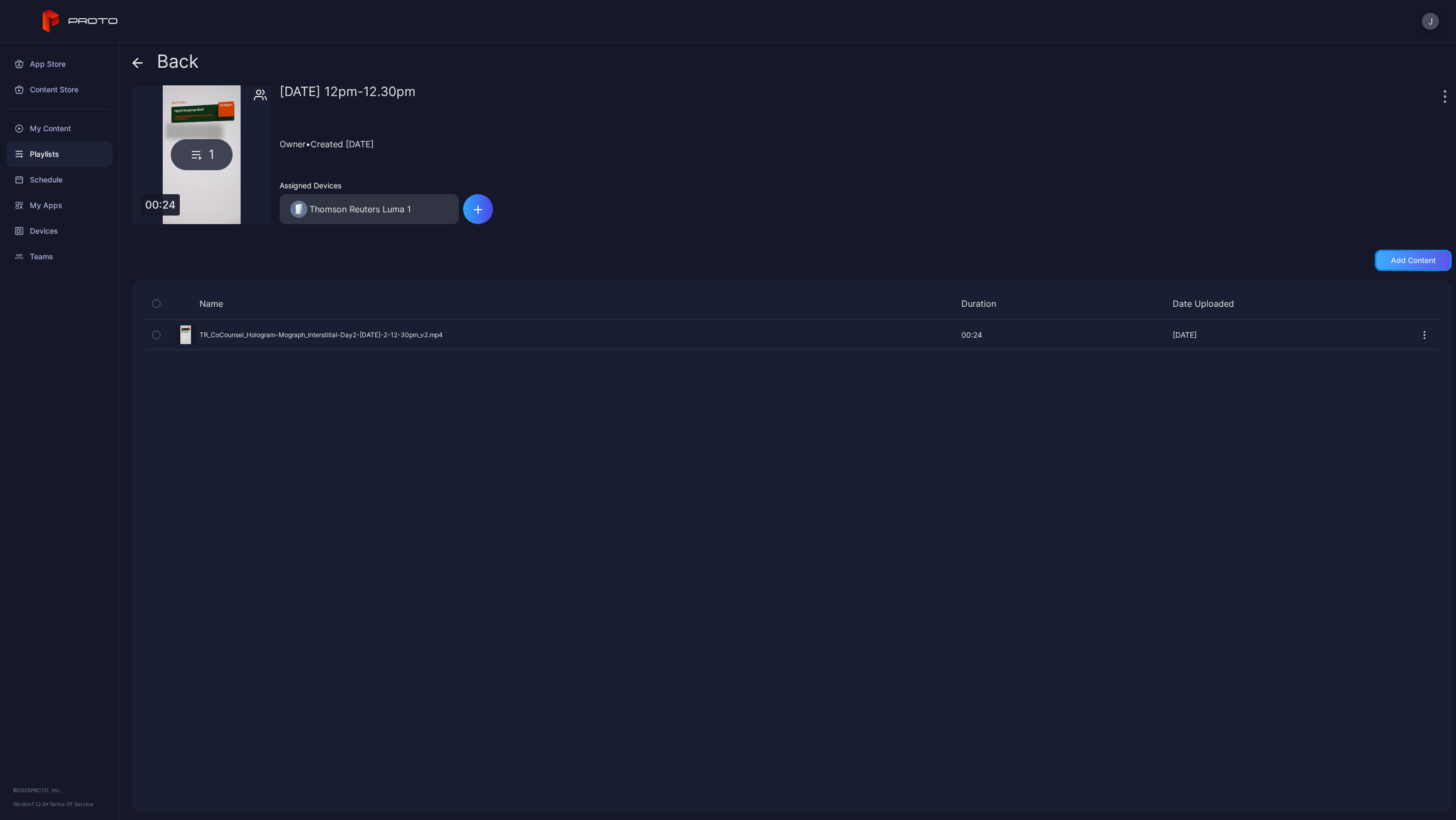
click at [1393, 260] on div "Add content" at bounding box center [1413, 260] width 45 height 9
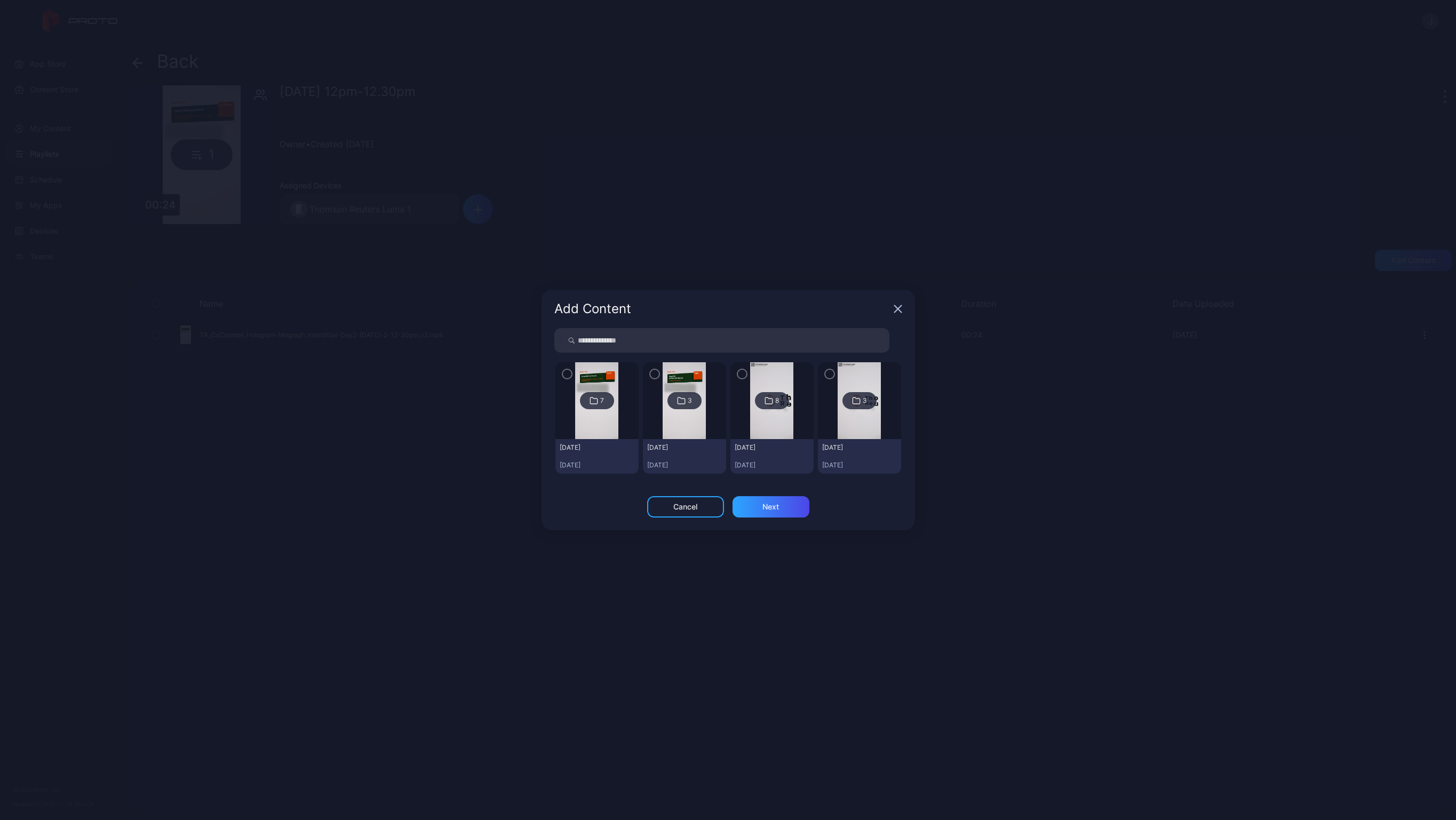
click at [600, 373] on img at bounding box center [597, 400] width 43 height 77
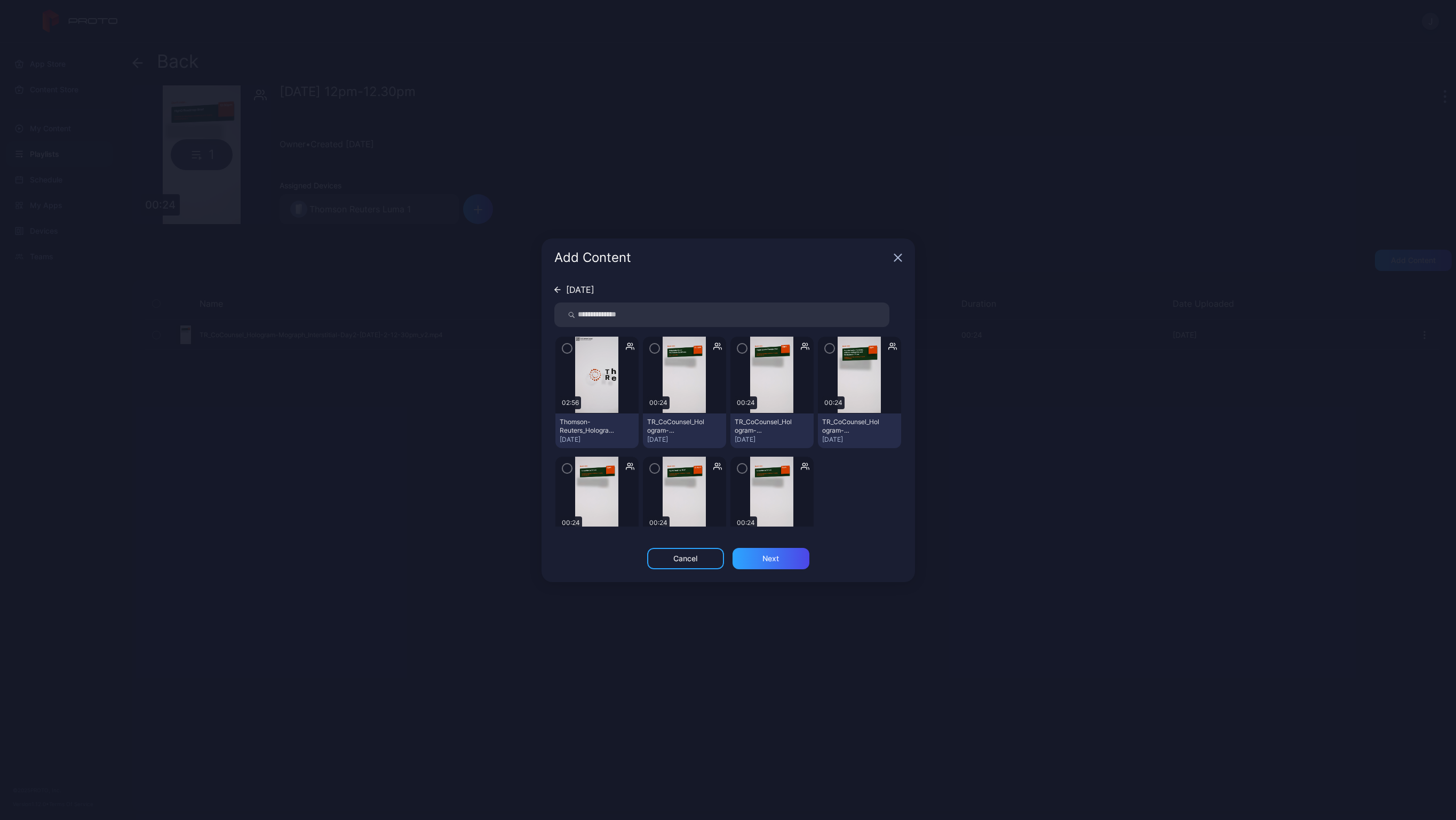
click at [590, 366] on img at bounding box center [597, 375] width 43 height 77
click at [568, 350] on icon "button" at bounding box center [567, 348] width 9 height 12
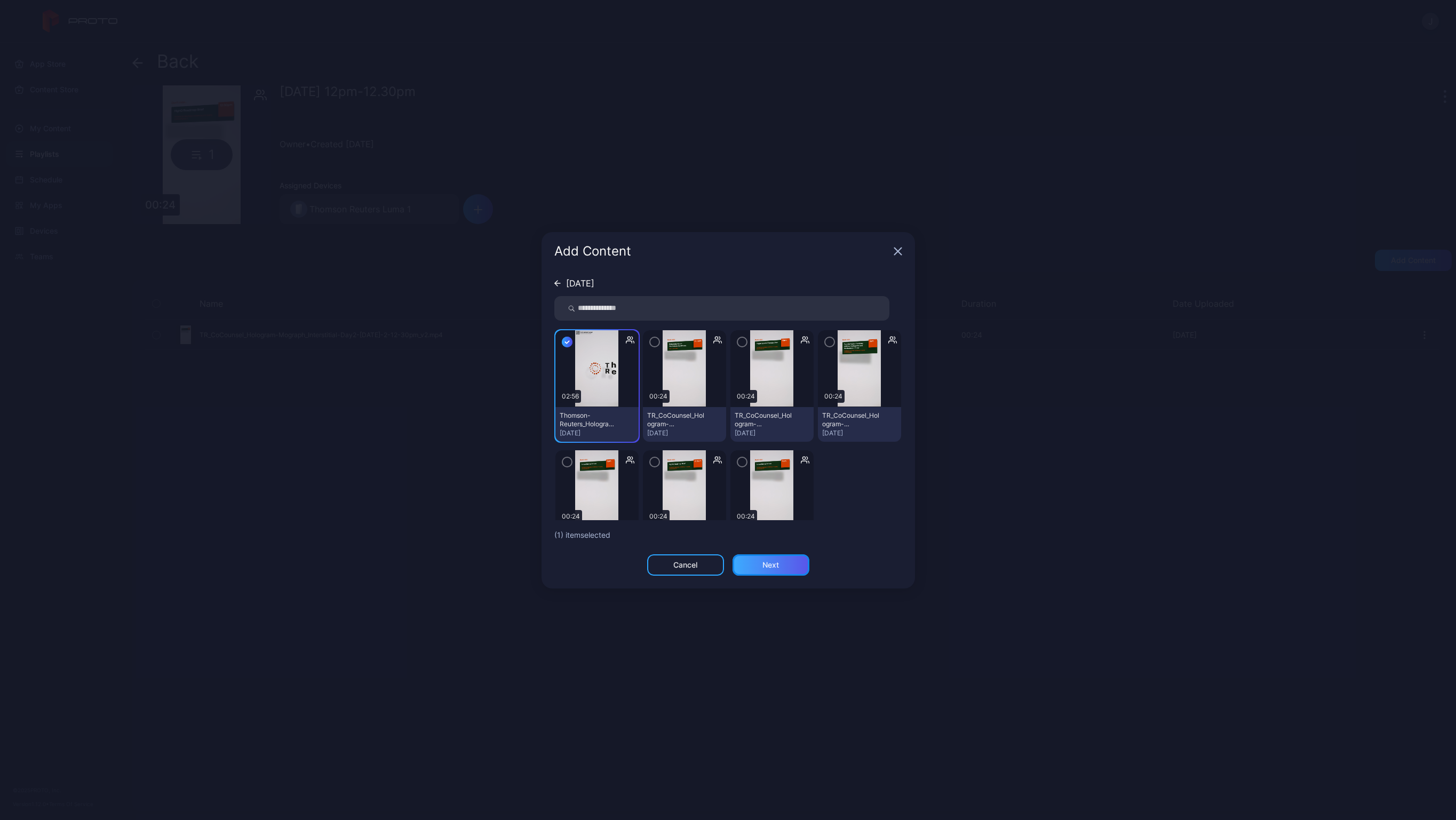
click at [784, 568] on div "Next" at bounding box center [770, 565] width 77 height 21
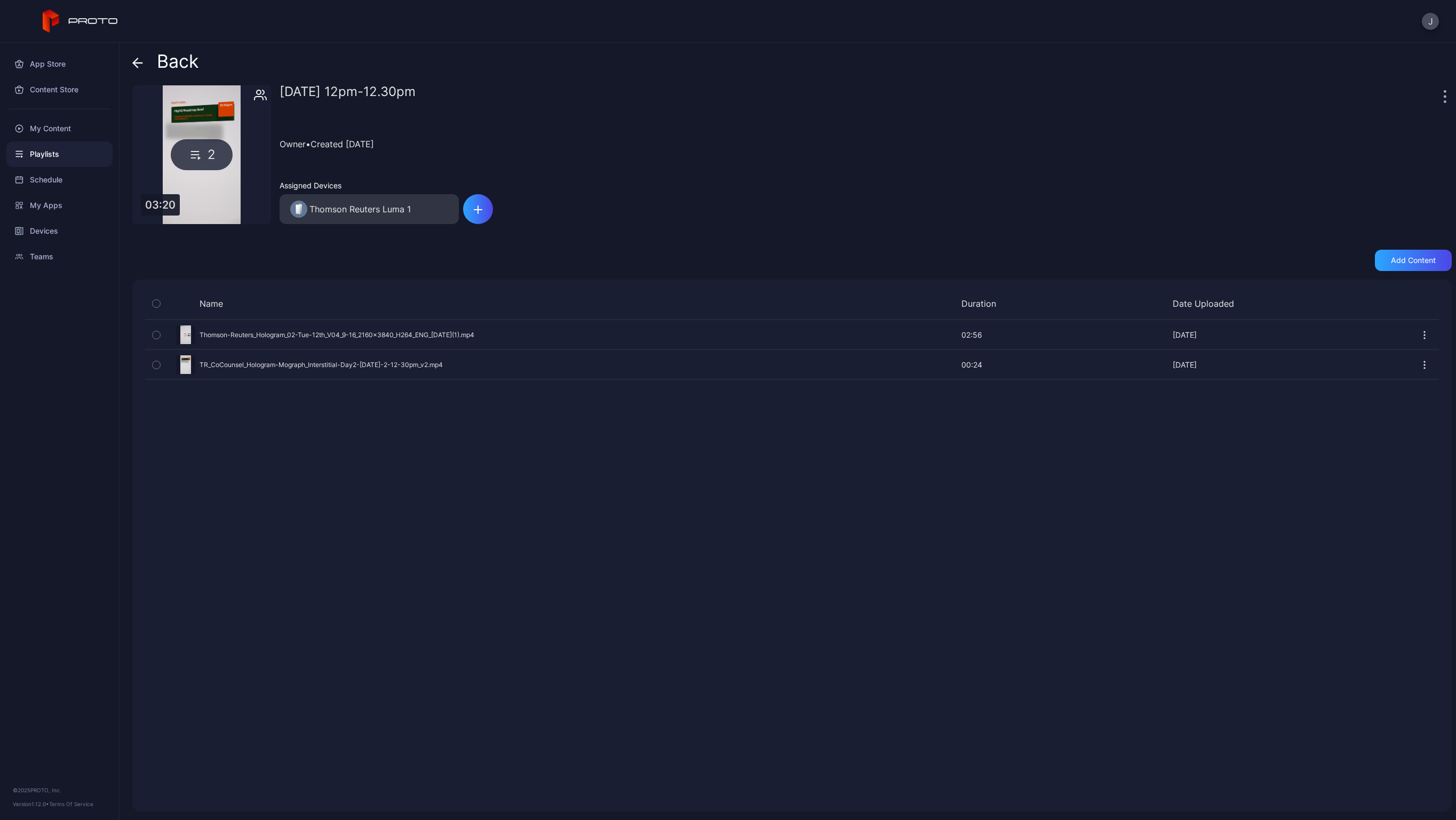
click at [134, 63] on icon at bounding box center [138, 63] width 9 height 0
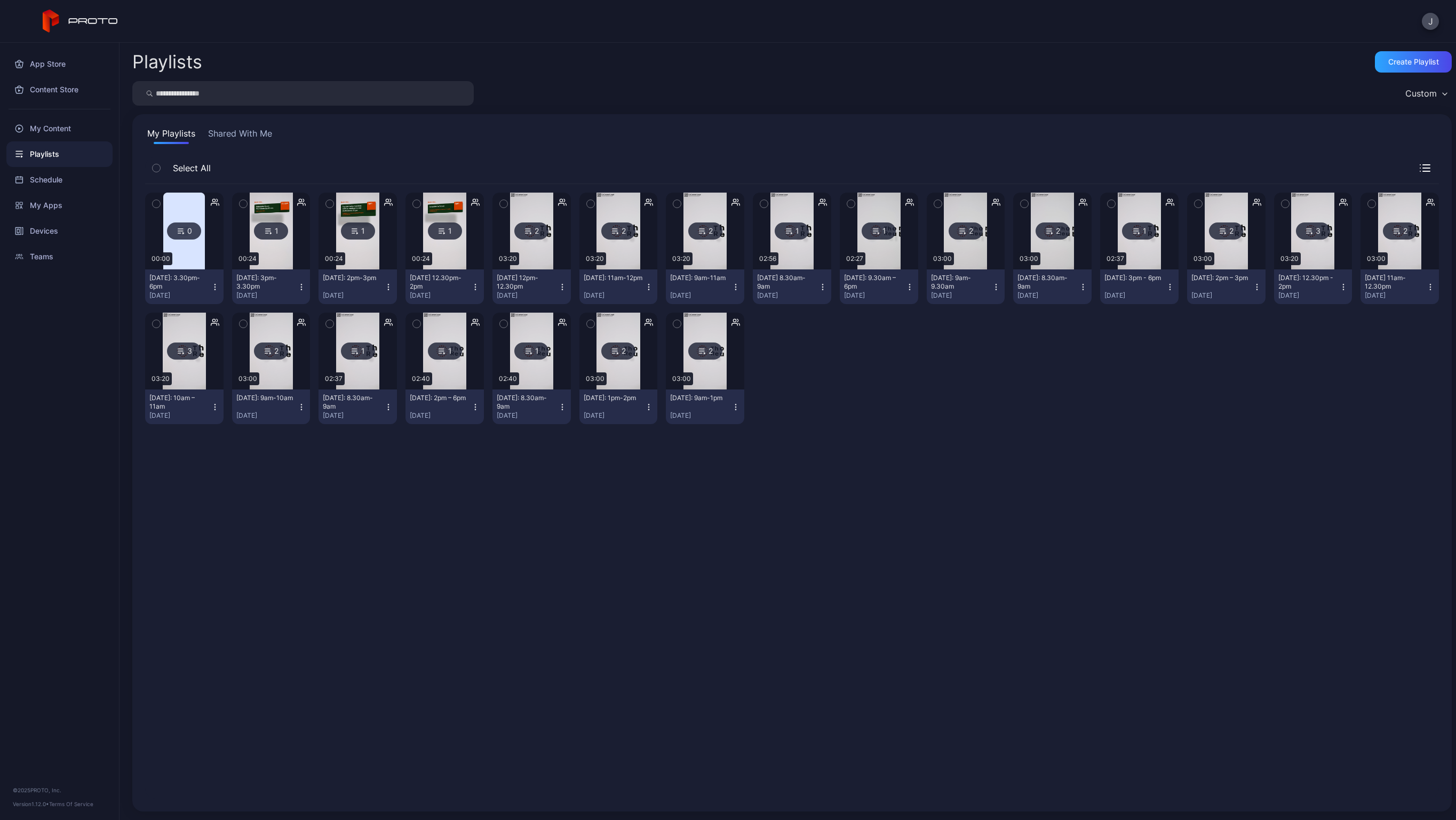
click at [617, 247] on img at bounding box center [618, 231] width 43 height 77
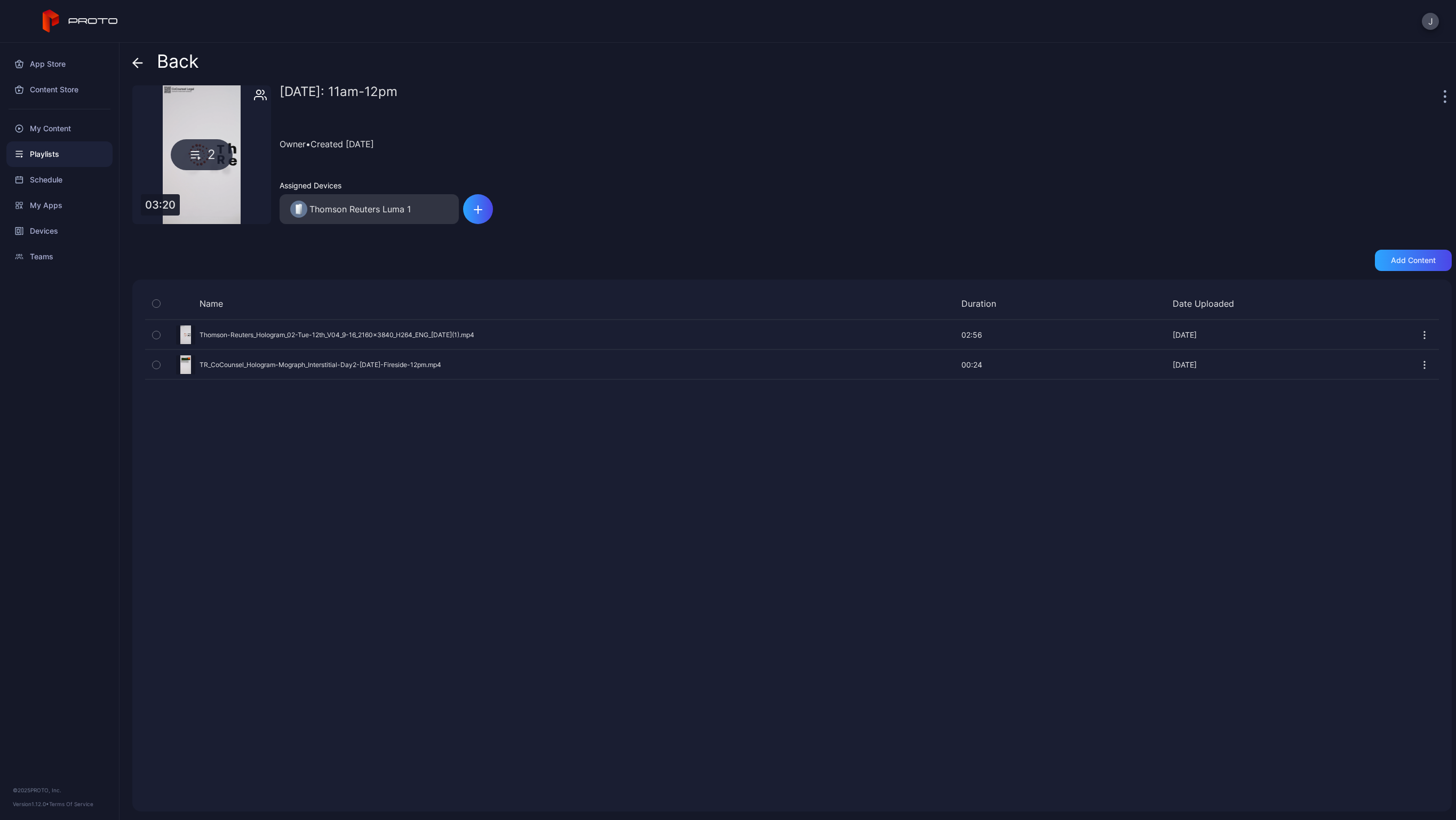
click at [132, 61] on icon at bounding box center [138, 63] width 11 height 11
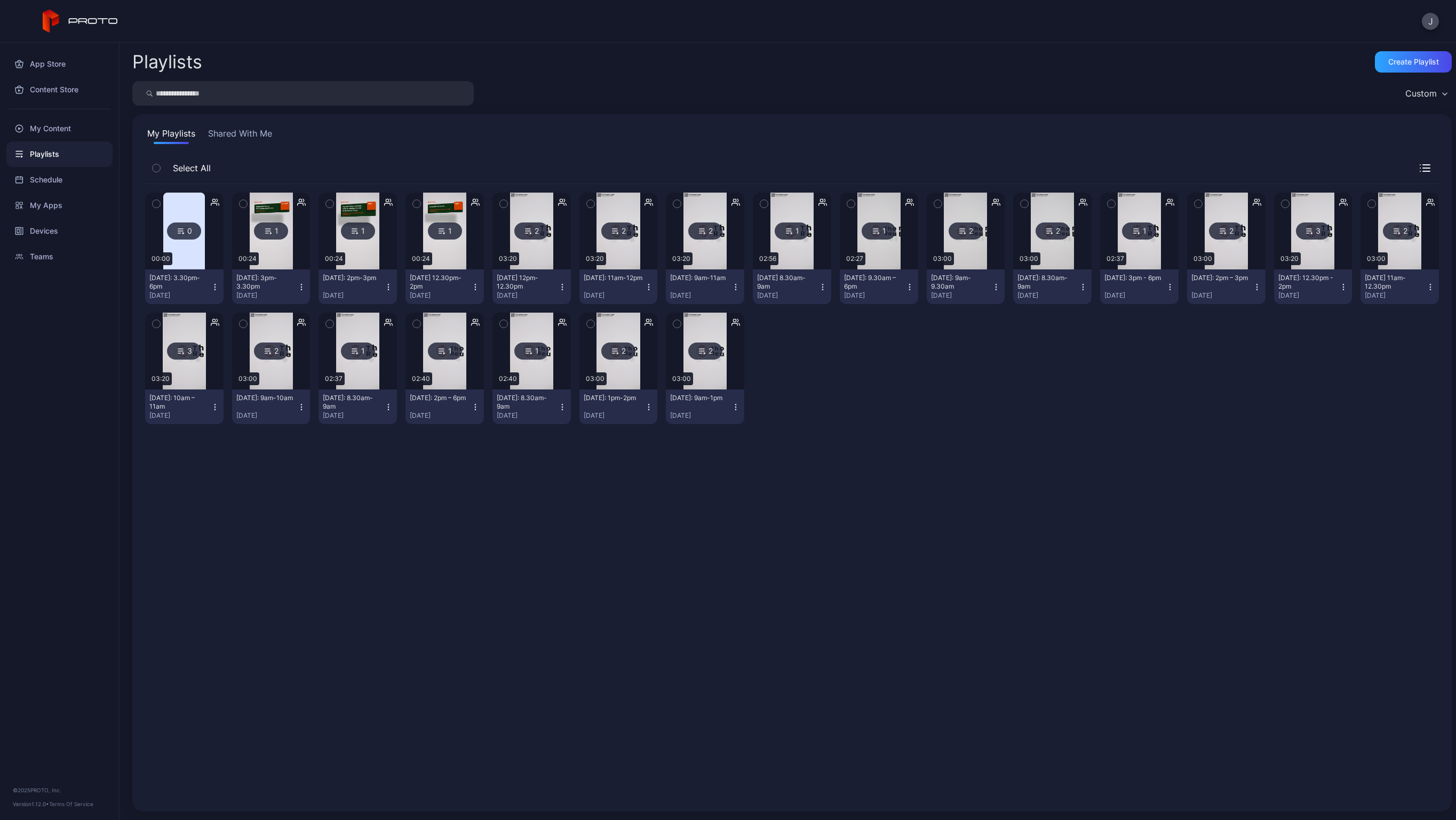
click at [521, 255] on img at bounding box center [531, 231] width 43 height 77
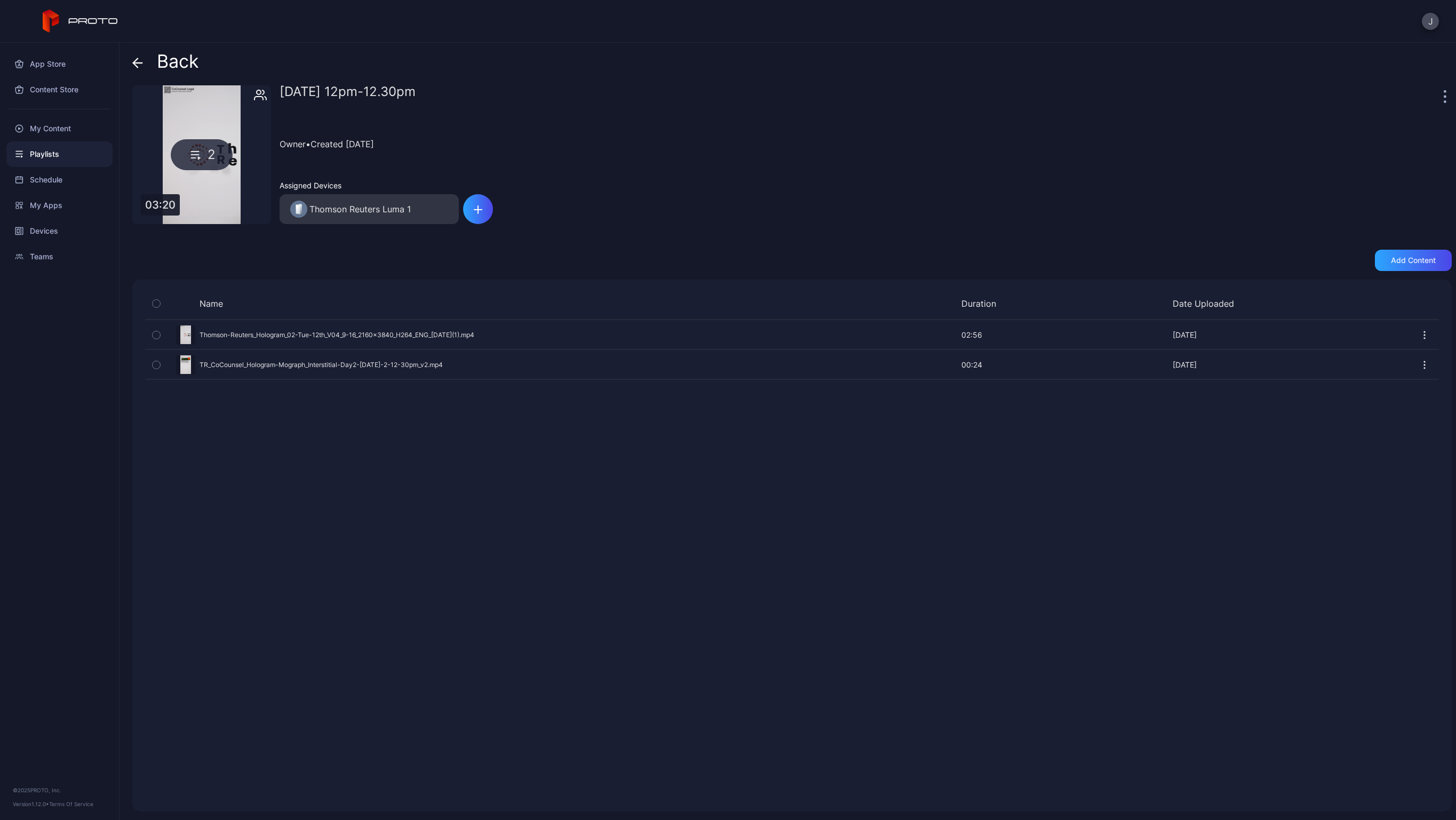
click at [137, 61] on icon at bounding box center [138, 63] width 11 height 11
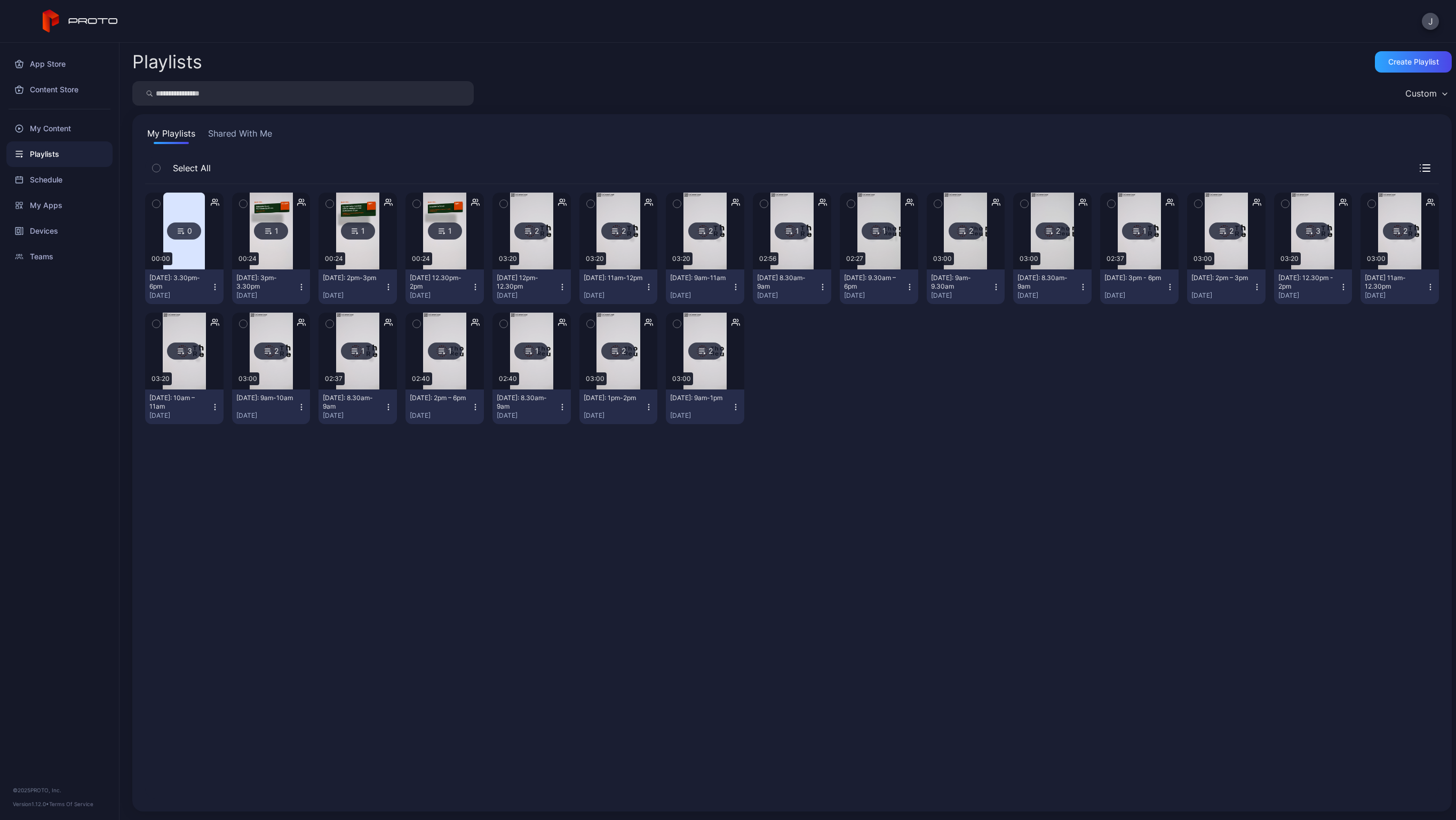
click at [445, 257] on img at bounding box center [445, 231] width 43 height 77
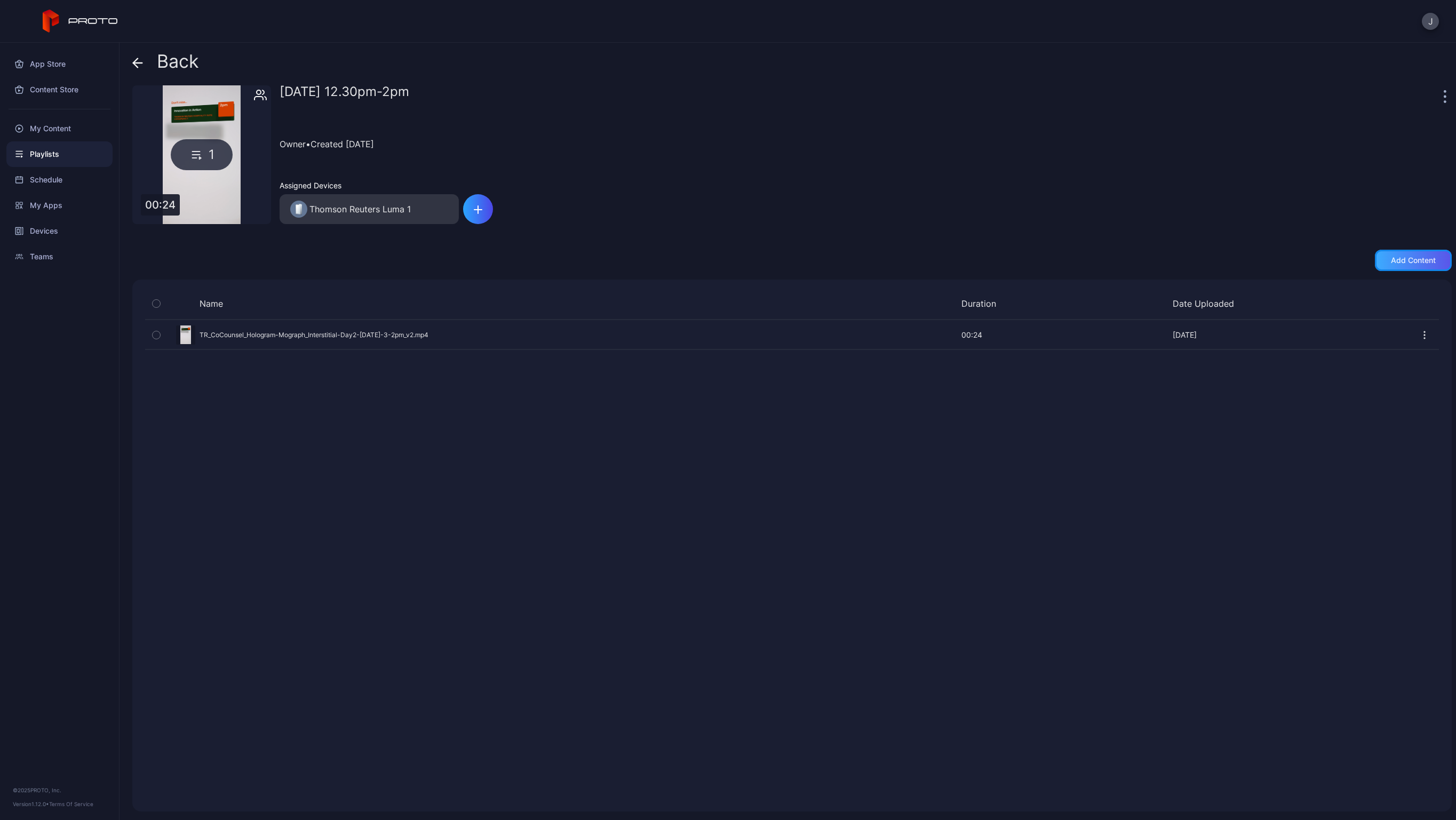
click at [1418, 263] on div "Add content" at bounding box center [1413, 260] width 45 height 9
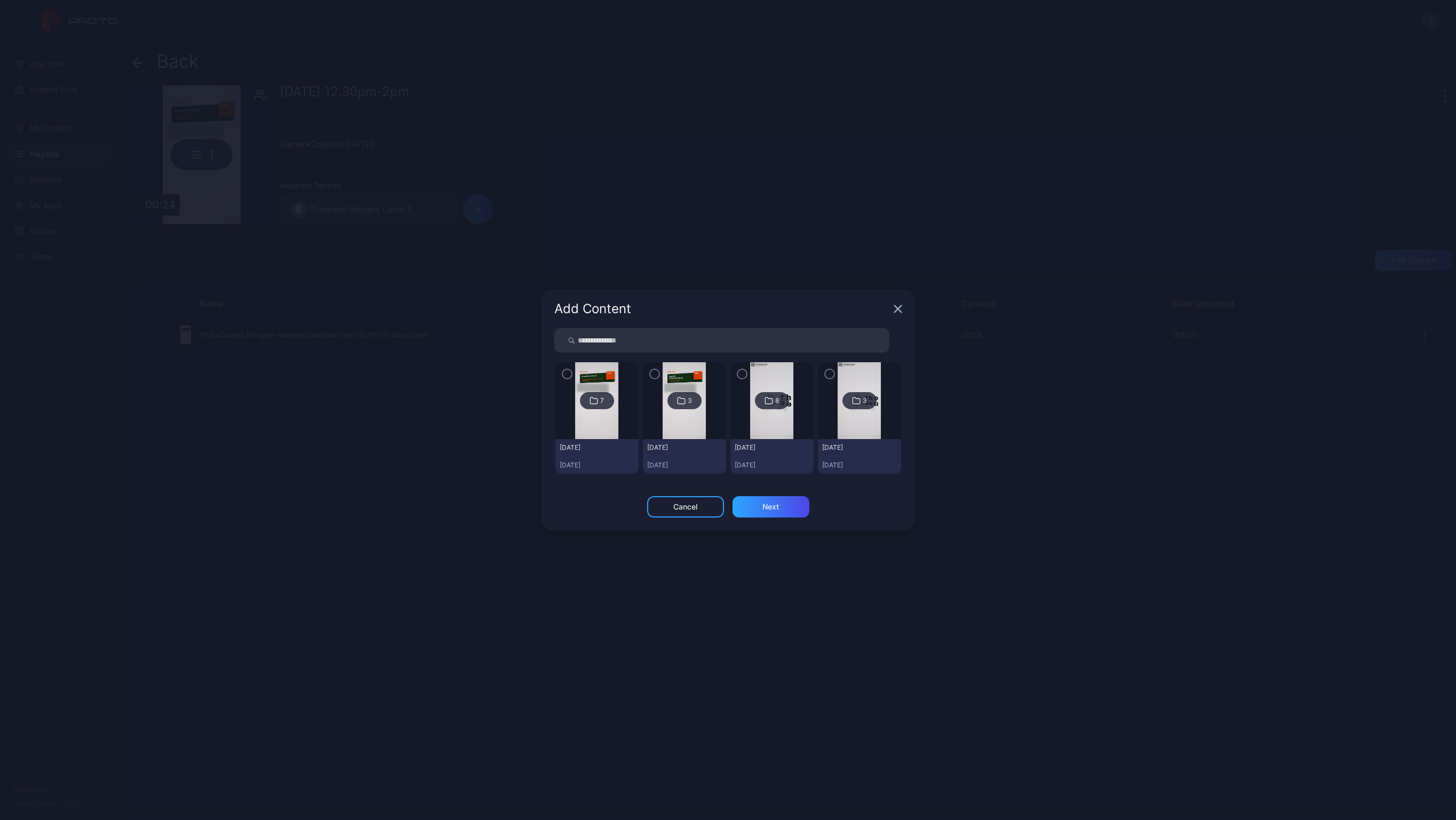
click at [607, 424] on img at bounding box center [597, 400] width 43 height 77
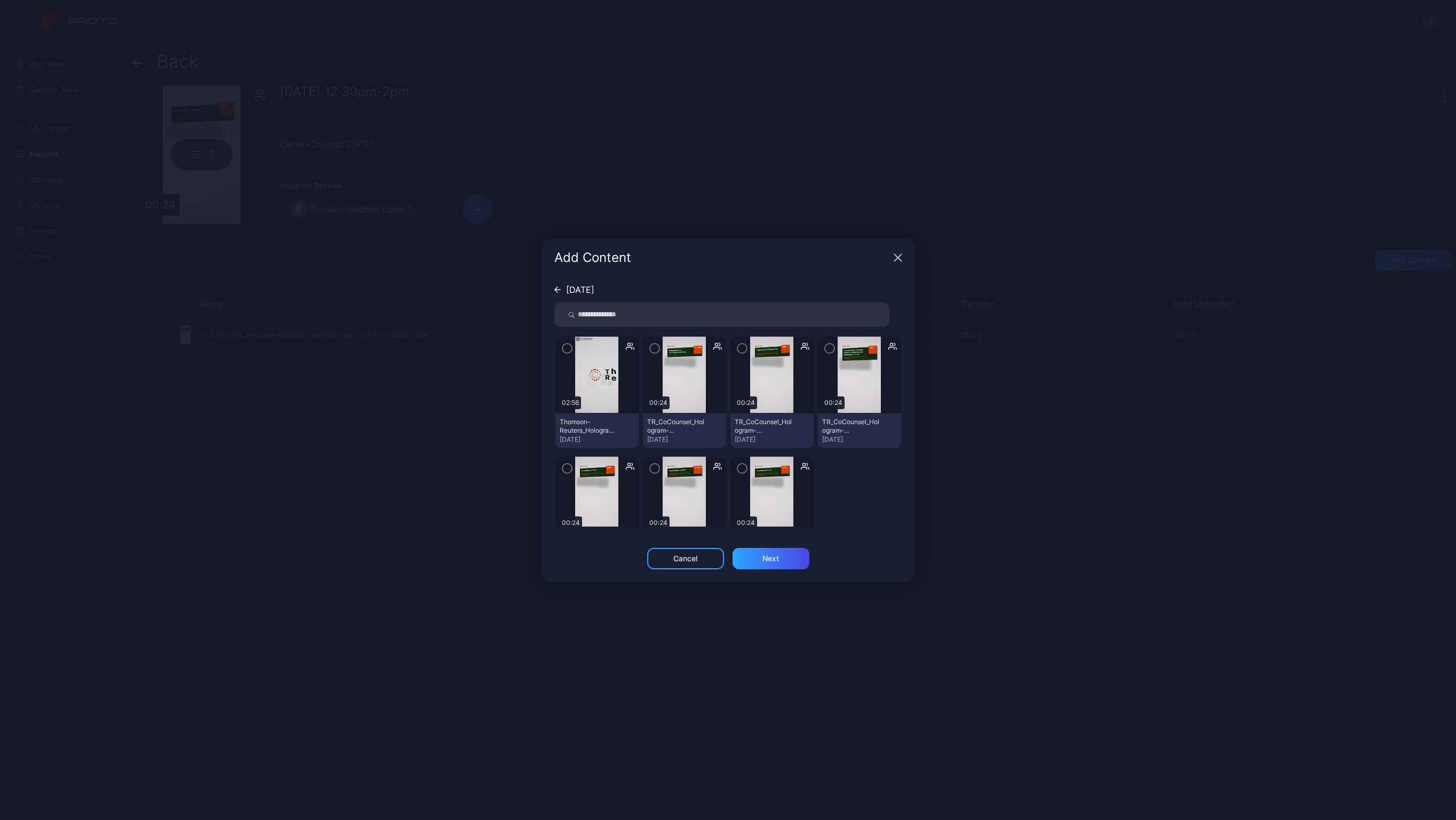
click at [565, 352] on icon "button" at bounding box center [567, 348] width 9 height 12
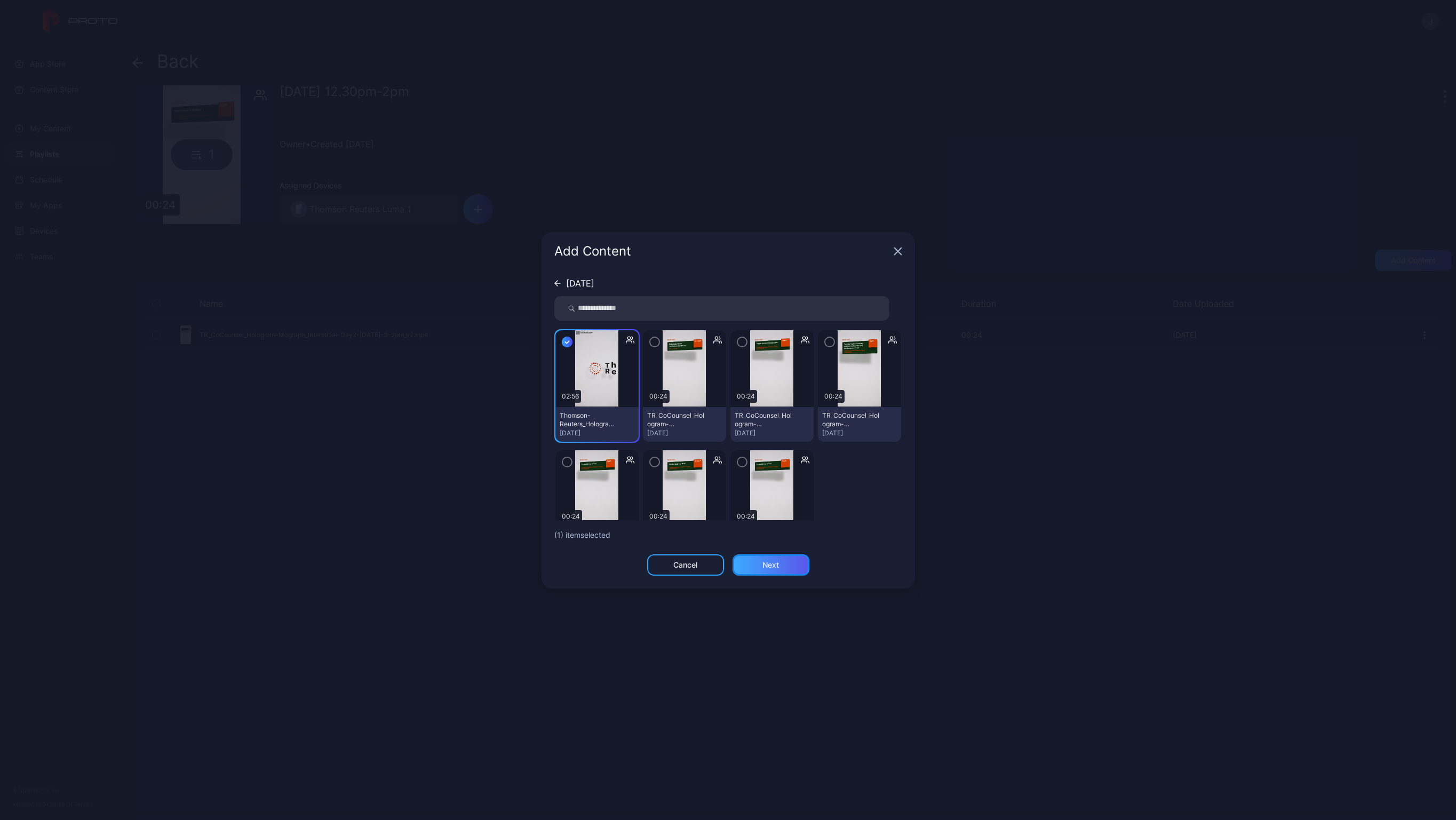
click at [757, 566] on div "Next" at bounding box center [770, 565] width 77 height 21
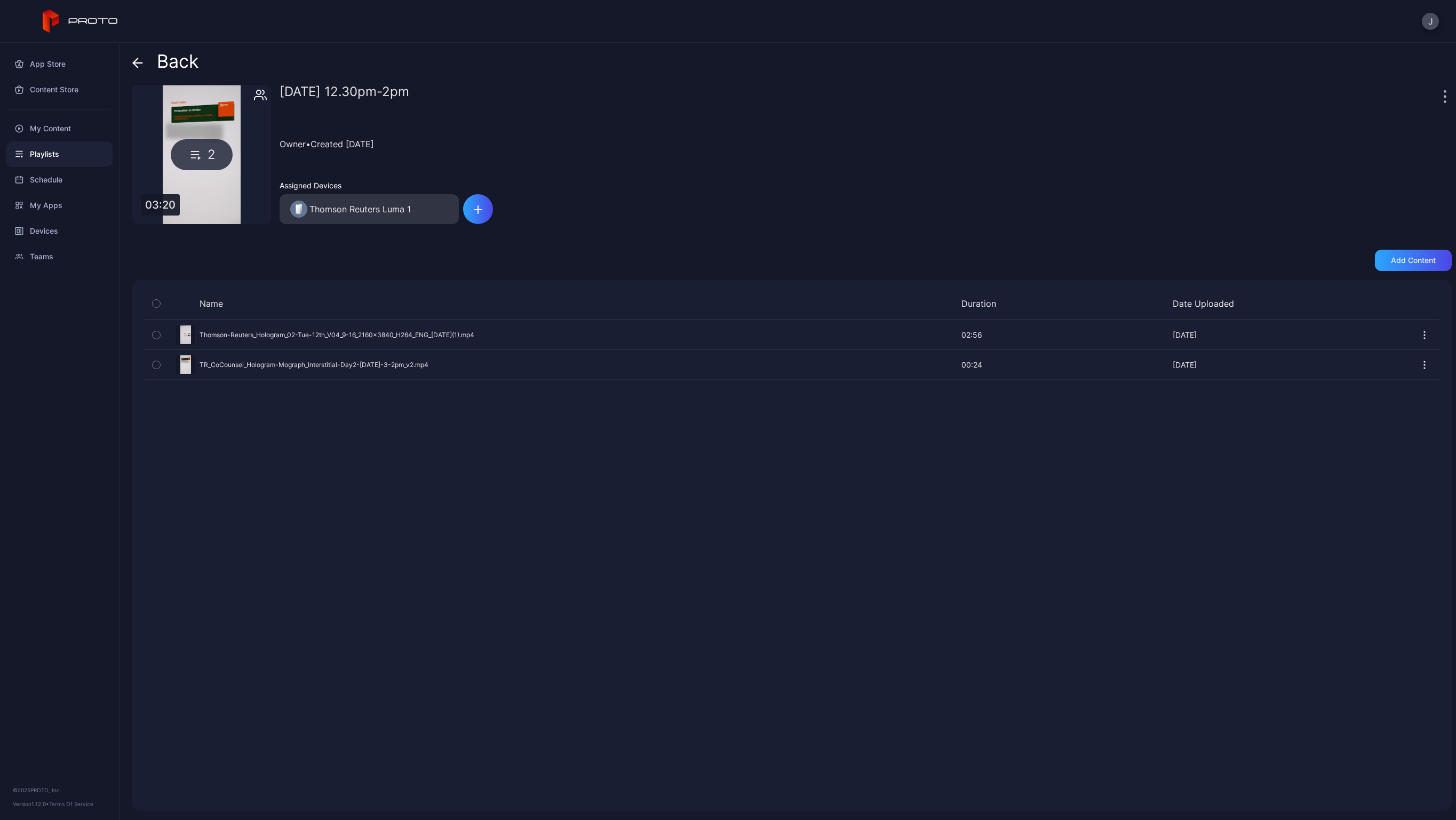
click at [144, 63] on span at bounding box center [140, 61] width 16 height 20
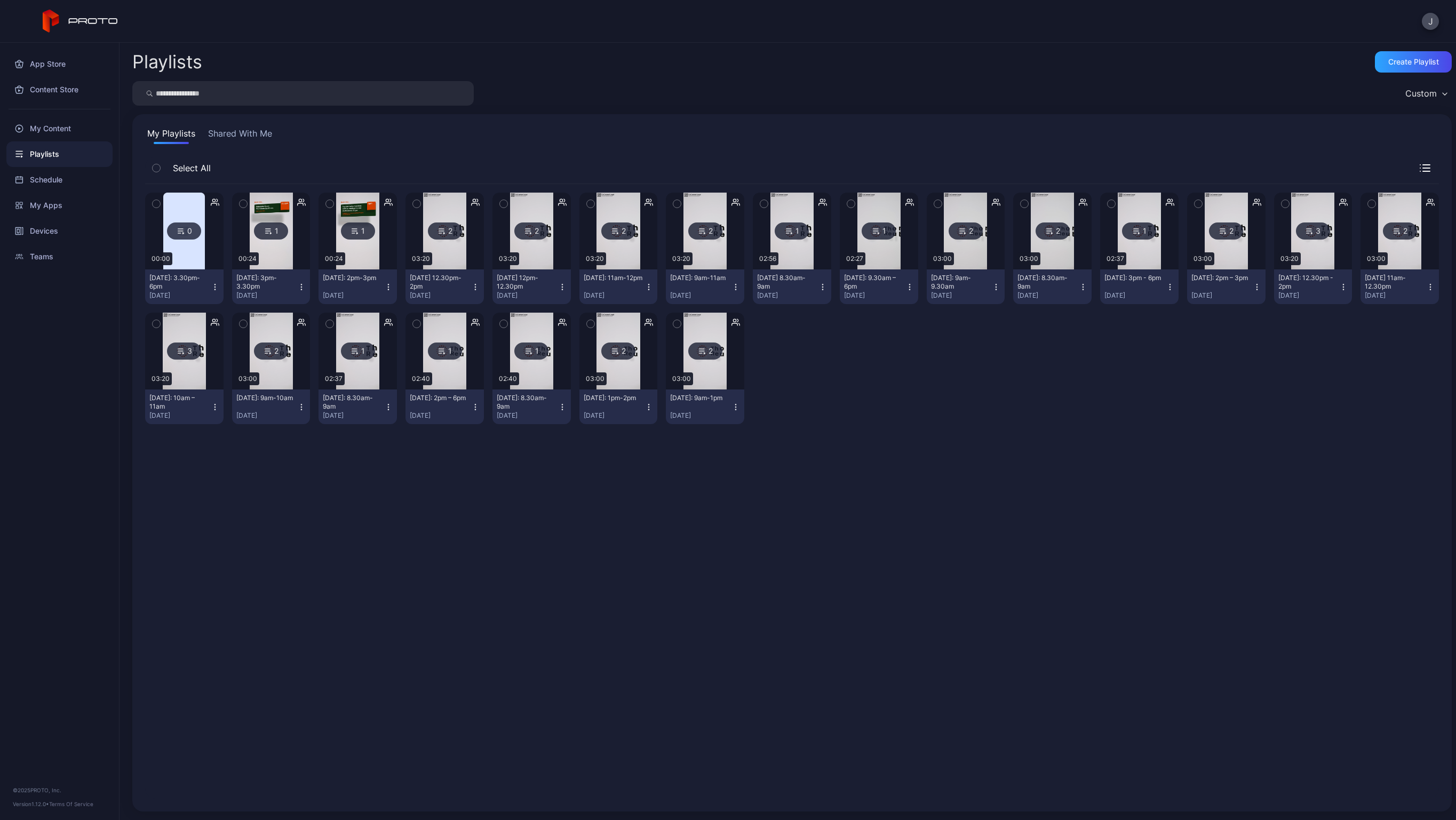
click at [284, 252] on img at bounding box center [271, 231] width 43 height 77
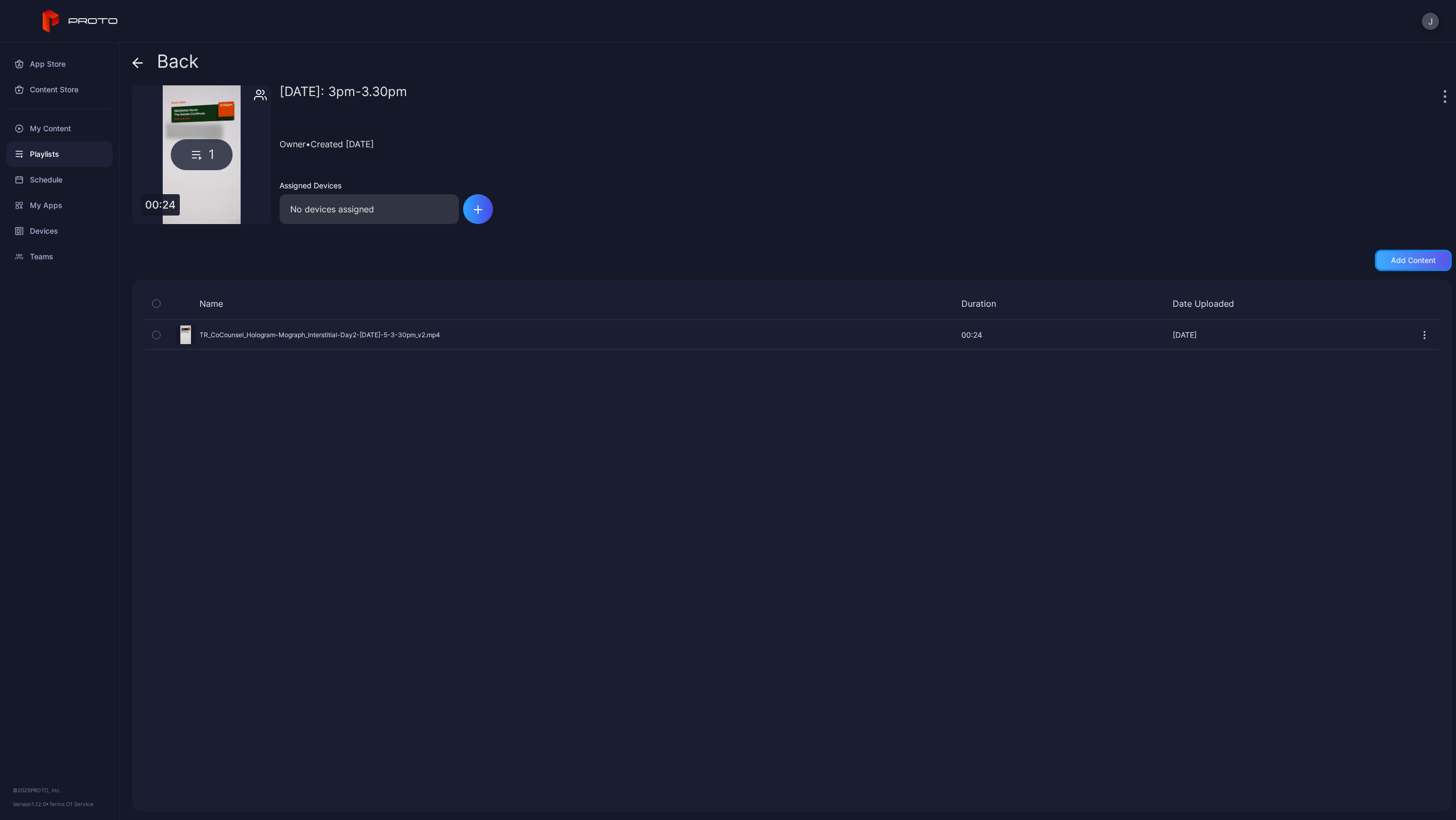
click at [1399, 262] on div "Add content" at bounding box center [1413, 260] width 45 height 9
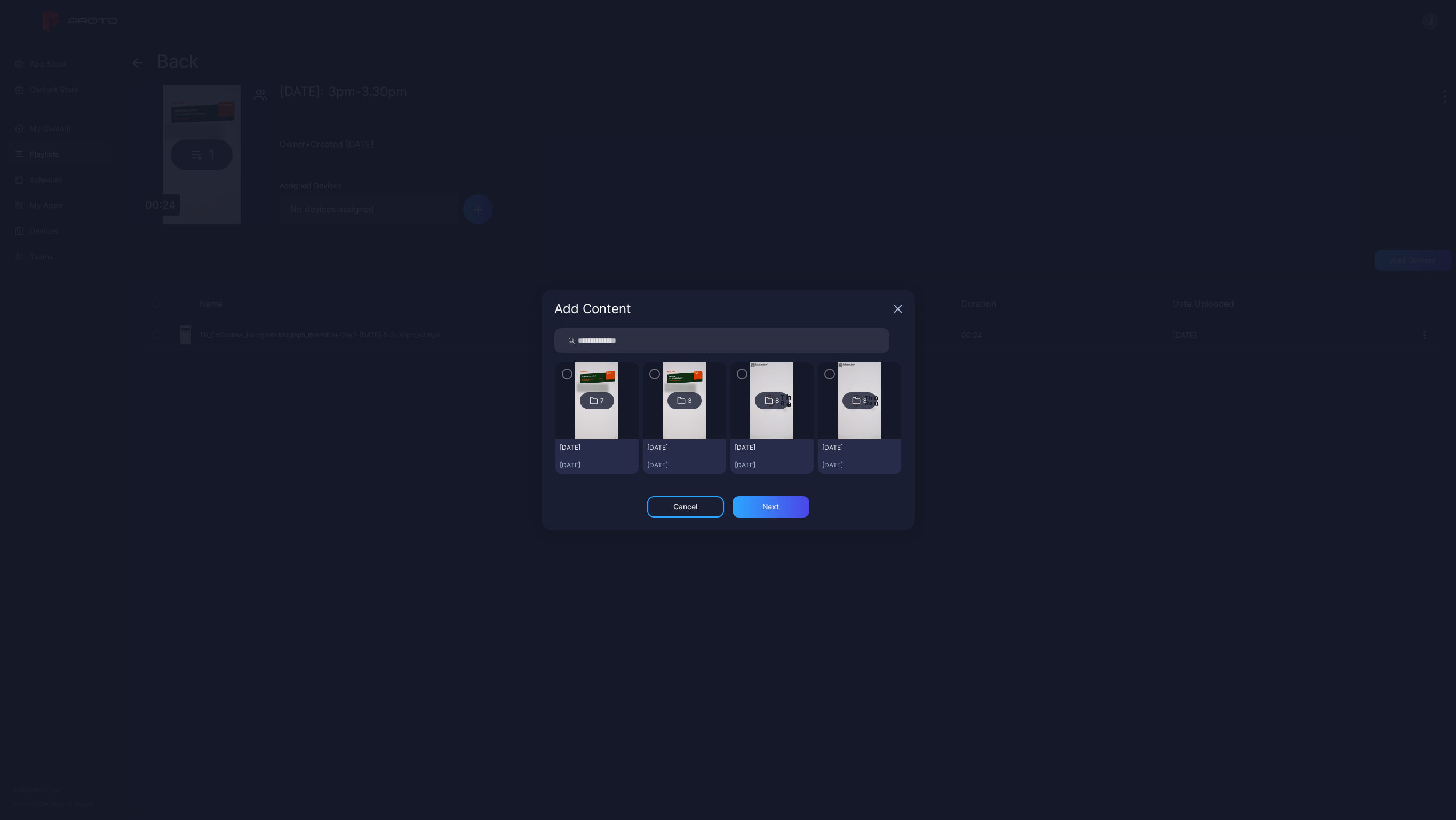
click at [595, 435] on img at bounding box center [597, 400] width 43 height 77
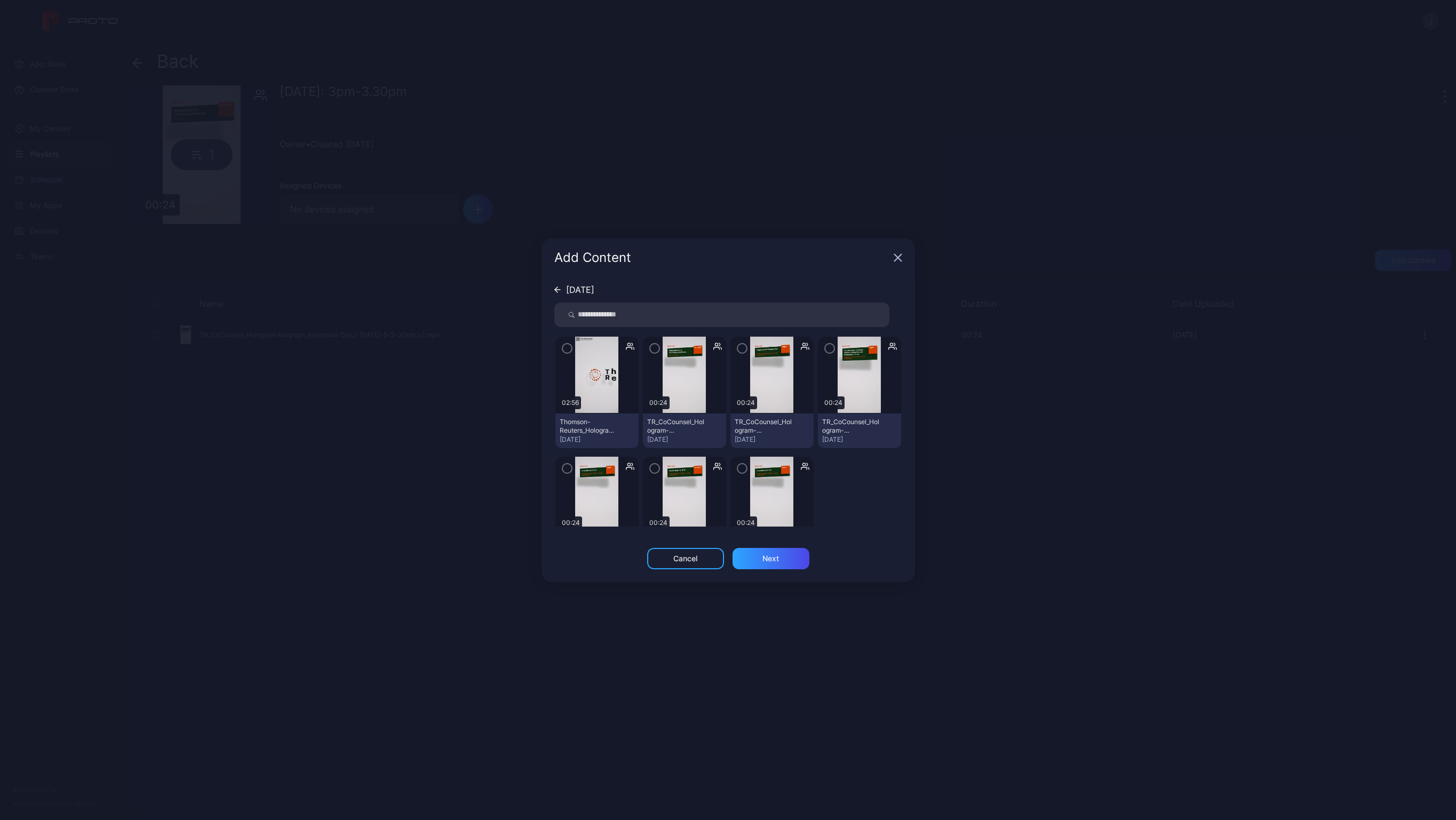
click at [596, 377] on img at bounding box center [597, 375] width 43 height 77
click at [570, 344] on icon "button" at bounding box center [567, 348] width 9 height 12
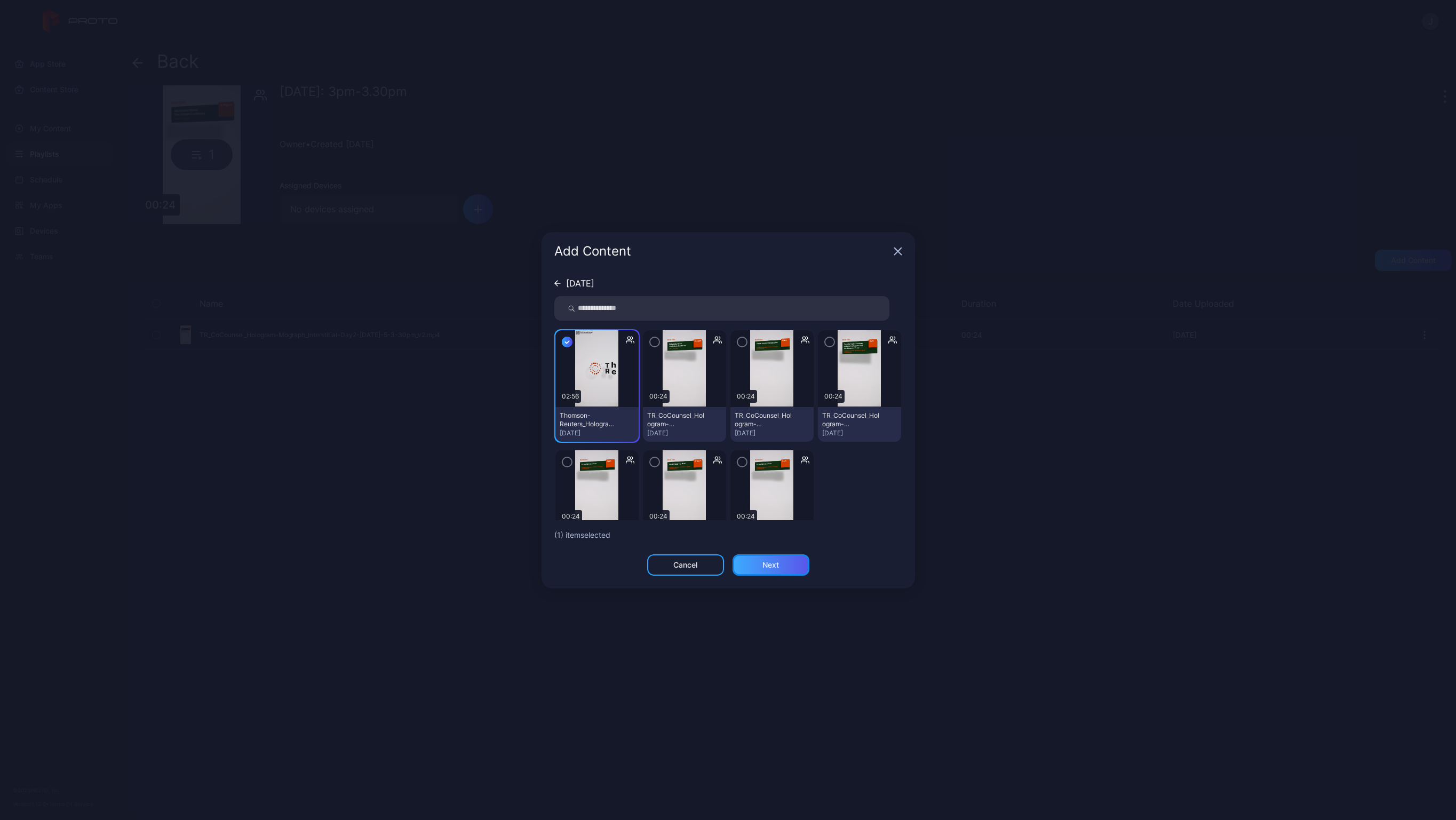
click at [774, 572] on div "Next" at bounding box center [770, 565] width 77 height 21
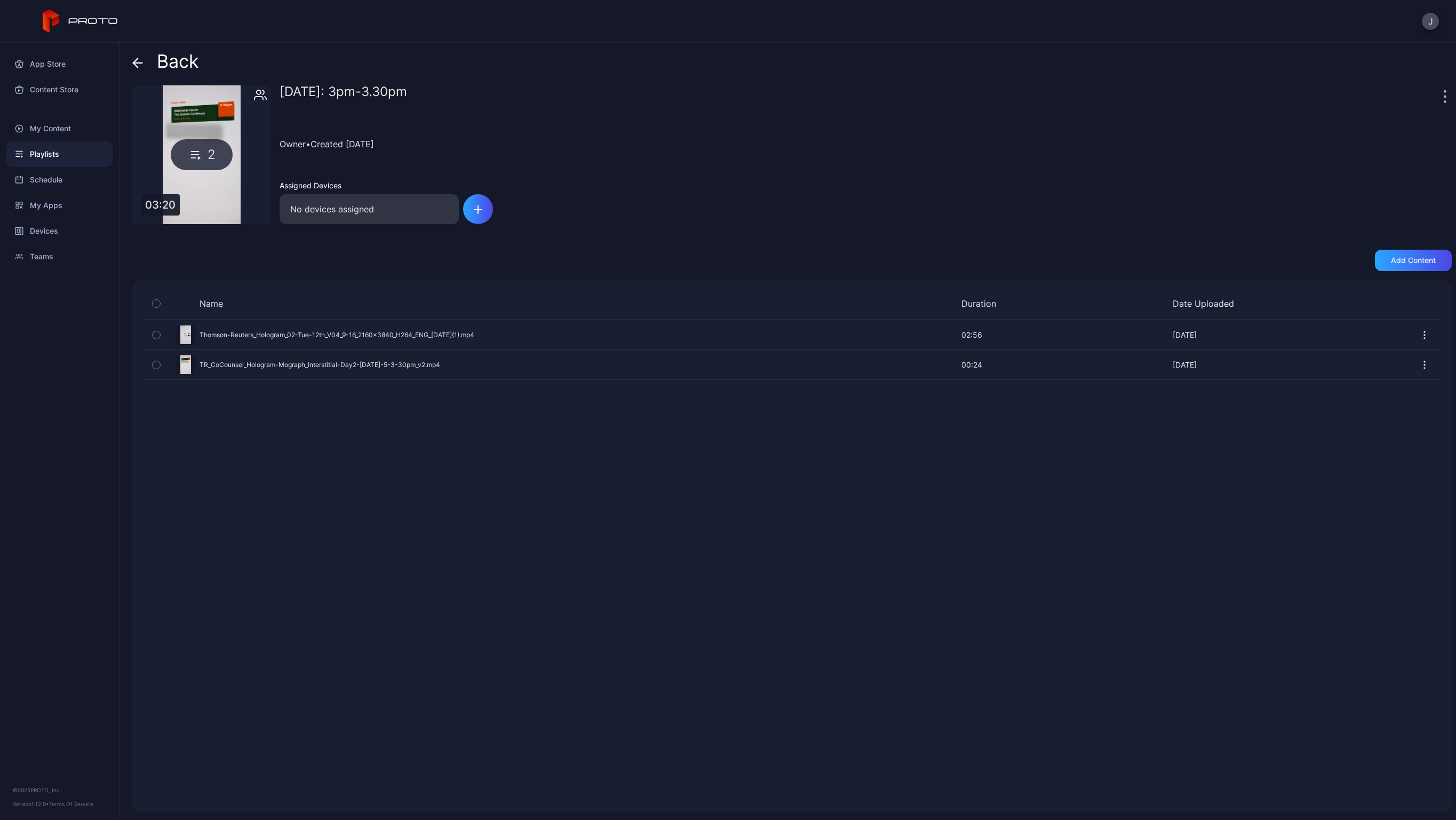
click at [136, 64] on icon at bounding box center [138, 63] width 11 height 11
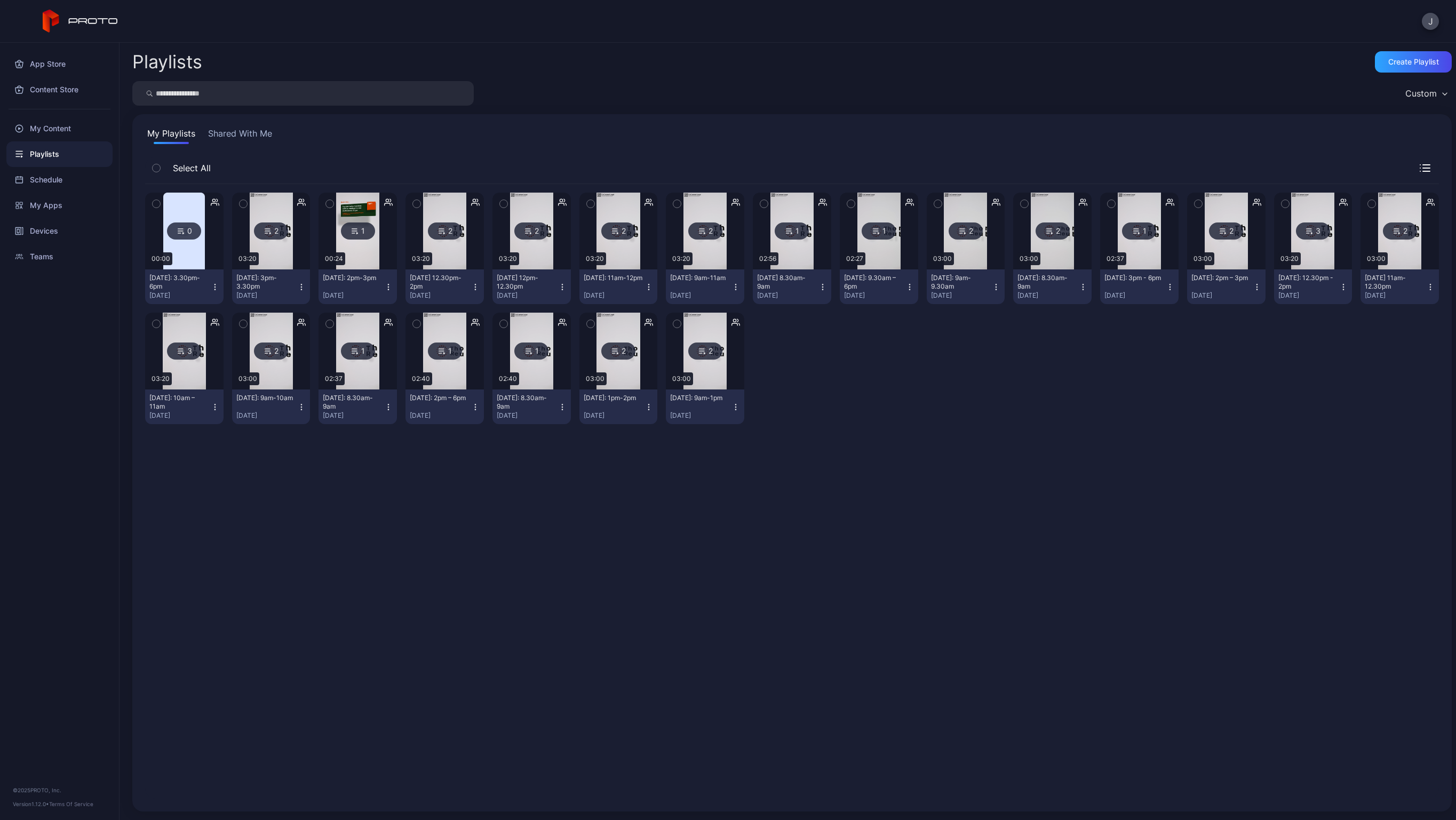
click at [350, 206] on img at bounding box center [358, 231] width 43 height 77
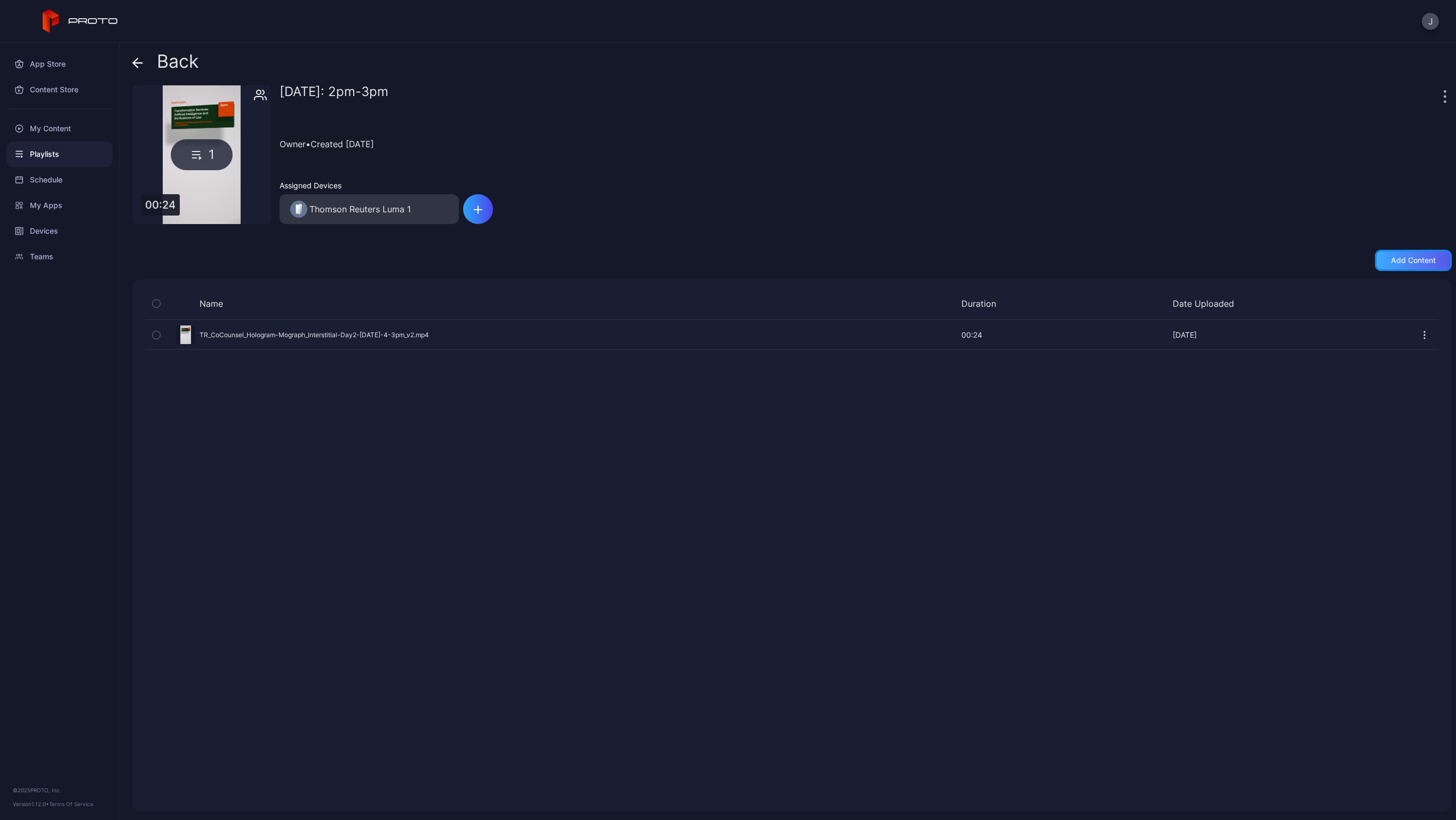
click at [1395, 261] on div "Add content" at bounding box center [1413, 260] width 45 height 9
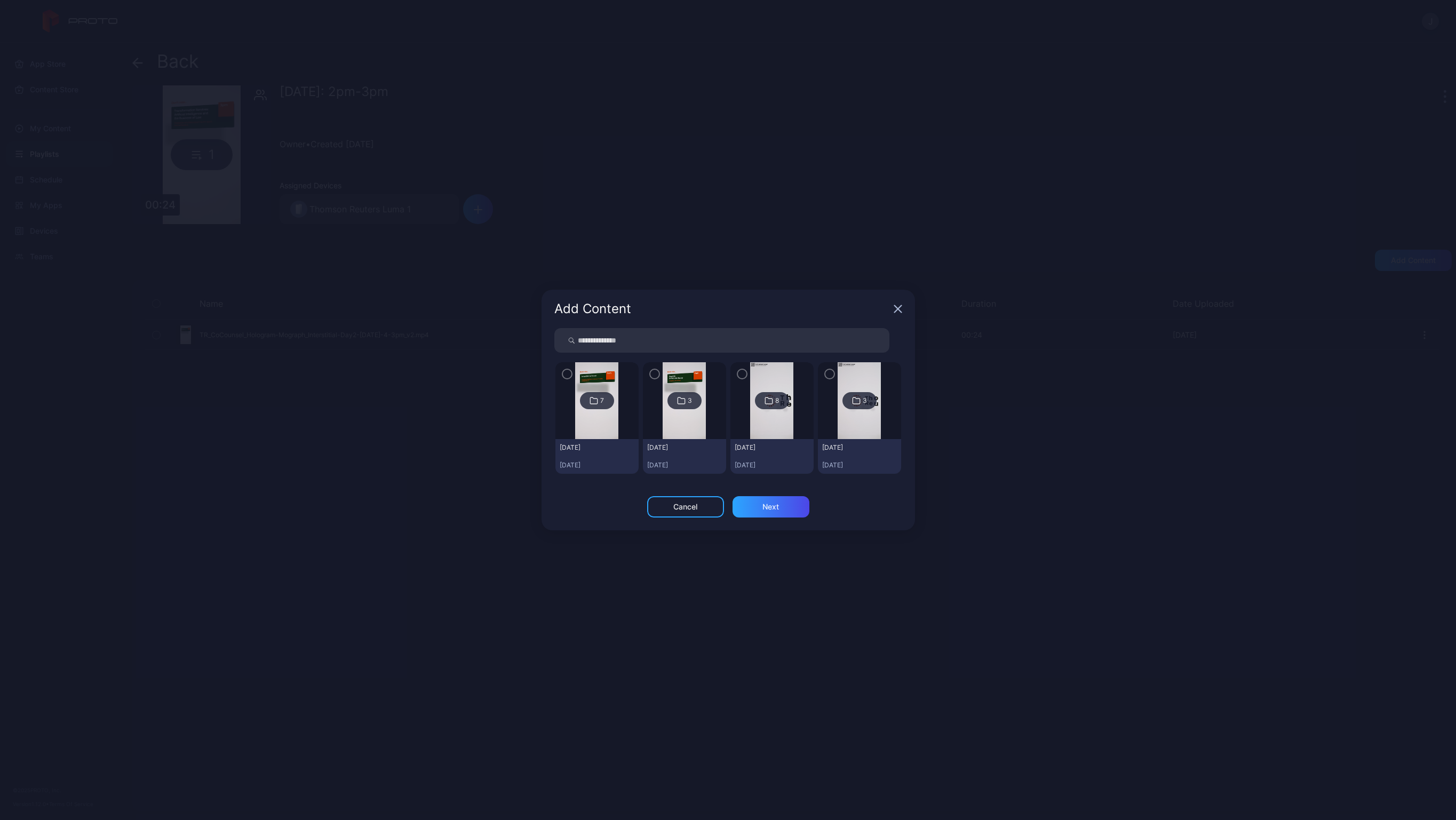
click at [620, 403] on div at bounding box center [597, 400] width 83 height 77
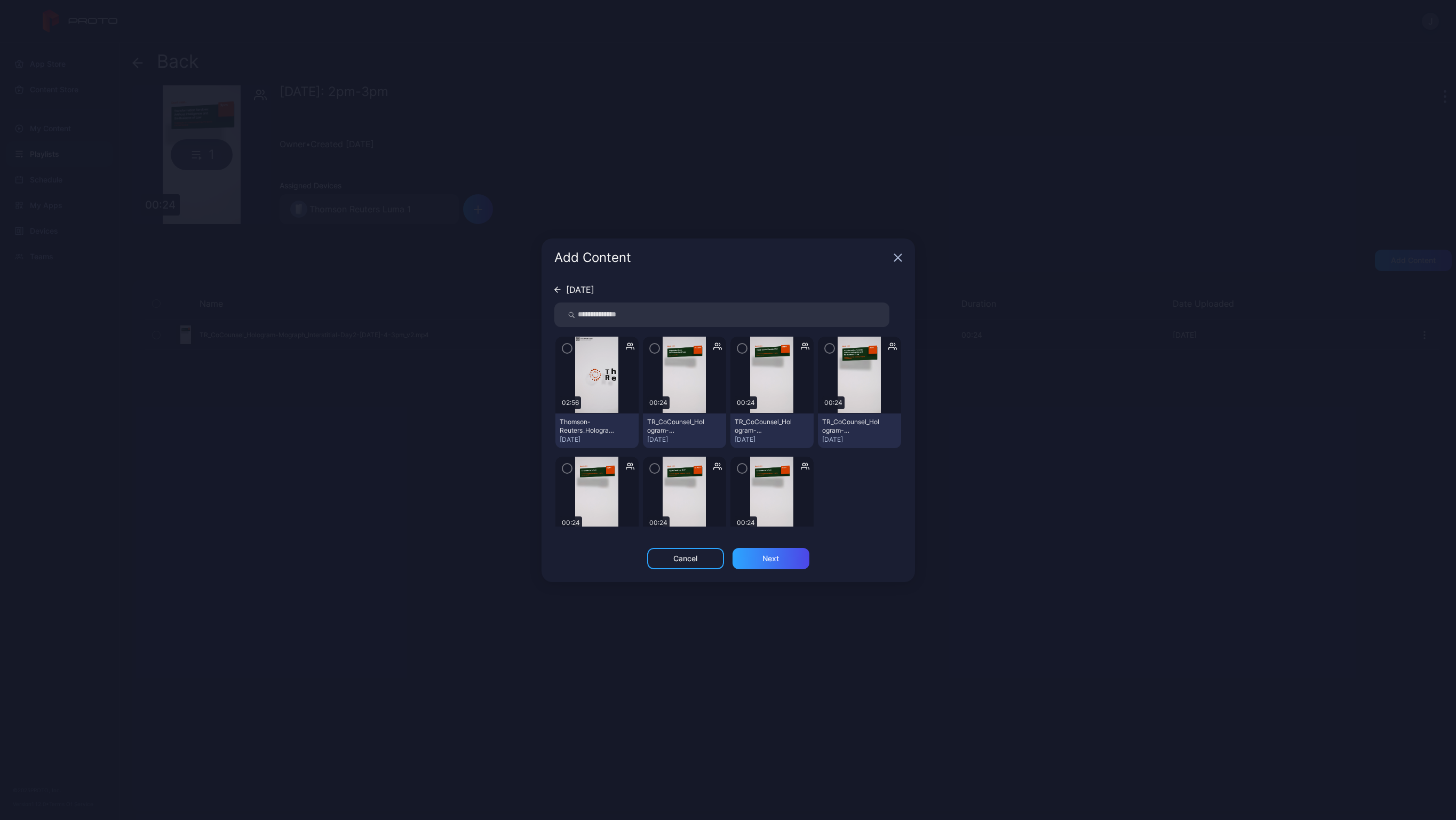
click at [587, 393] on img at bounding box center [597, 375] width 43 height 77
click at [567, 344] on icon "button" at bounding box center [567, 347] width 9 height 12
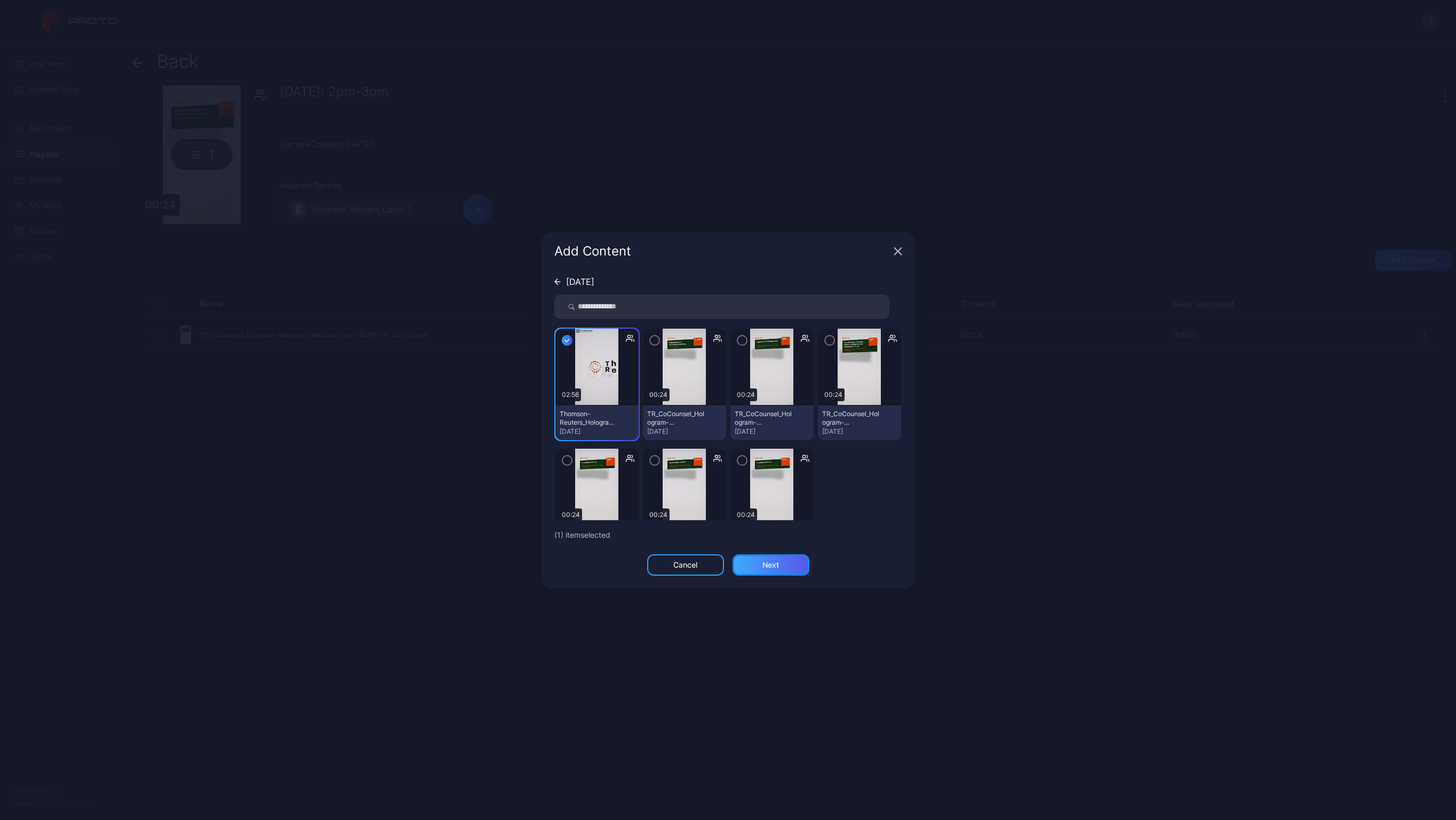
click at [779, 570] on div "Next" at bounding box center [770, 565] width 77 height 21
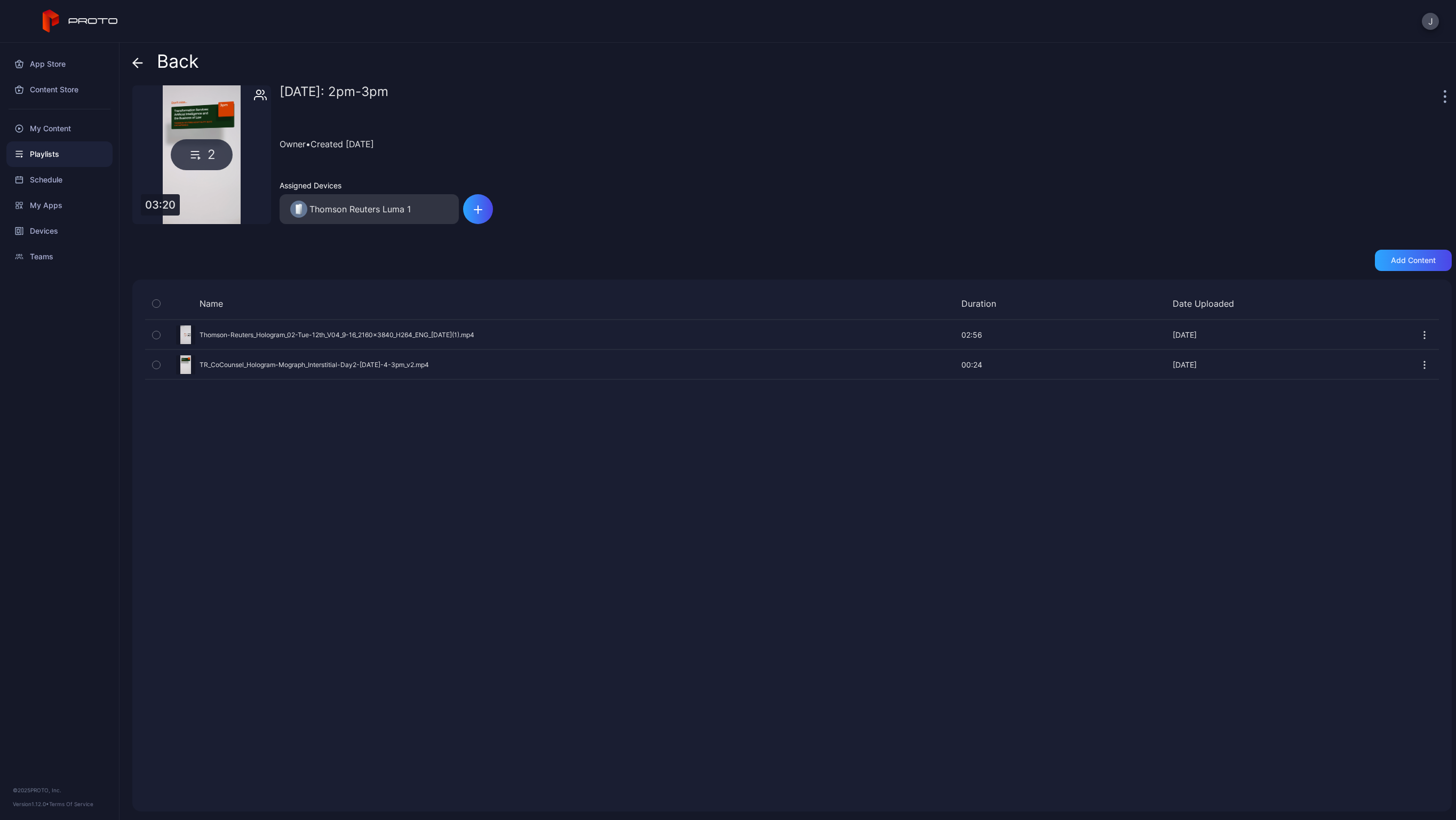
click at [136, 63] on icon at bounding box center [138, 63] width 11 height 11
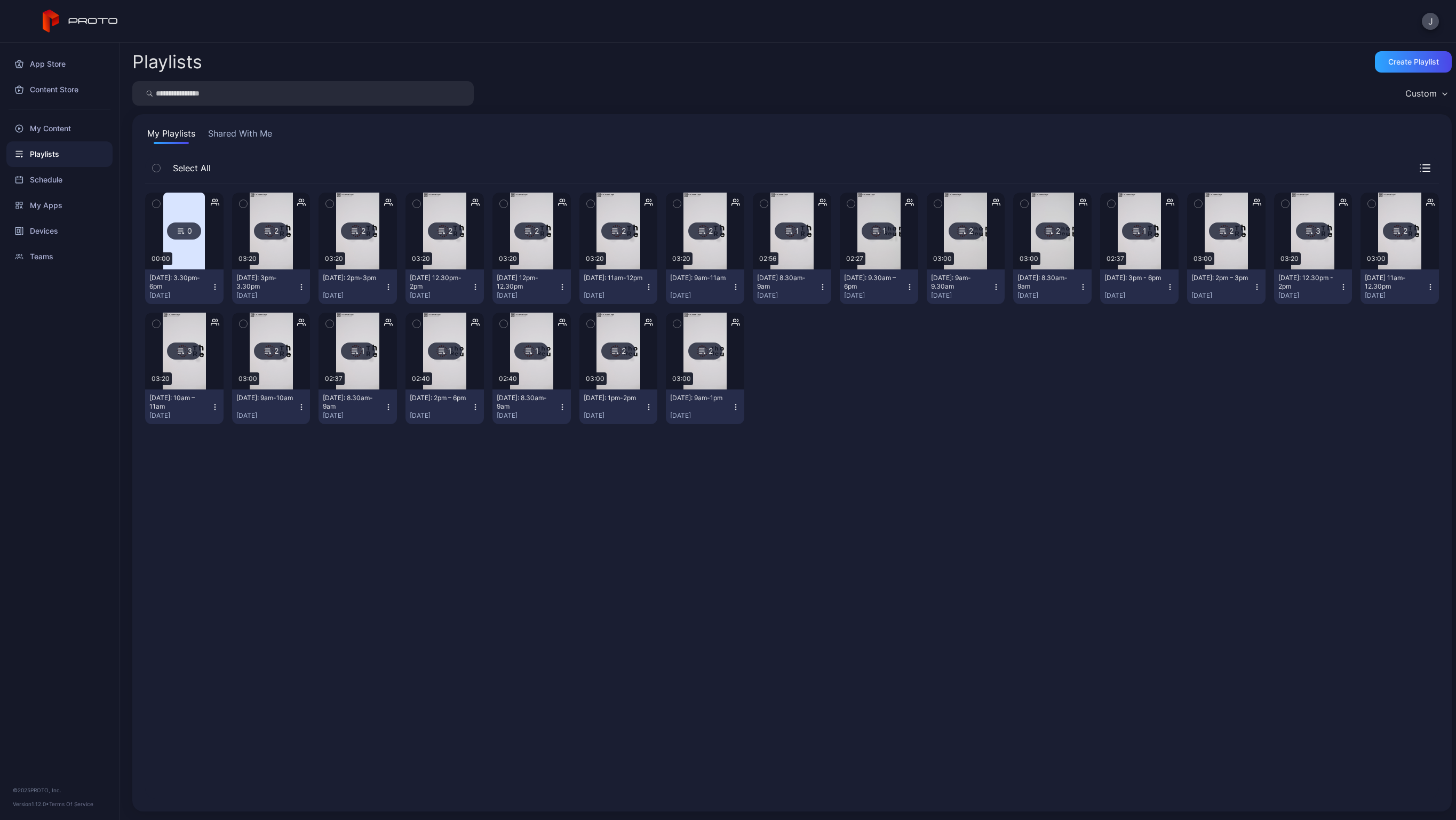
click at [198, 259] on img at bounding box center [184, 231] width 41 height 77
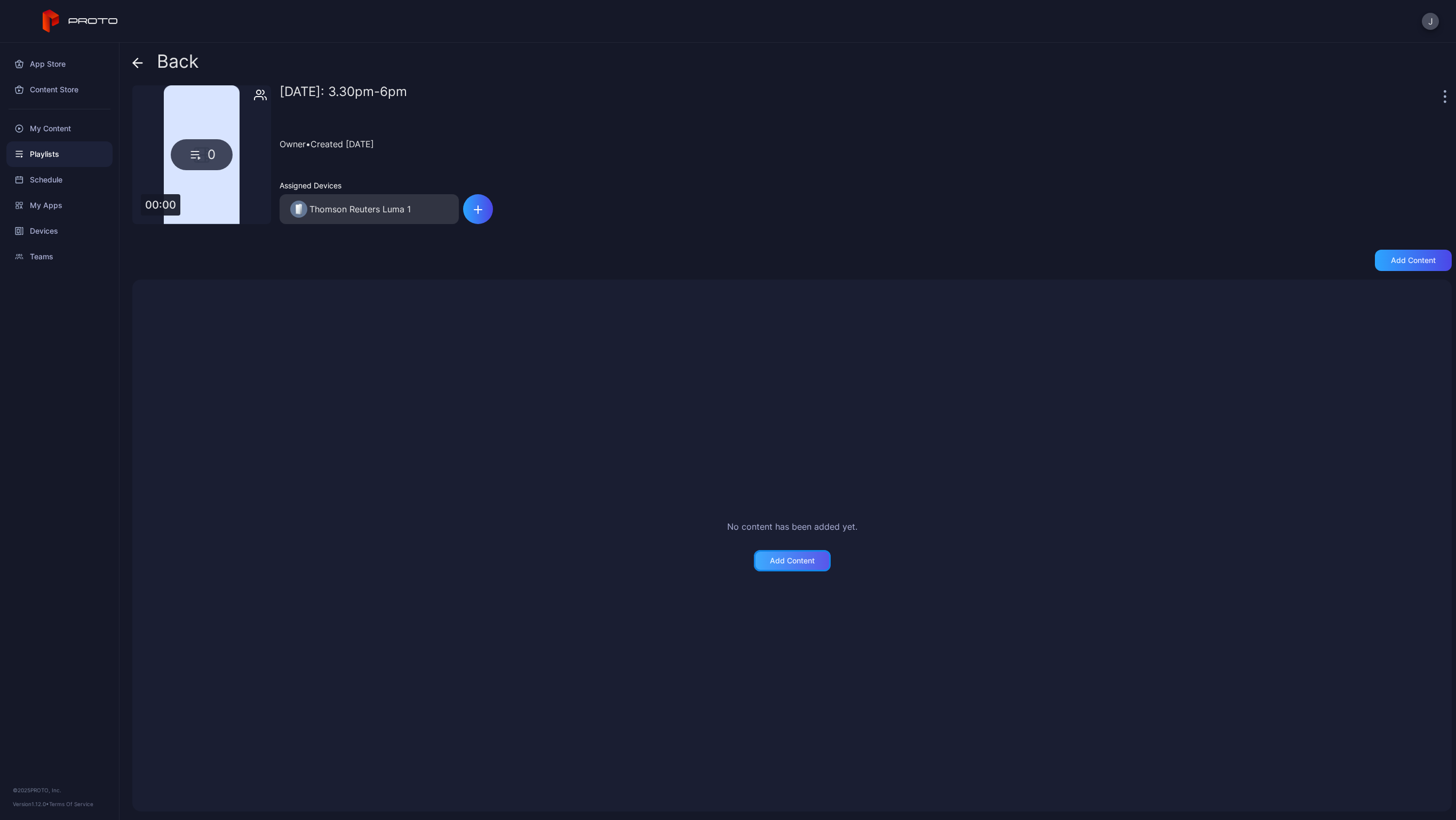
click at [776, 560] on div "Add Content" at bounding box center [792, 560] width 45 height 9
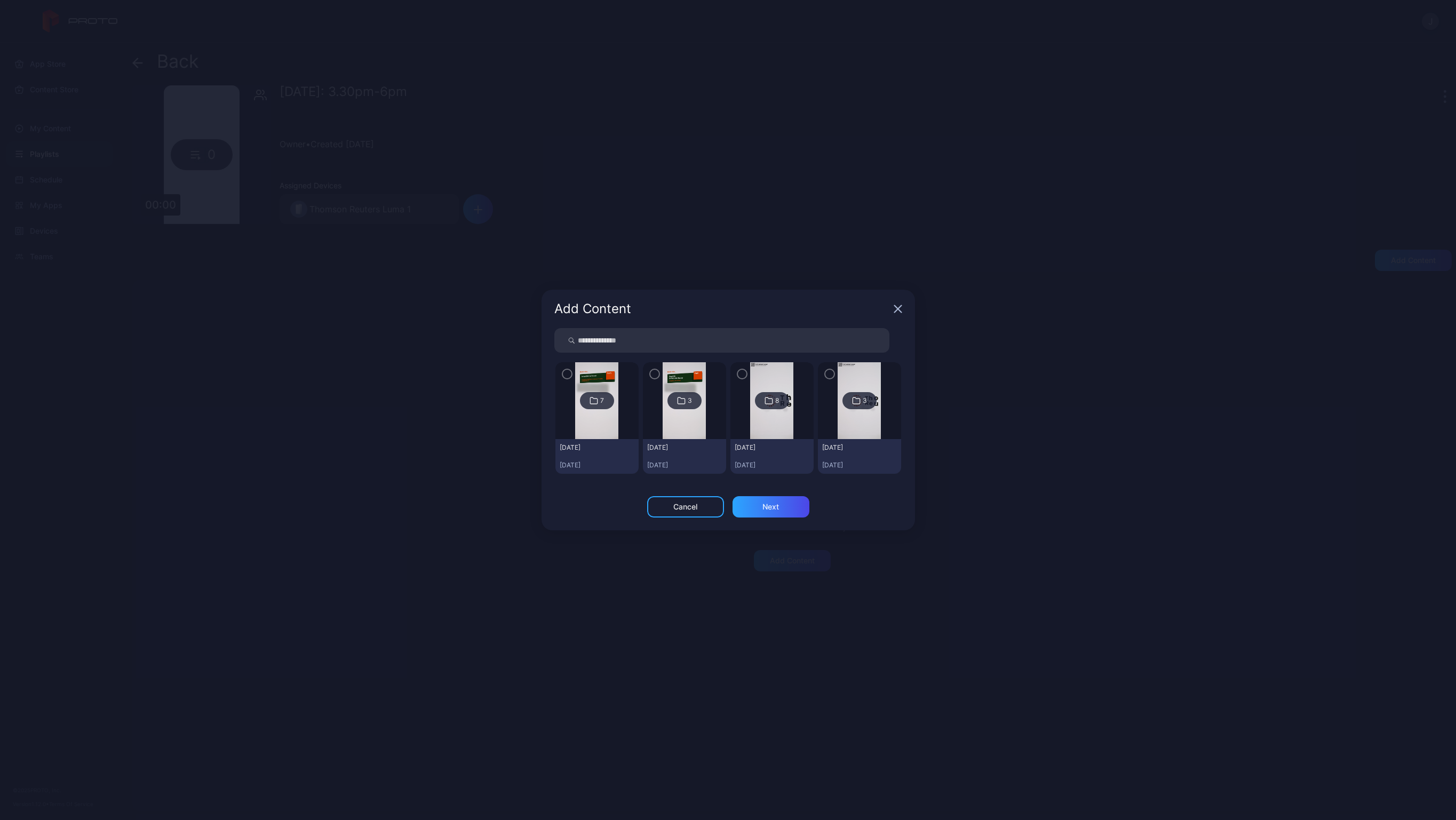
click at [583, 422] on img at bounding box center [597, 400] width 43 height 77
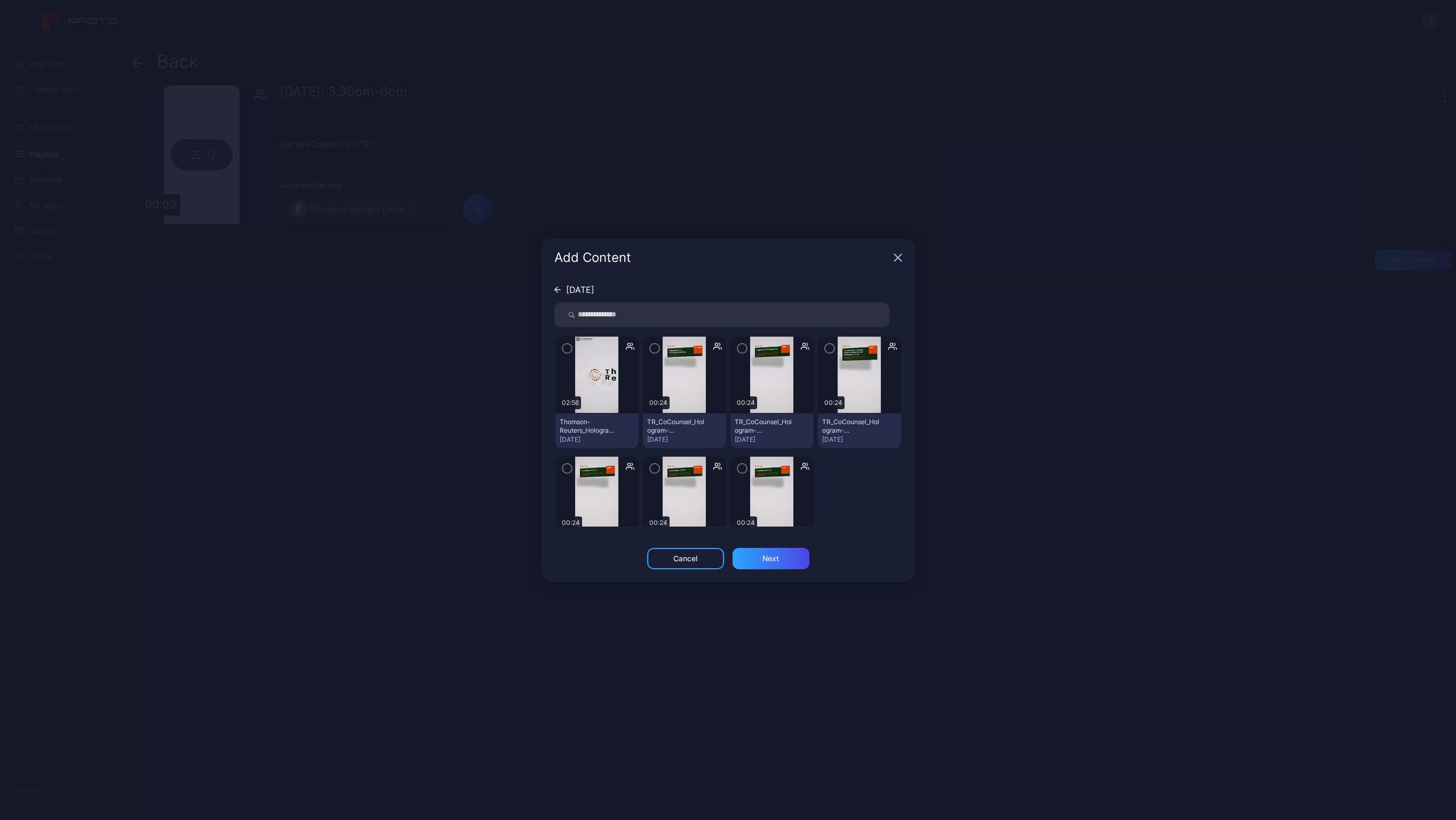
click at [564, 344] on icon "button" at bounding box center [567, 348] width 9 height 12
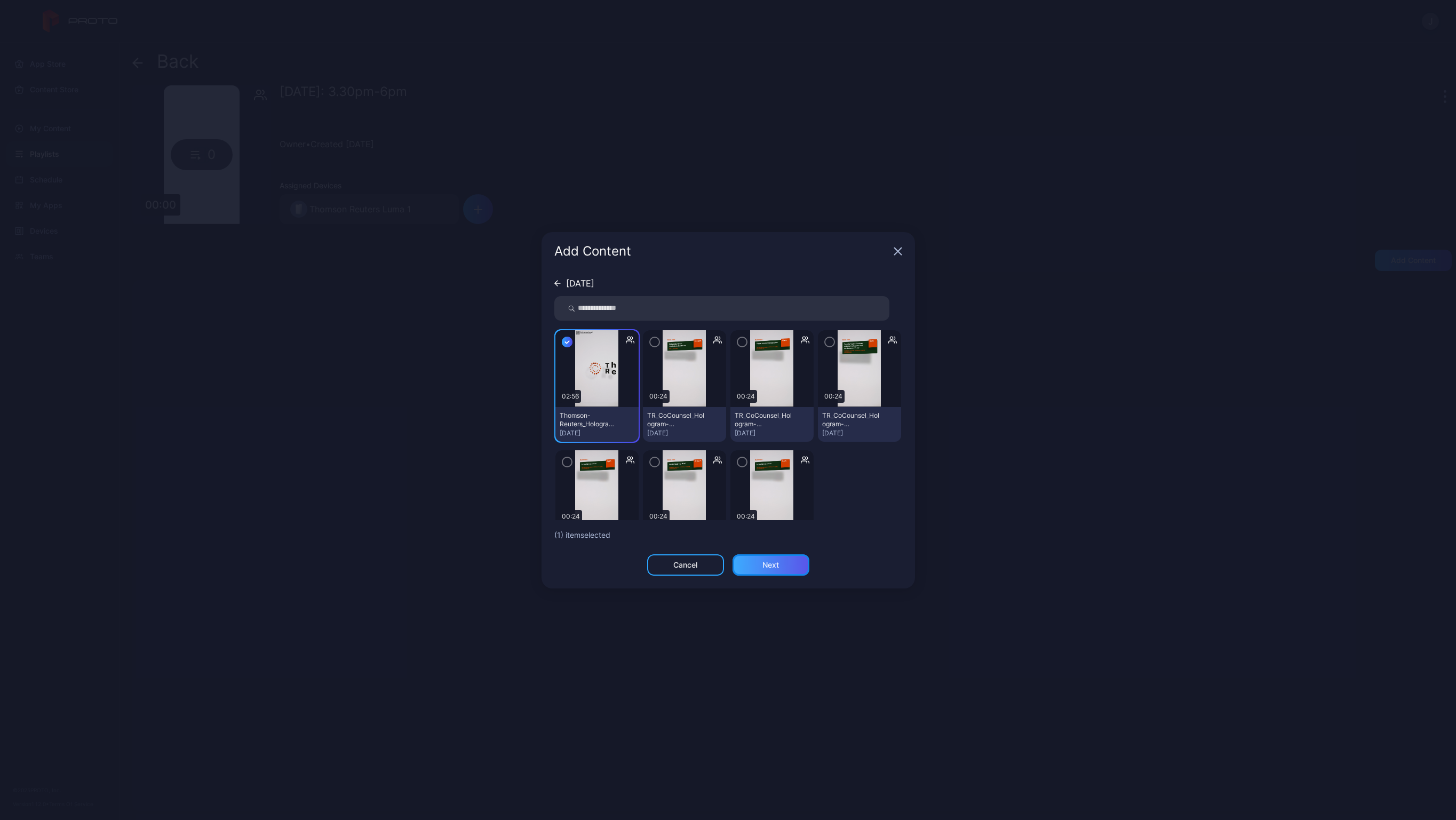
click at [780, 564] on div "Next" at bounding box center [770, 565] width 77 height 21
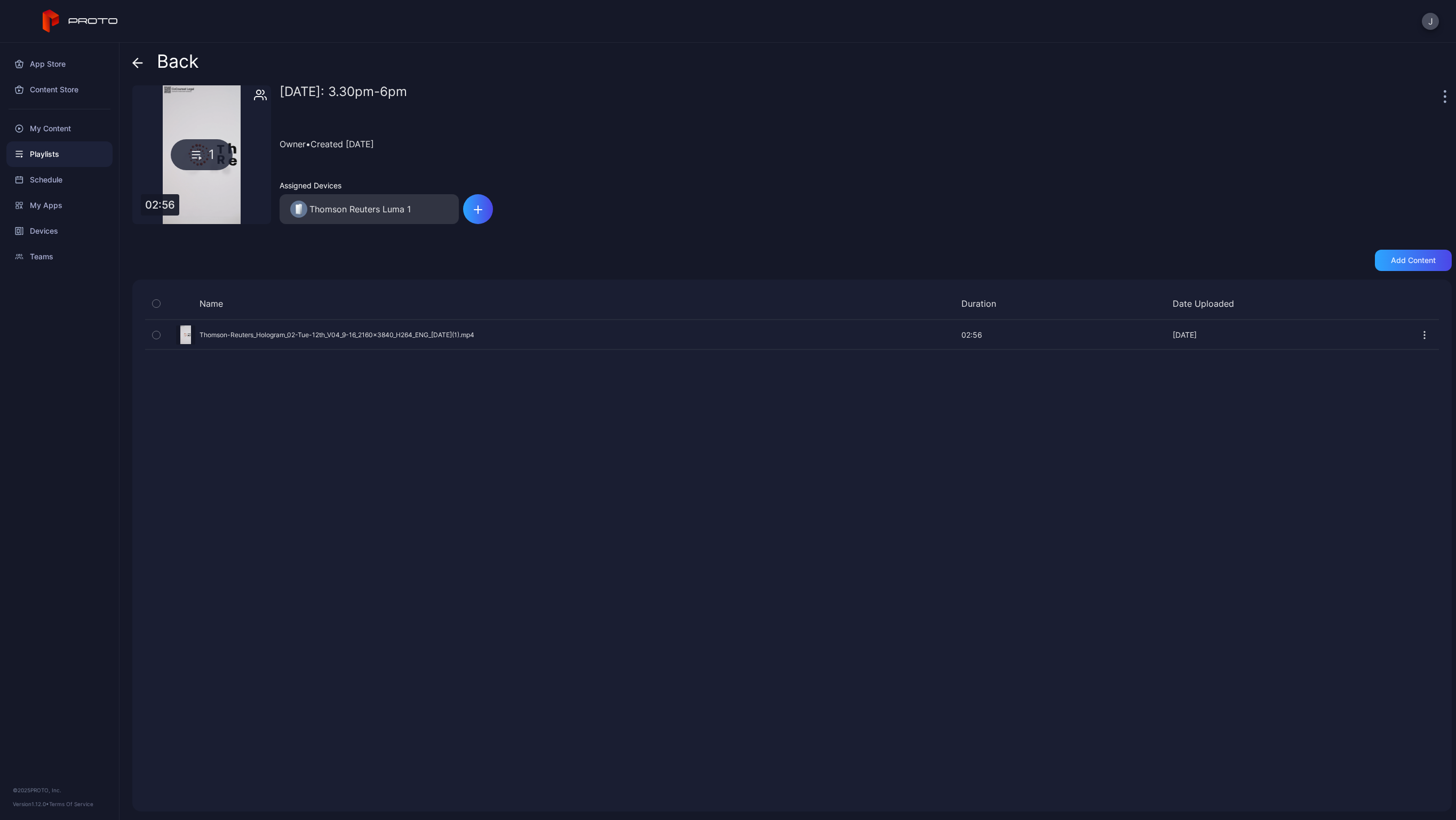
click at [136, 60] on icon at bounding box center [136, 63] width 4 height 9
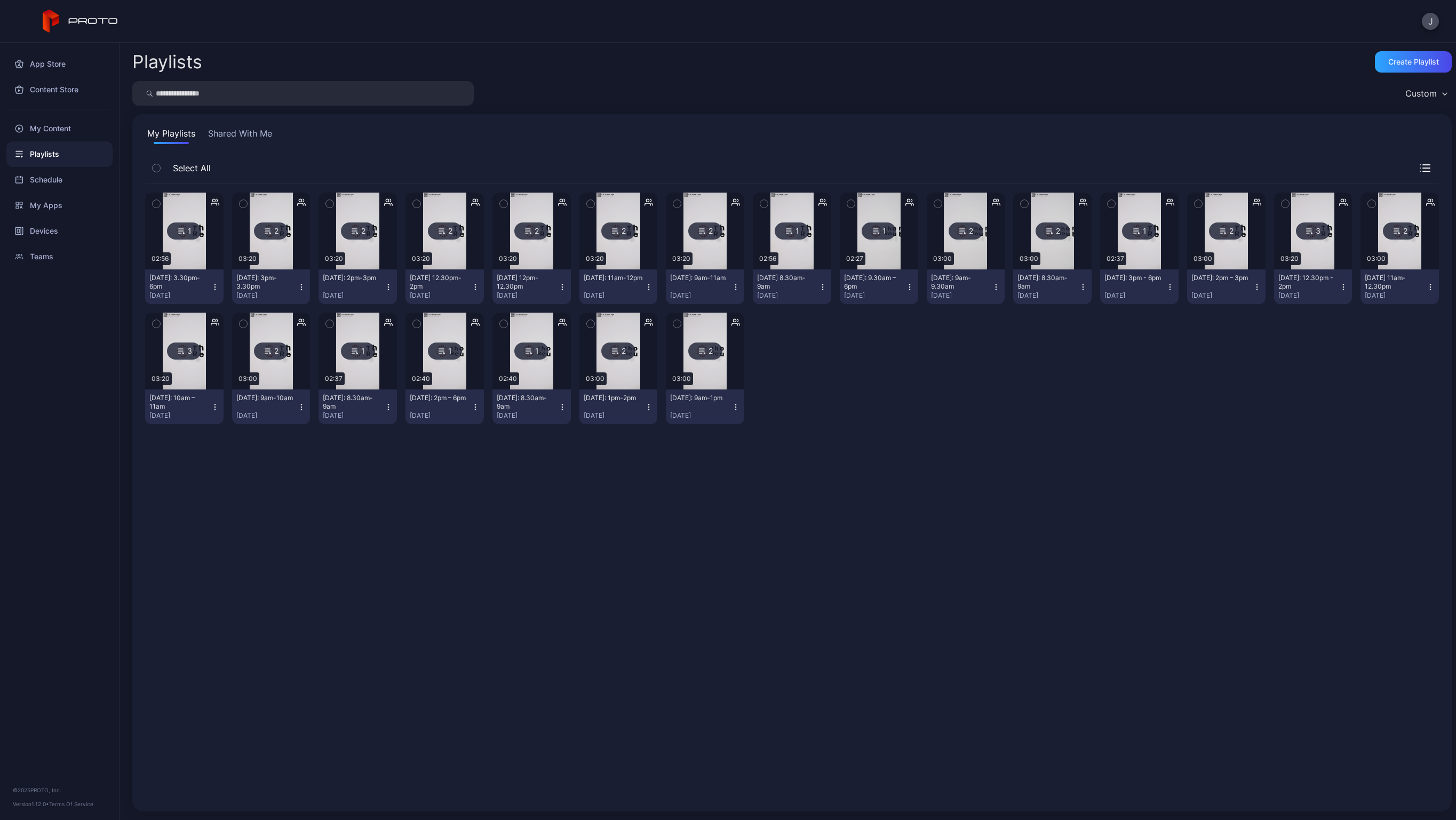
click at [518, 512] on div "1 02:56 [DATE]: 3.30pm-6pm [DATE] 2 03:20 [DATE]: 3pm-3.30pm [DATE] 2 03:20 [DA…" at bounding box center [792, 491] width 1294 height 615
click at [66, 177] on div "Schedule" at bounding box center [59, 180] width 106 height 26
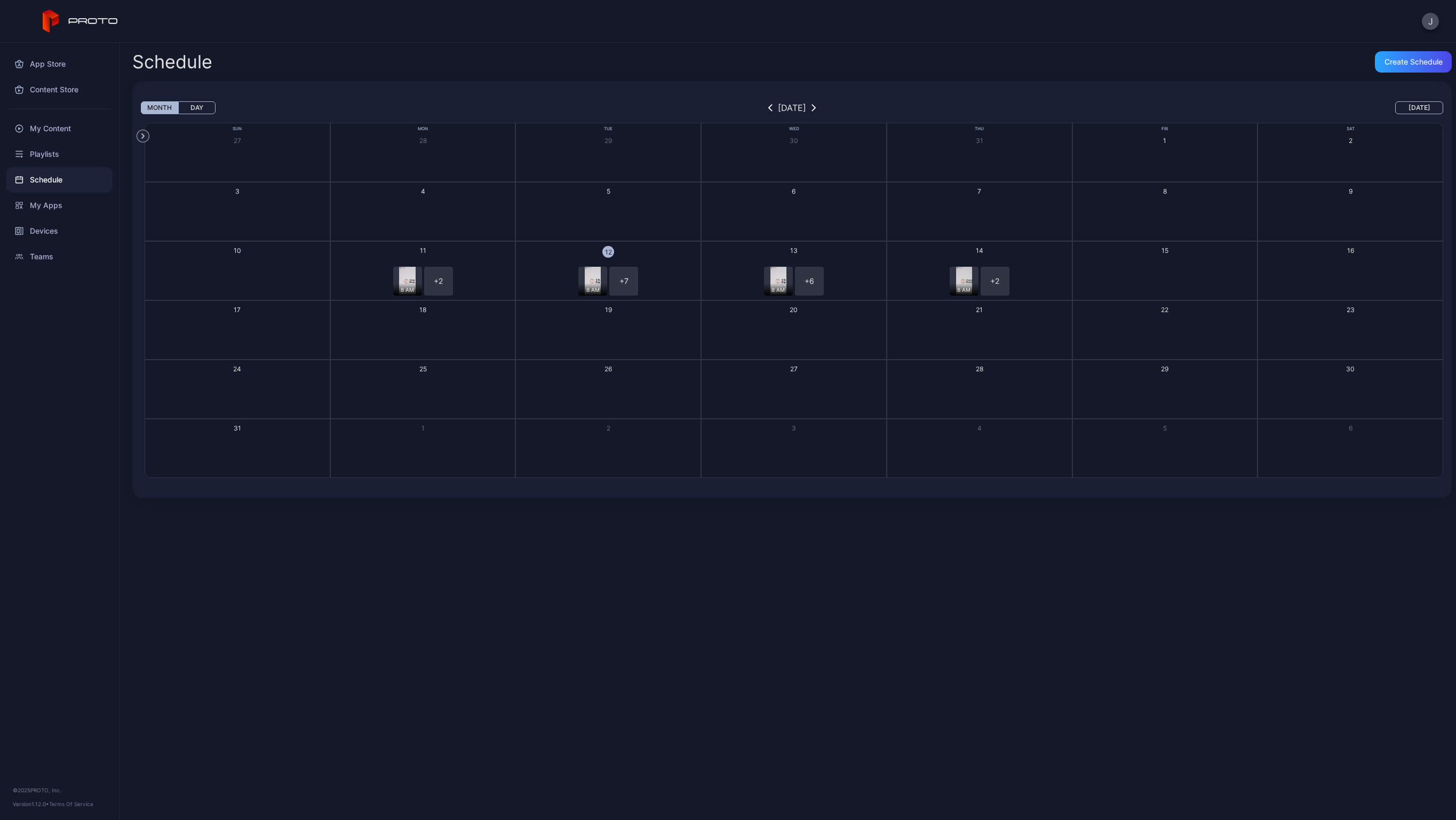
click at [655, 257] on button "12 8 AM + 7 + 8" at bounding box center [608, 271] width 186 height 59
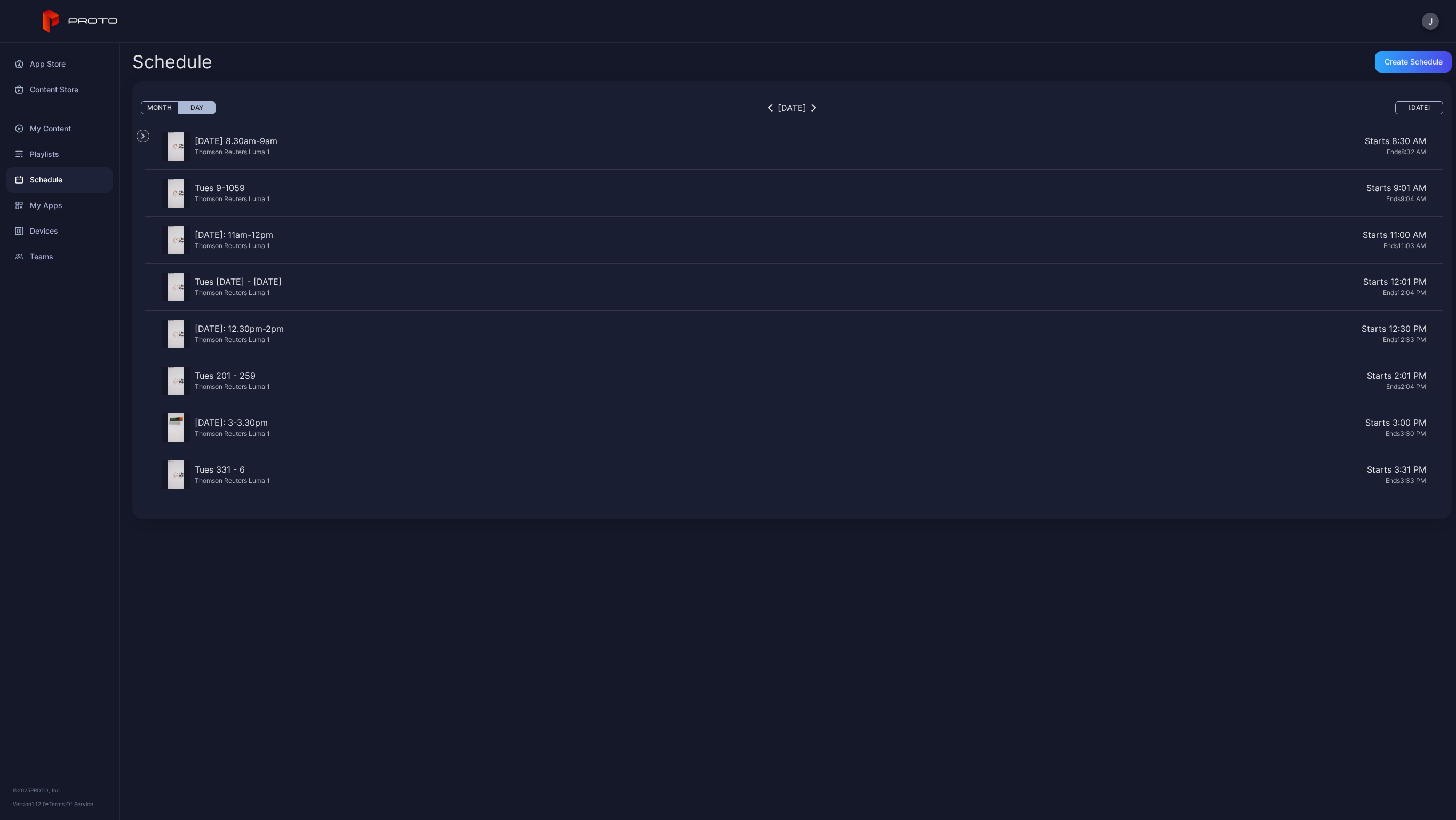
click at [307, 138] on div "Starts 8:30 AM" at bounding box center [854, 140] width 1145 height 13
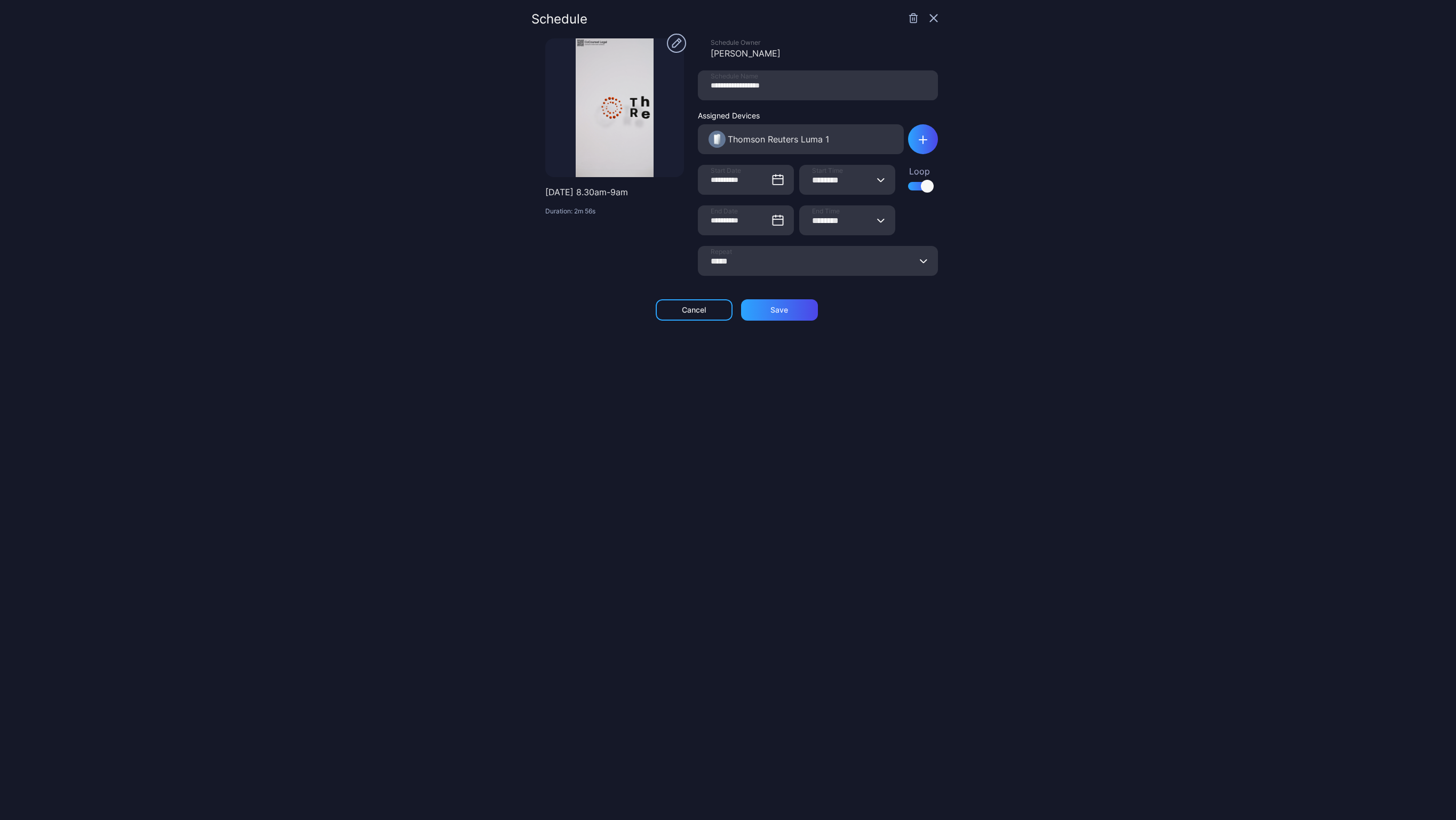
click at [591, 97] on div at bounding box center [614, 107] width 139 height 139
click at [581, 193] on p "[DATE] 8.30am-9am" at bounding box center [614, 192] width 139 height 13
click at [622, 124] on div at bounding box center [614, 107] width 139 height 139
click at [669, 43] on circle "button" at bounding box center [676, 43] width 19 height 19
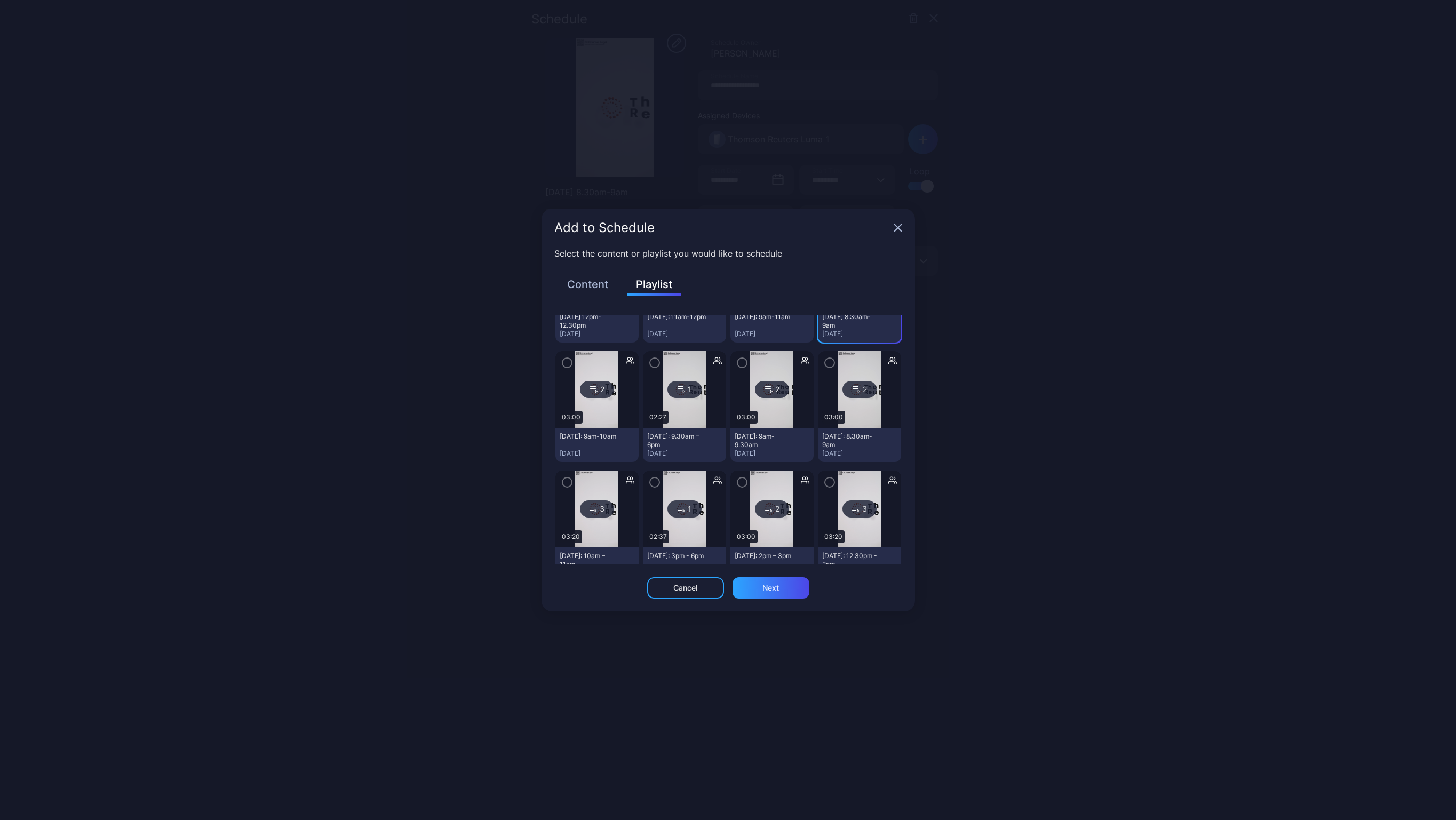
scroll to position [236, 0]
click at [901, 229] on icon "button" at bounding box center [898, 227] width 9 height 9
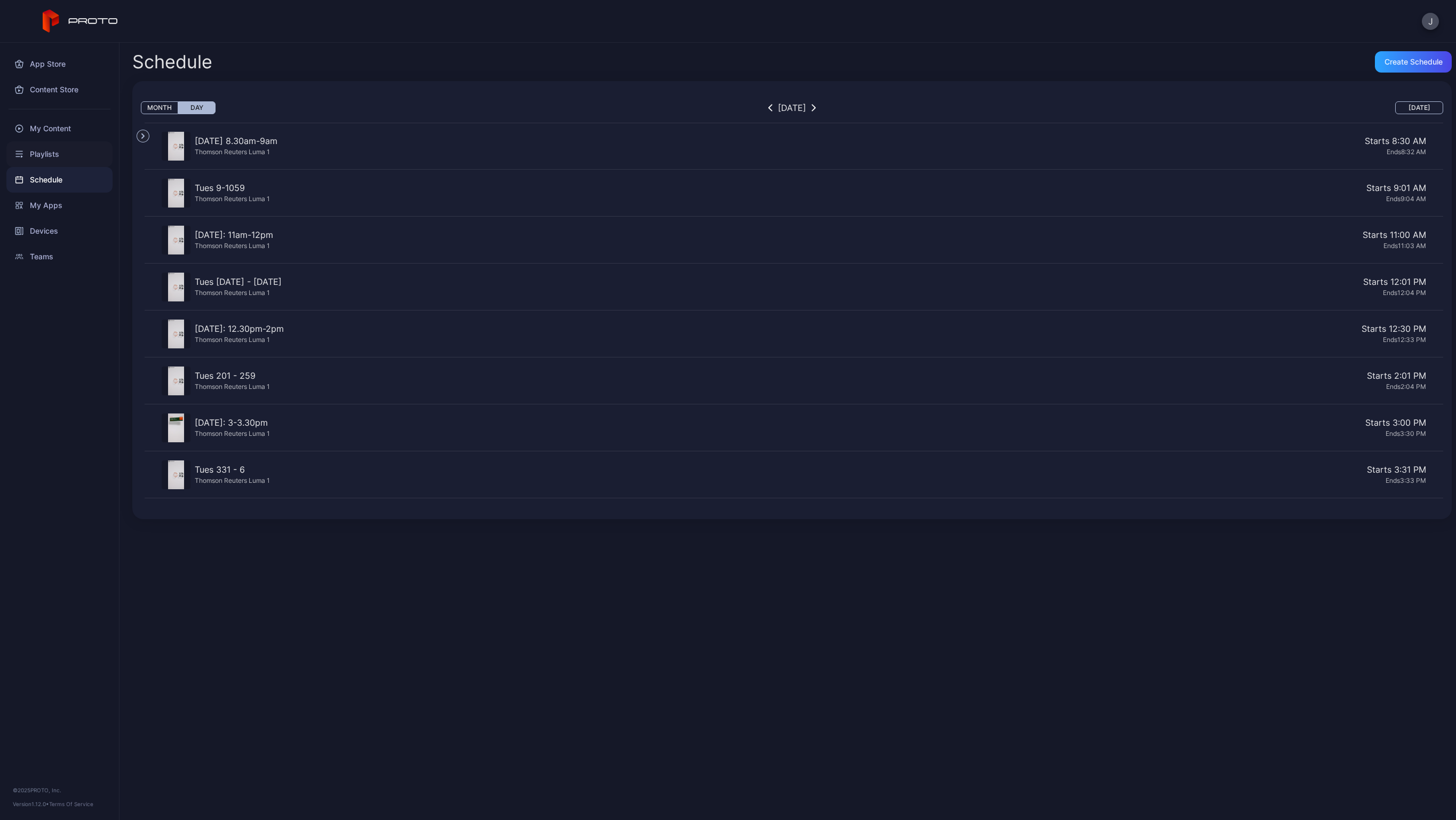
click at [66, 157] on div "Playlists" at bounding box center [59, 154] width 106 height 26
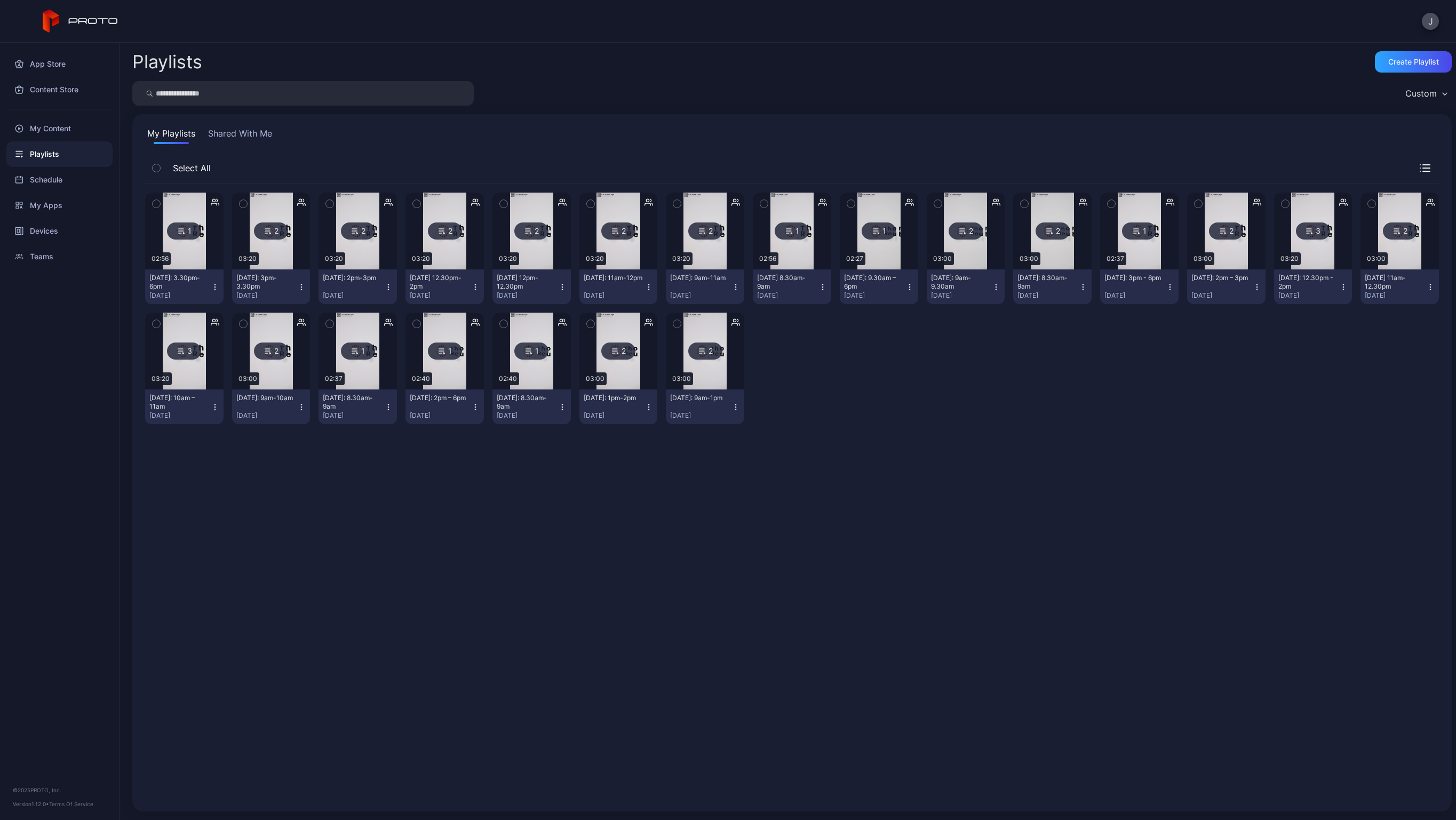
click at [155, 204] on icon "button" at bounding box center [156, 204] width 7 height 12
click at [814, 785] on icon "button" at bounding box center [811, 787] width 13 height 13
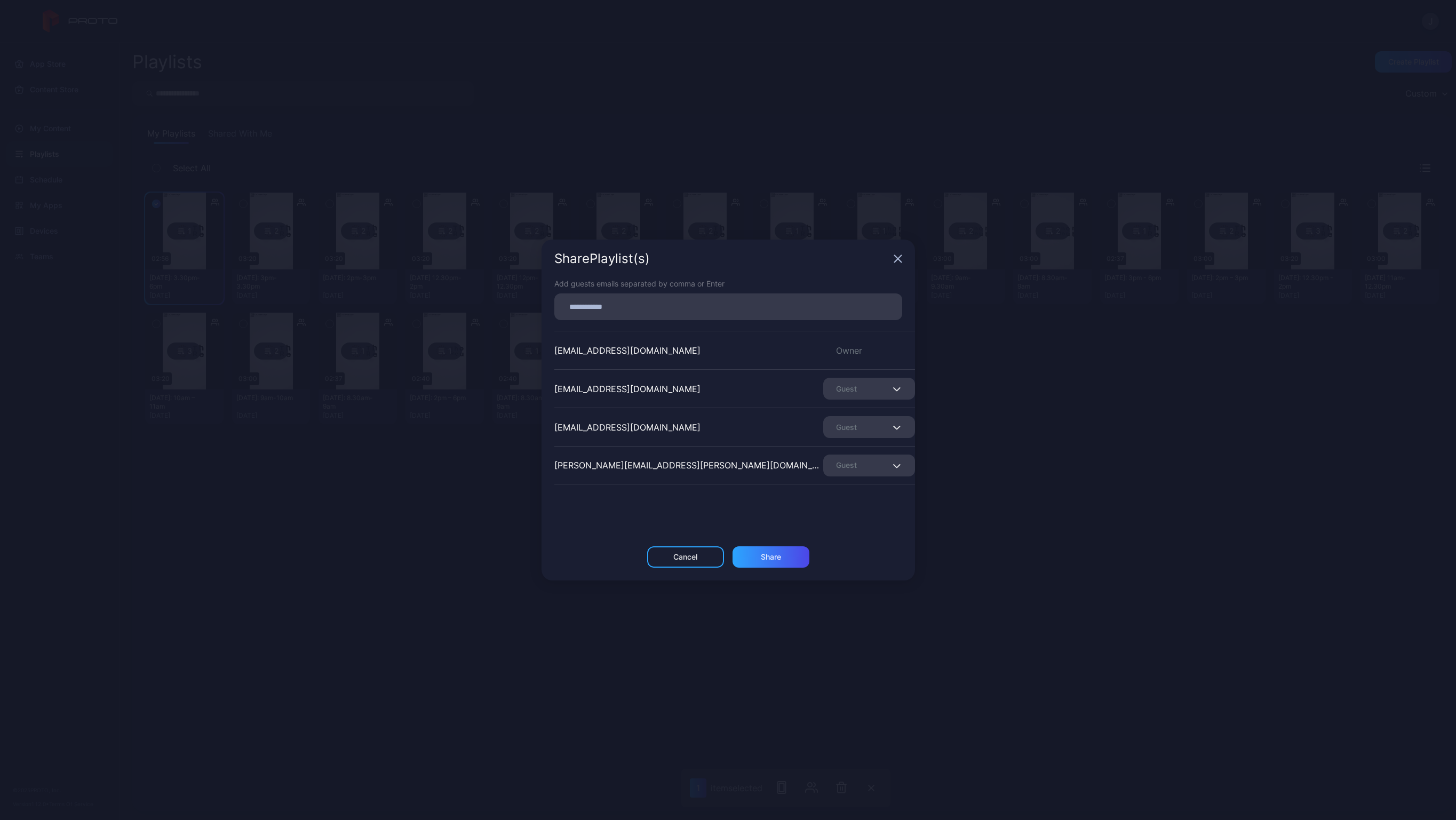
click at [895, 257] on icon "button" at bounding box center [898, 259] width 7 height 7
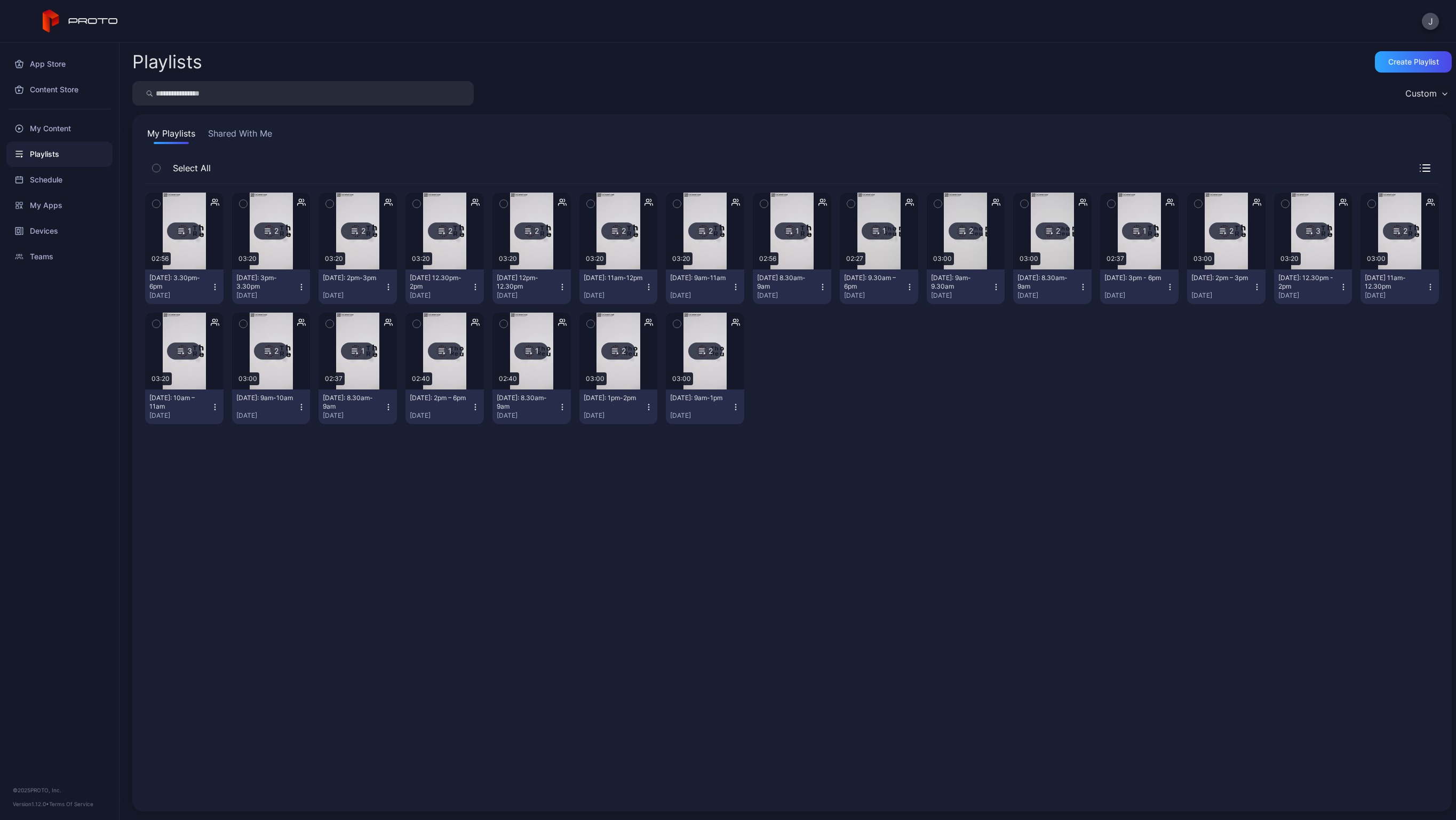
click at [572, 60] on div "Playlists Create Playlist" at bounding box center [792, 62] width 1319 height 21
click at [66, 184] on div "Schedule" at bounding box center [59, 180] width 106 height 26
